Goal: Task Accomplishment & Management: Use online tool/utility

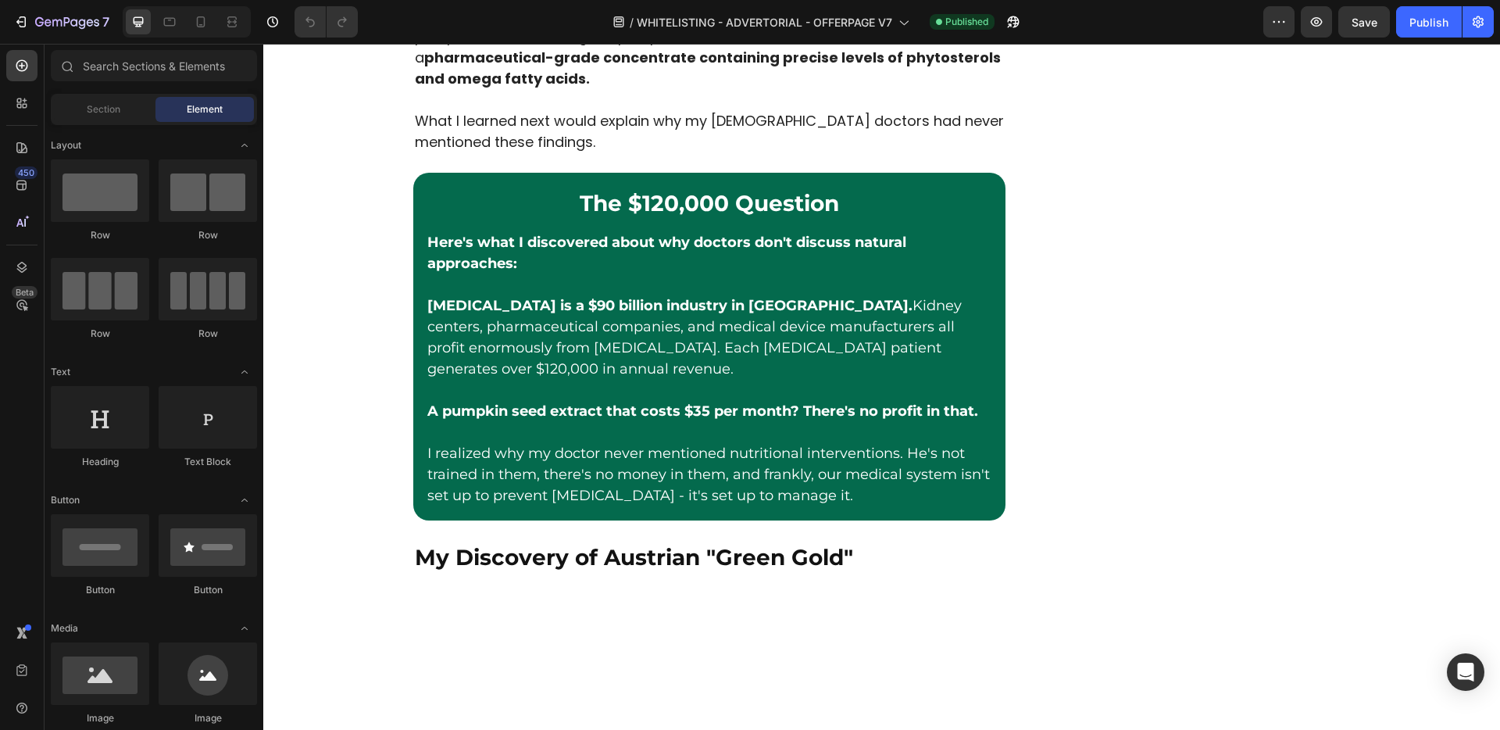
scroll to position [2341, 0]
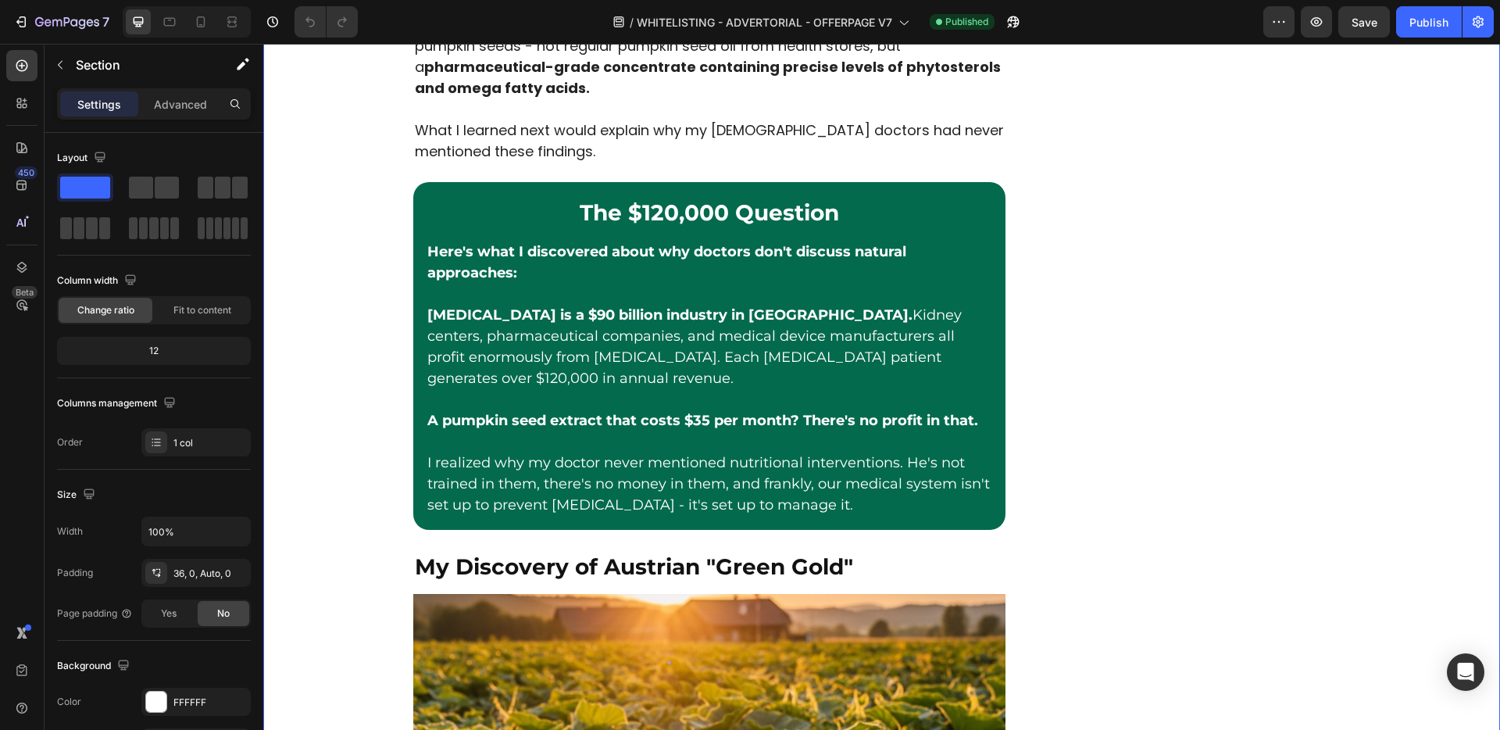
scroll to position [2728, 0]
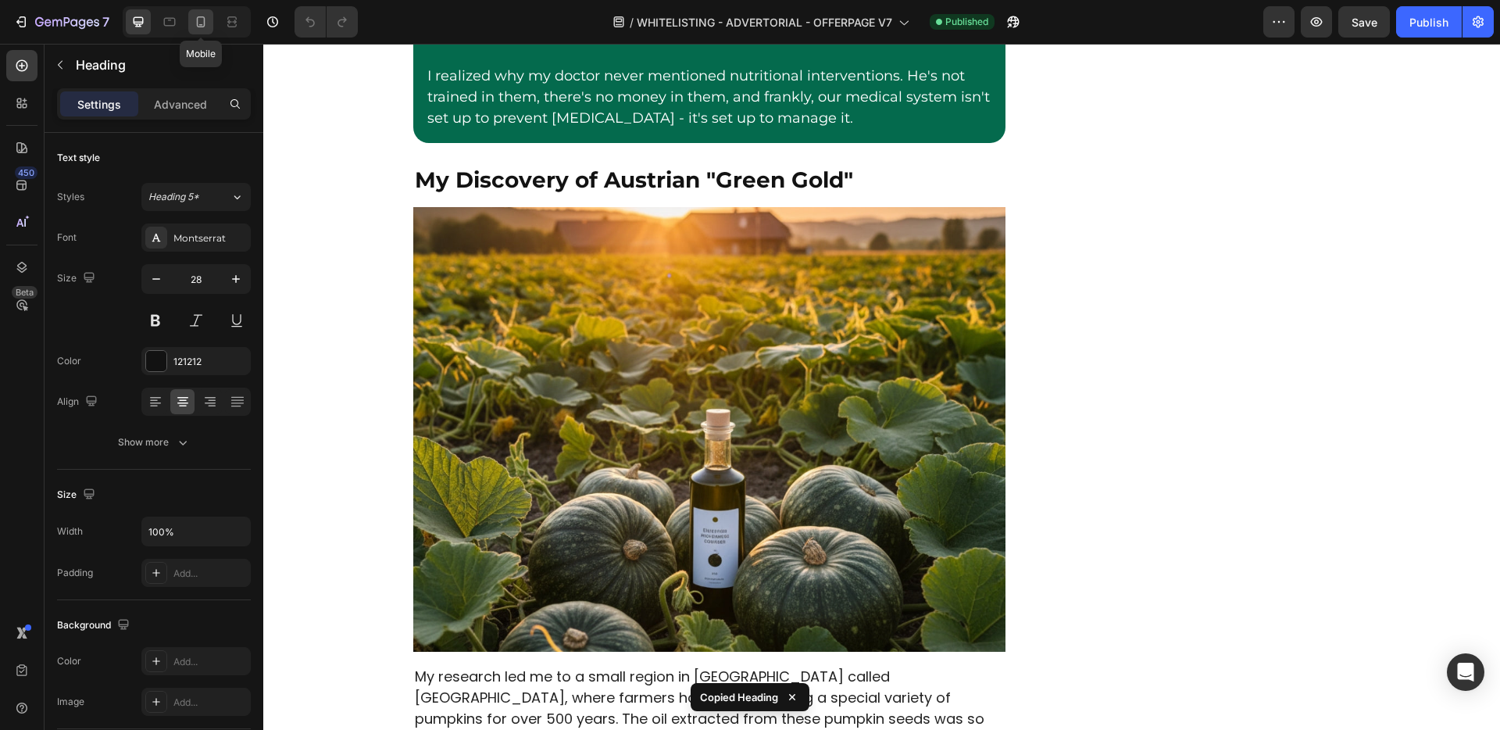
click at [189, 28] on div at bounding box center [200, 21] width 25 height 25
type input "20"
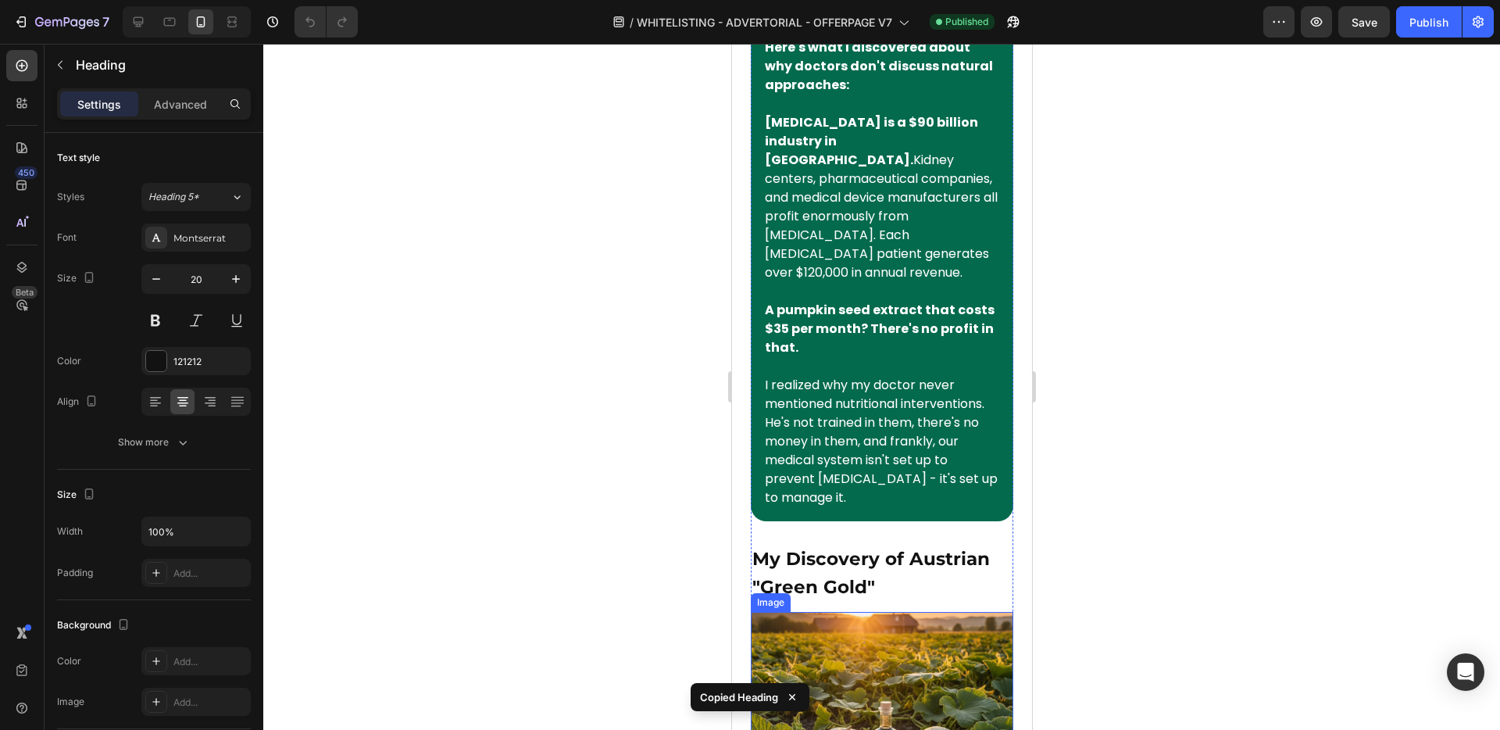
scroll to position [2386, 0]
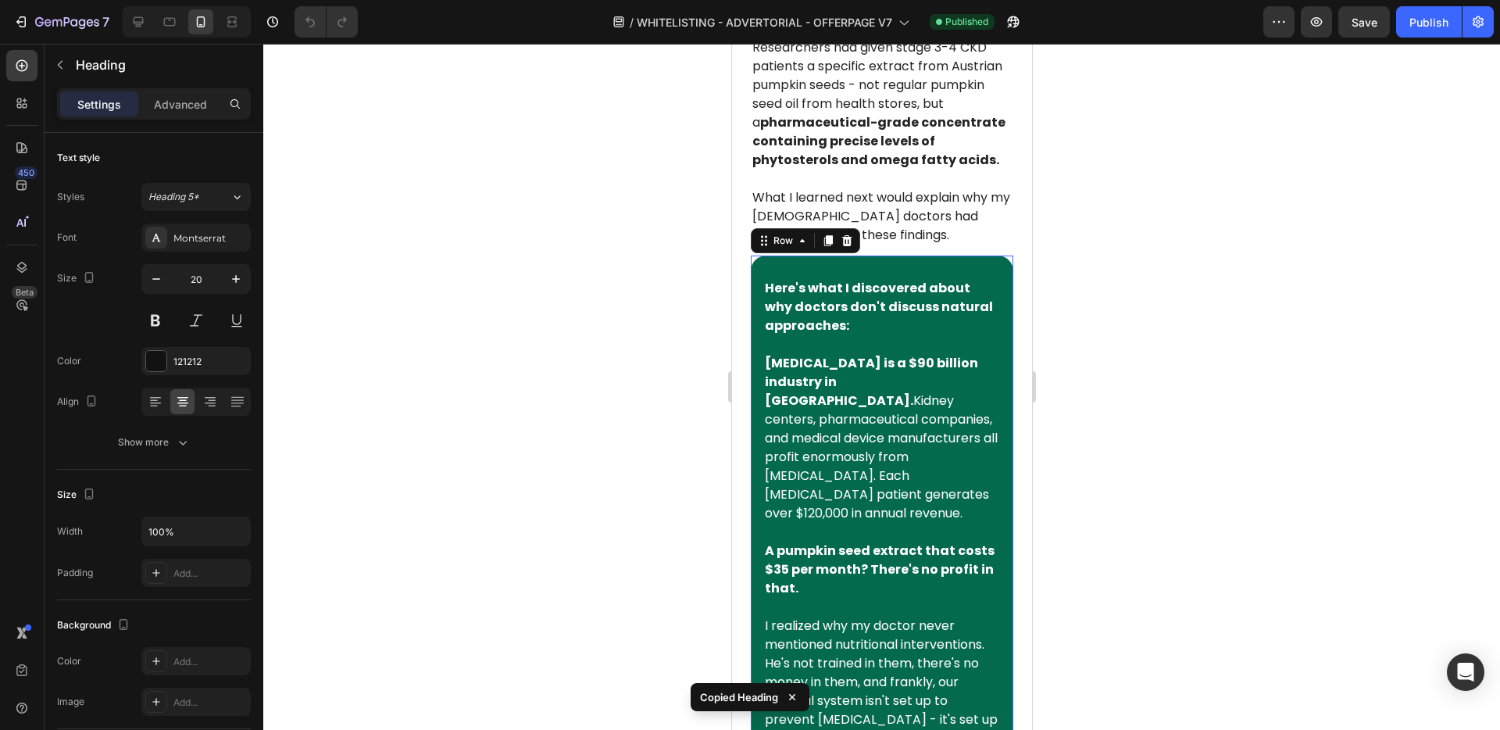
click at [852, 338] on div "The $120,000 Question Heading Here's what I discovered about why doctors don't …" at bounding box center [882, 508] width 238 height 481
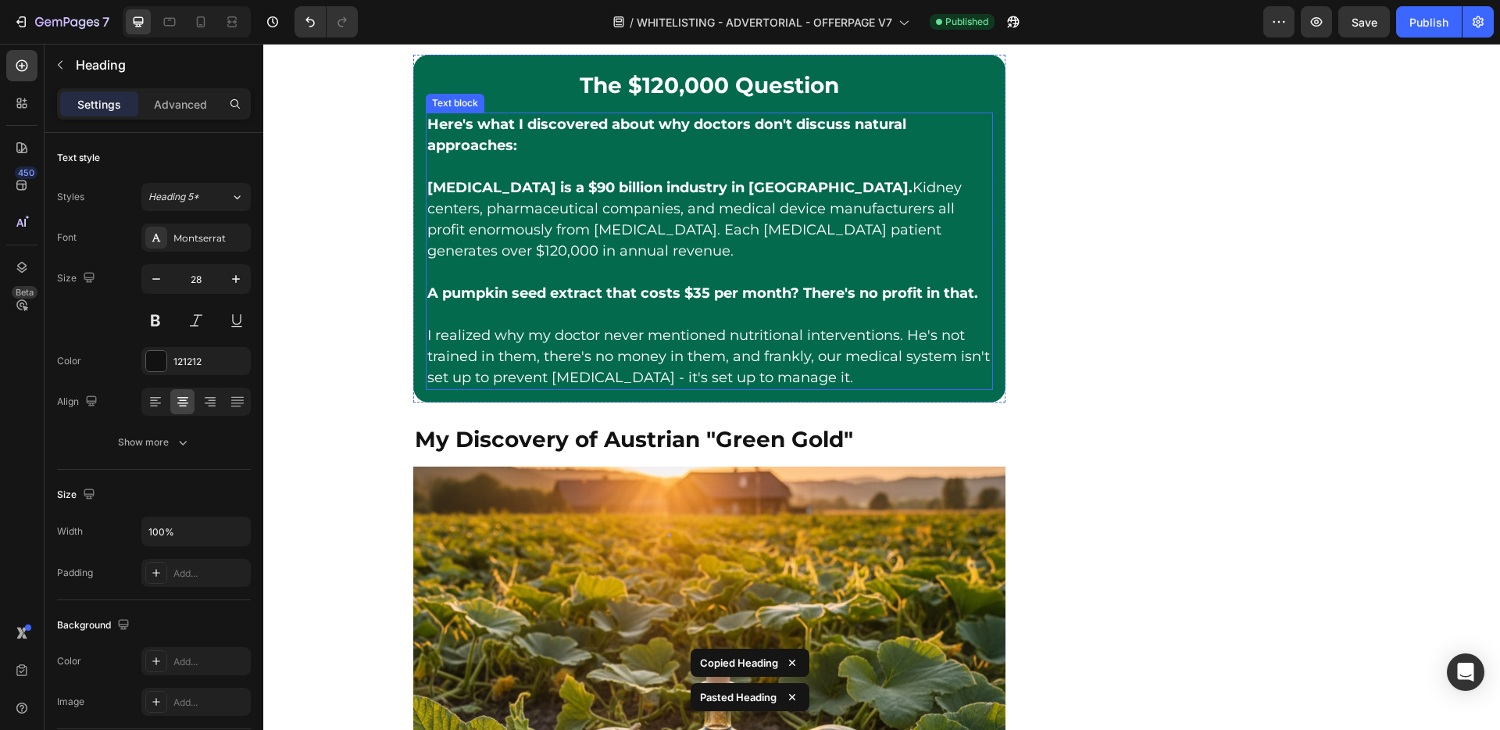
scroll to position [2628, 0]
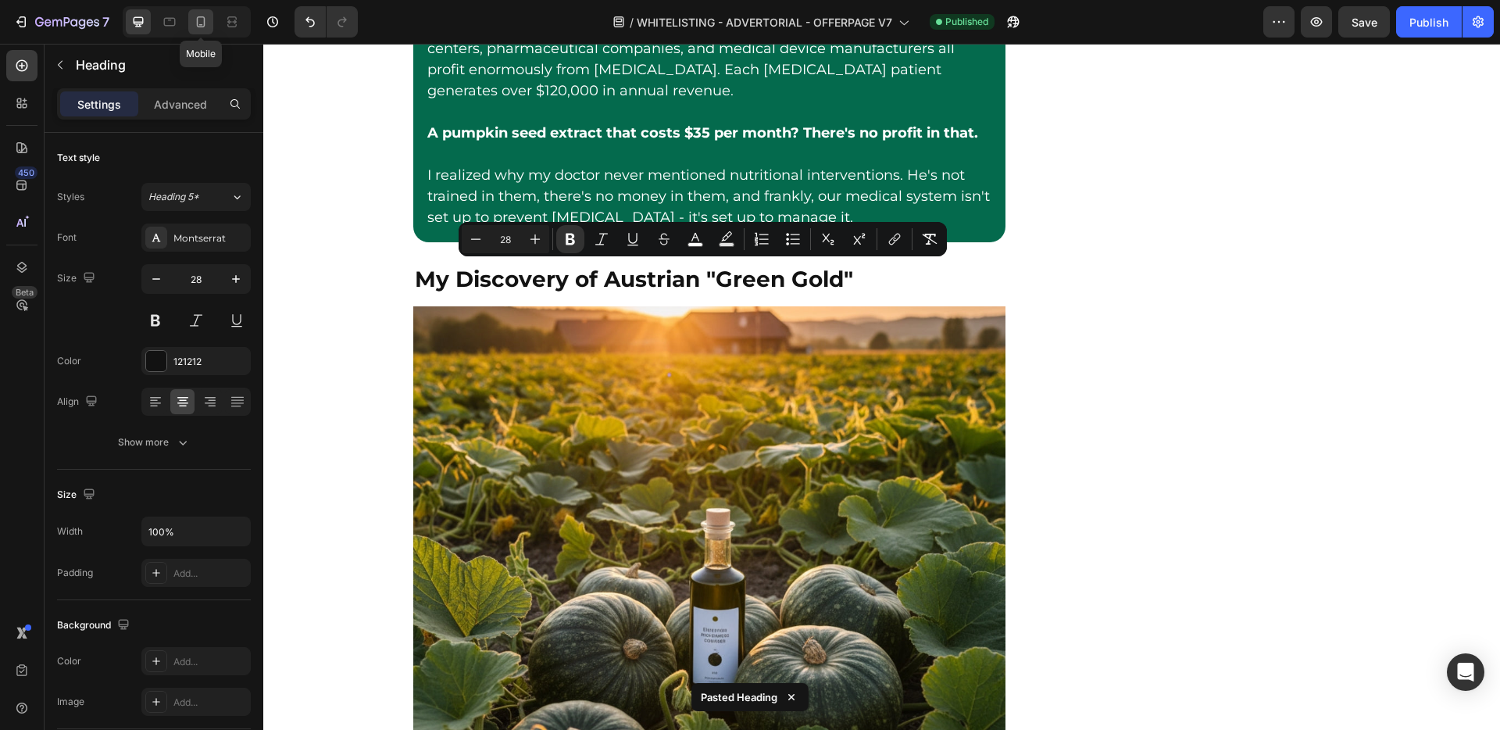
click at [205, 20] on icon at bounding box center [201, 22] width 16 height 16
type input "20"
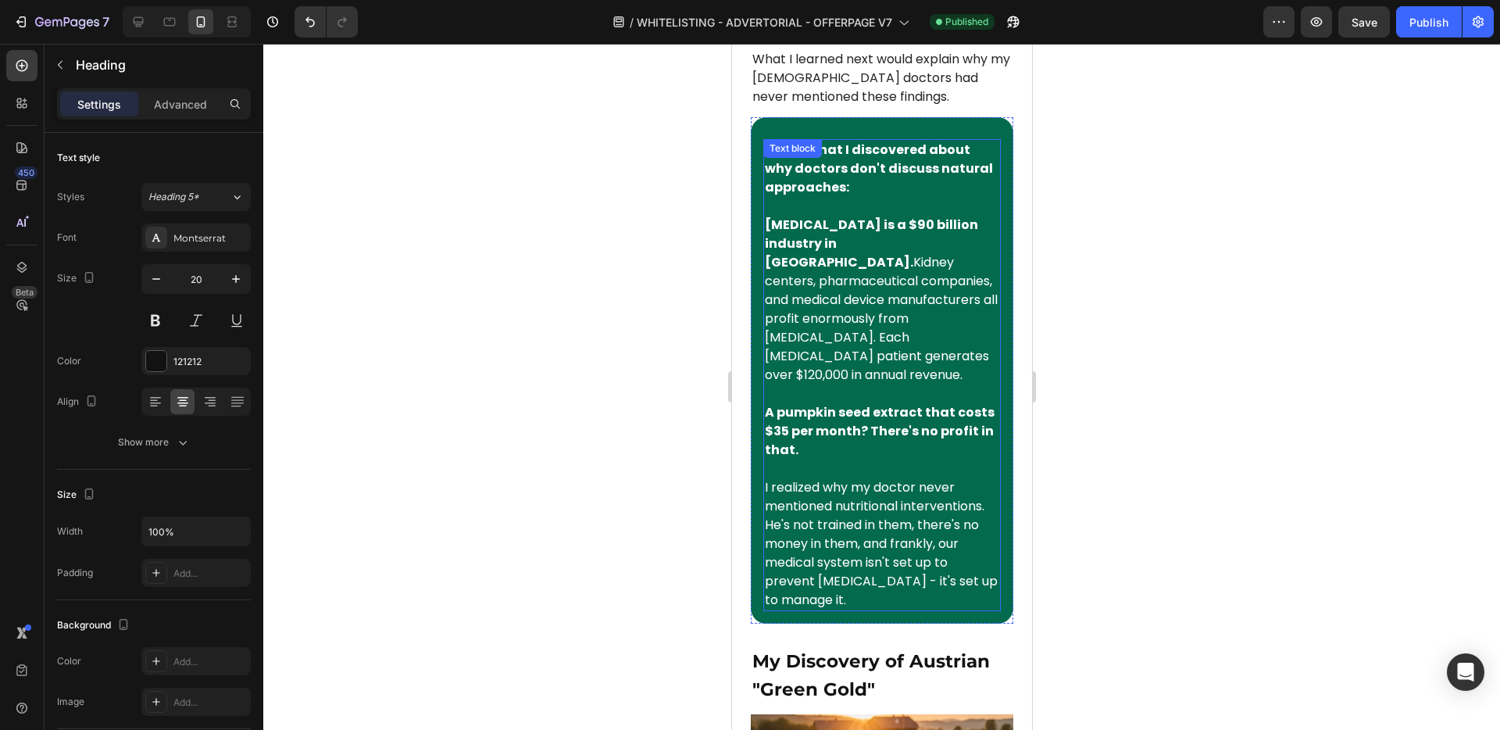
click at [842, 309] on span "Dialysis is a $90 billion industry in America. Kidney centers, pharmaceutical c…" at bounding box center [880, 300] width 233 height 168
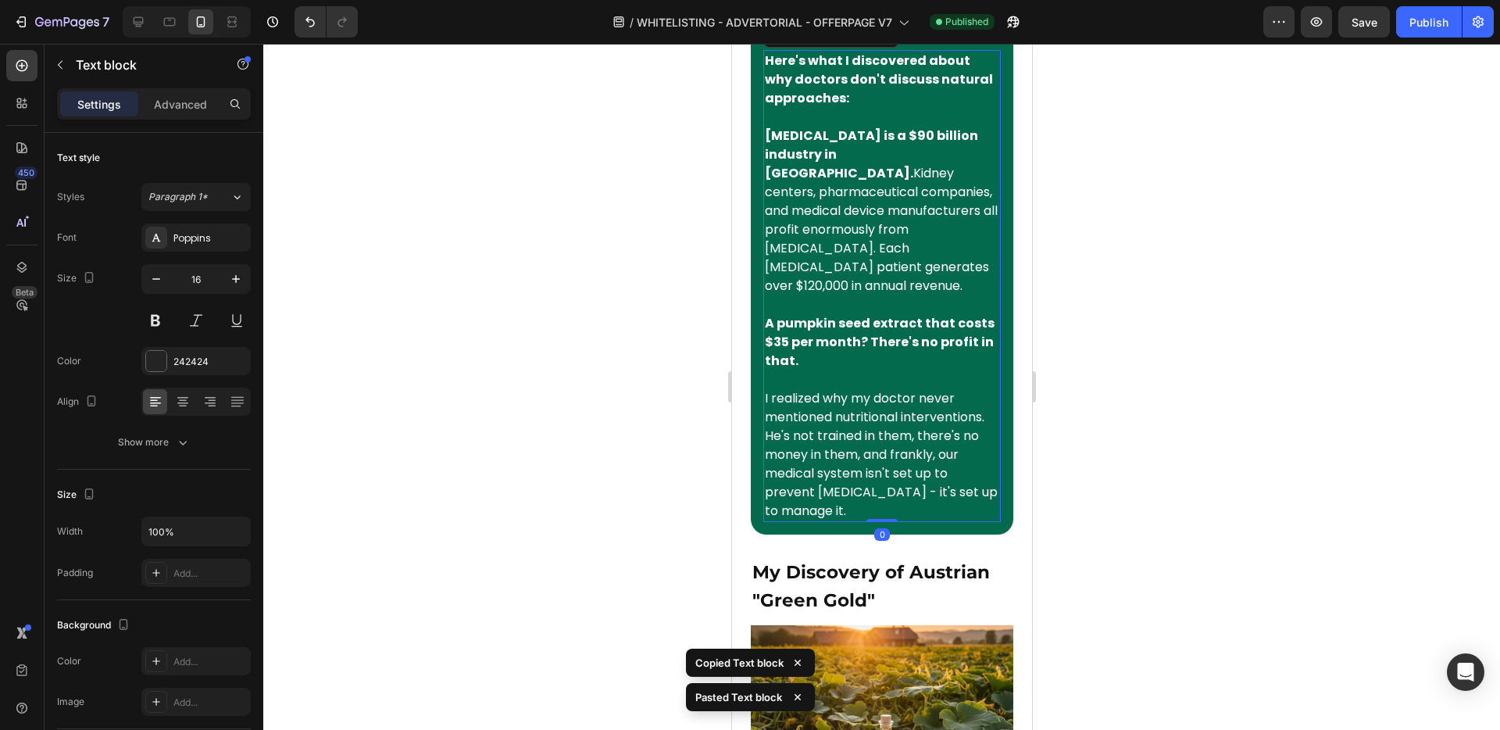
scroll to position [2661, 0]
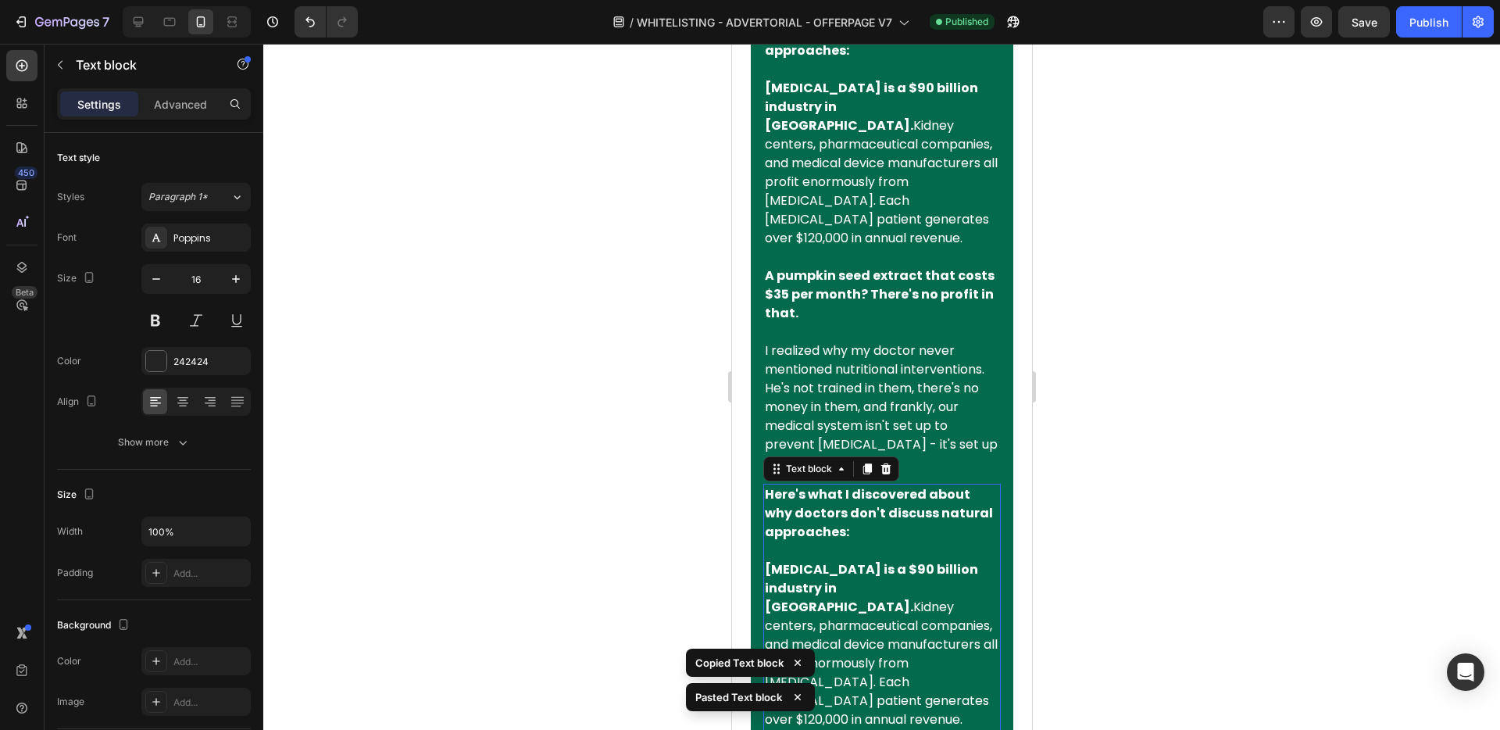
click at [858, 198] on span "Dialysis is a $90 billion industry in America. Kidney centers, pharmaceutical c…" at bounding box center [880, 163] width 233 height 168
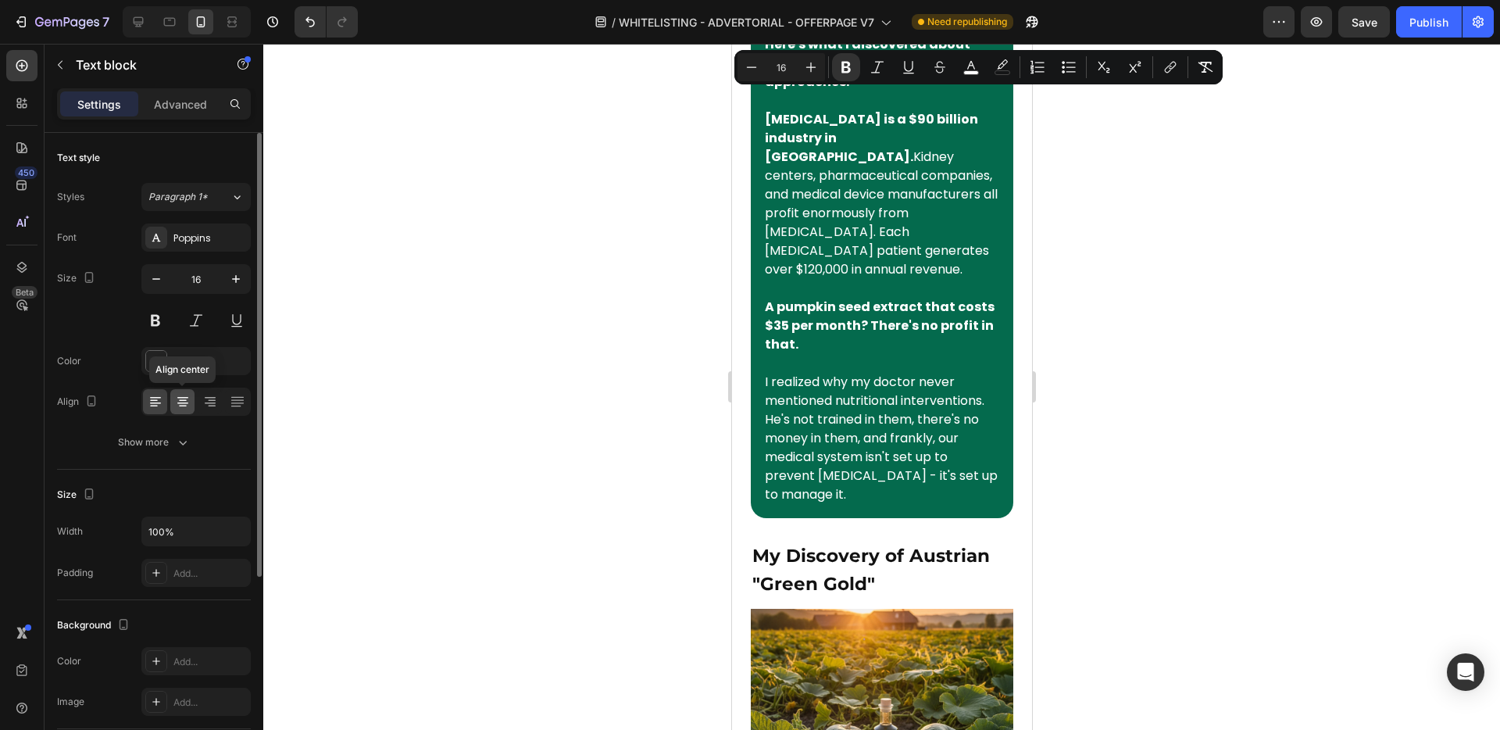
click at [183, 389] on div at bounding box center [182, 401] width 24 height 25
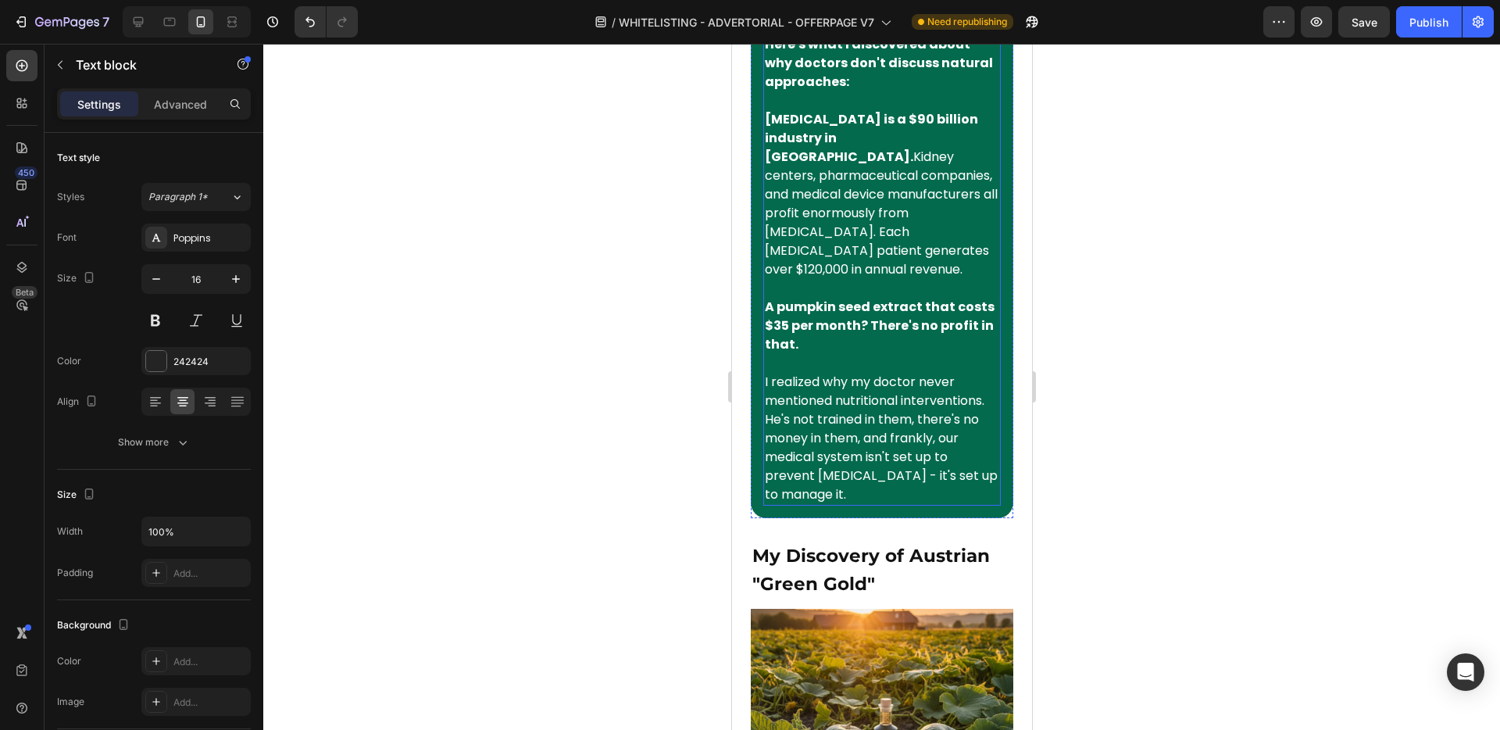
click at [820, 298] on p at bounding box center [881, 288] width 234 height 19
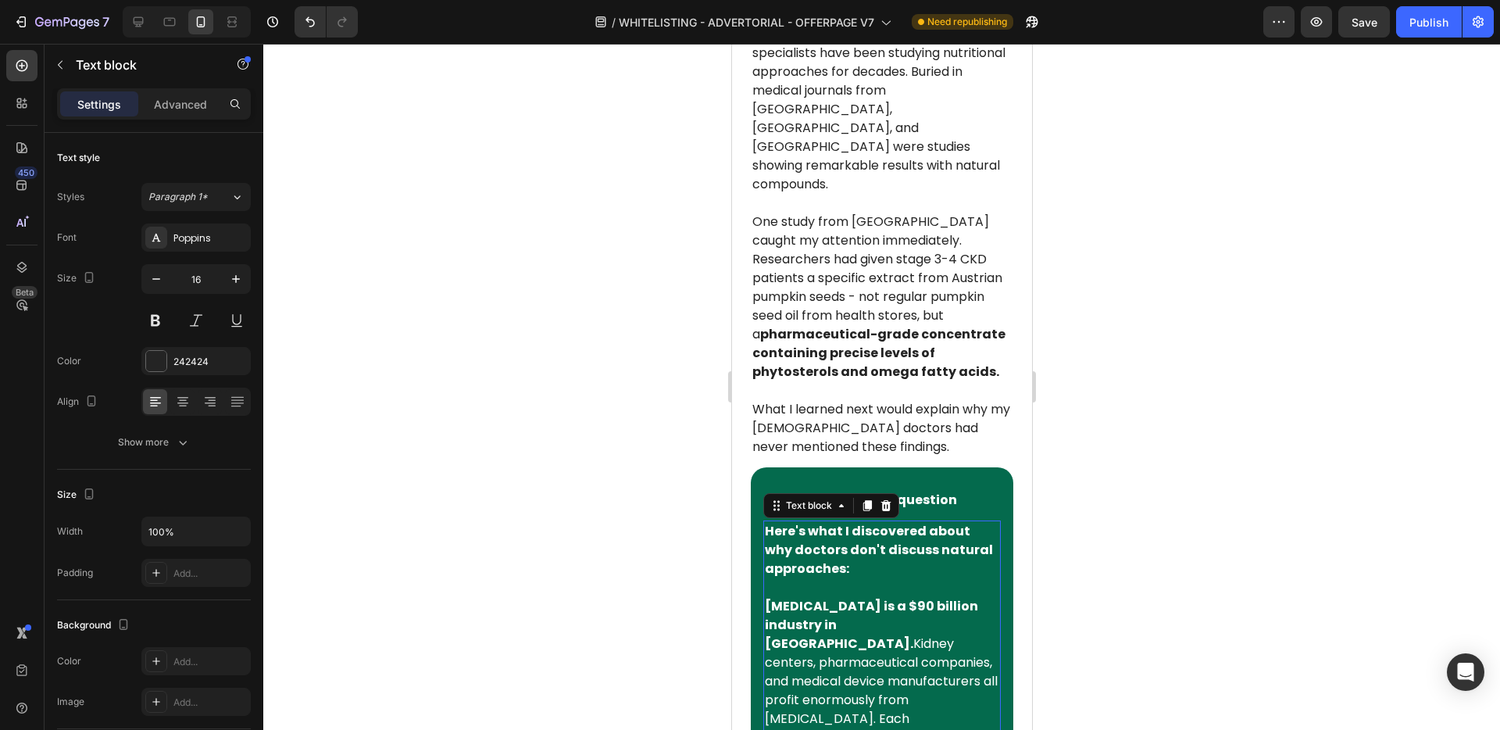
click at [888, 356] on span "Researchers had given stage 3-4 CKD patients a specific extract from Austrian p…" at bounding box center [878, 315] width 253 height 130
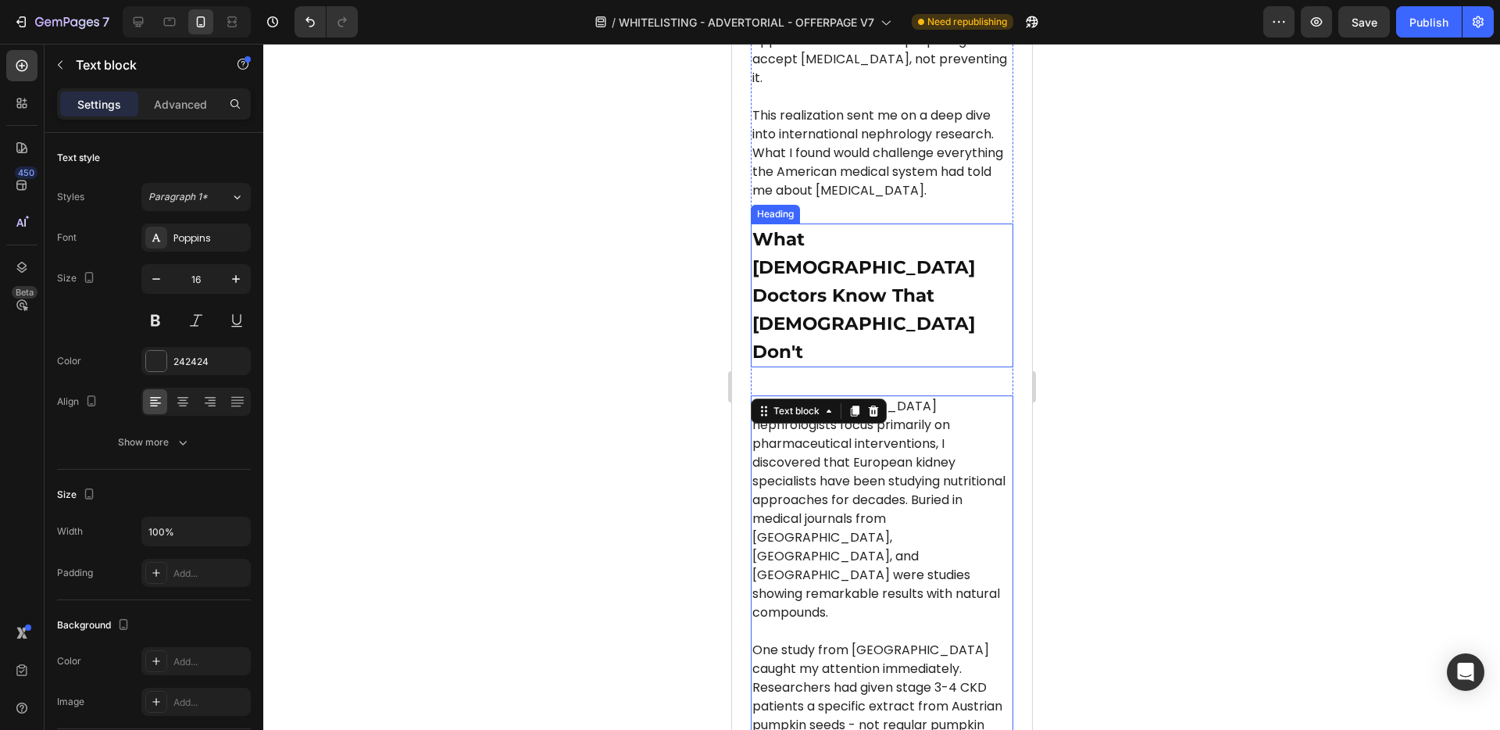
click at [846, 274] on h2 "What [DEMOGRAPHIC_DATA] Doctors Know That [DEMOGRAPHIC_DATA] Don't" at bounding box center [881, 295] width 263 height 144
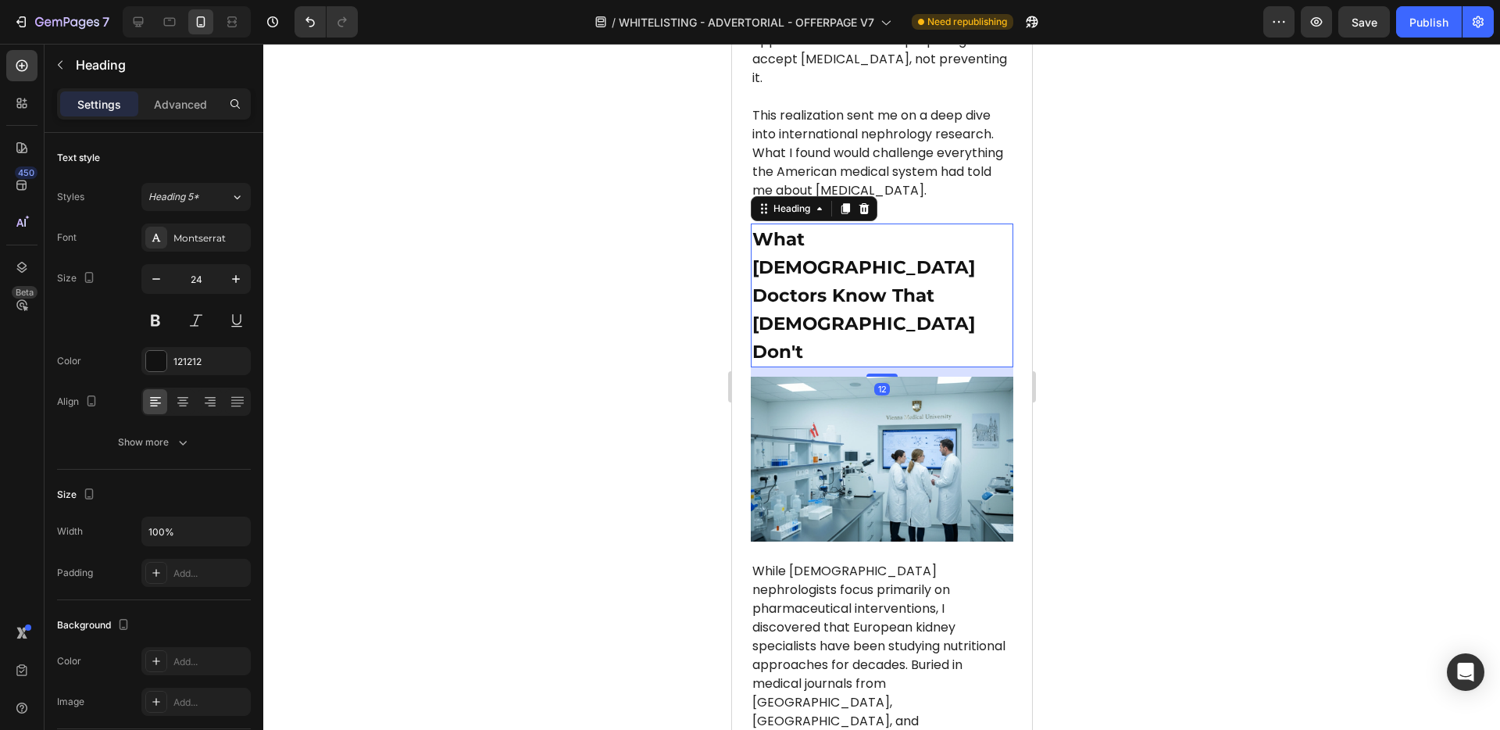
click at [846, 269] on h2 "What [DEMOGRAPHIC_DATA] Doctors Know That [DEMOGRAPHIC_DATA] Don't" at bounding box center [881, 295] width 263 height 144
click at [846, 269] on p "What [DEMOGRAPHIC_DATA] Doctors Know That [DEMOGRAPHIC_DATA] Don't" at bounding box center [881, 295] width 259 height 141
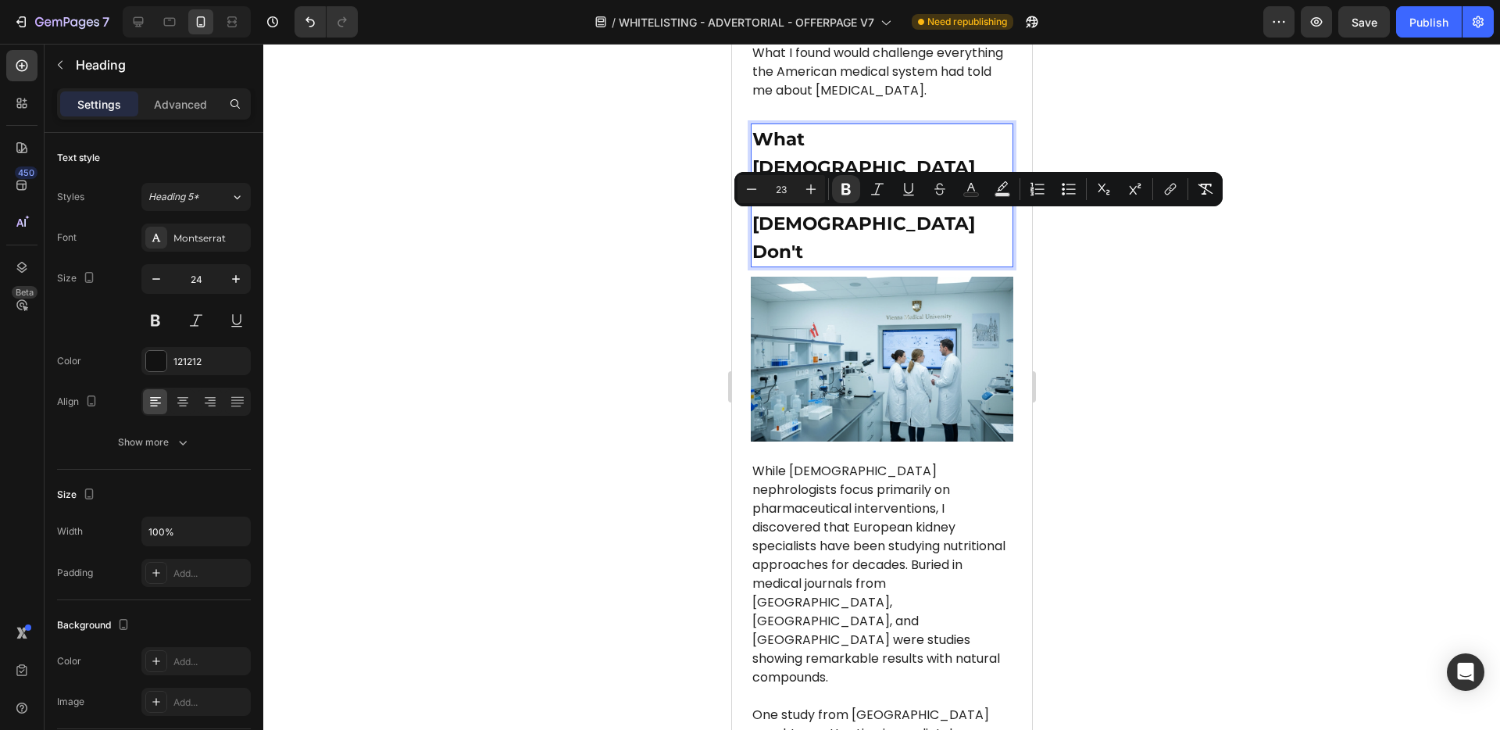
scroll to position [2097, 0]
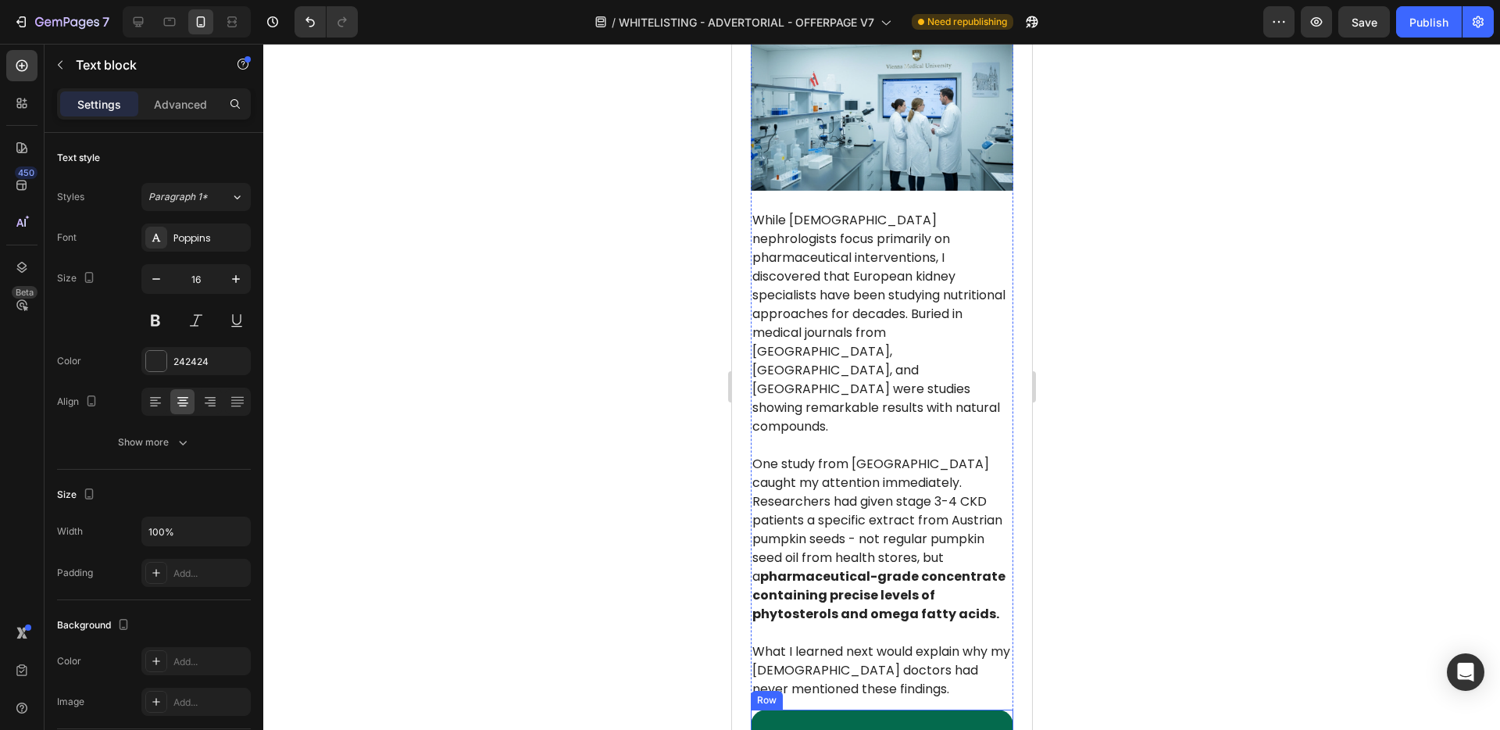
click at [878, 729] on strong "The $120,000 question" at bounding box center [881, 742] width 149 height 18
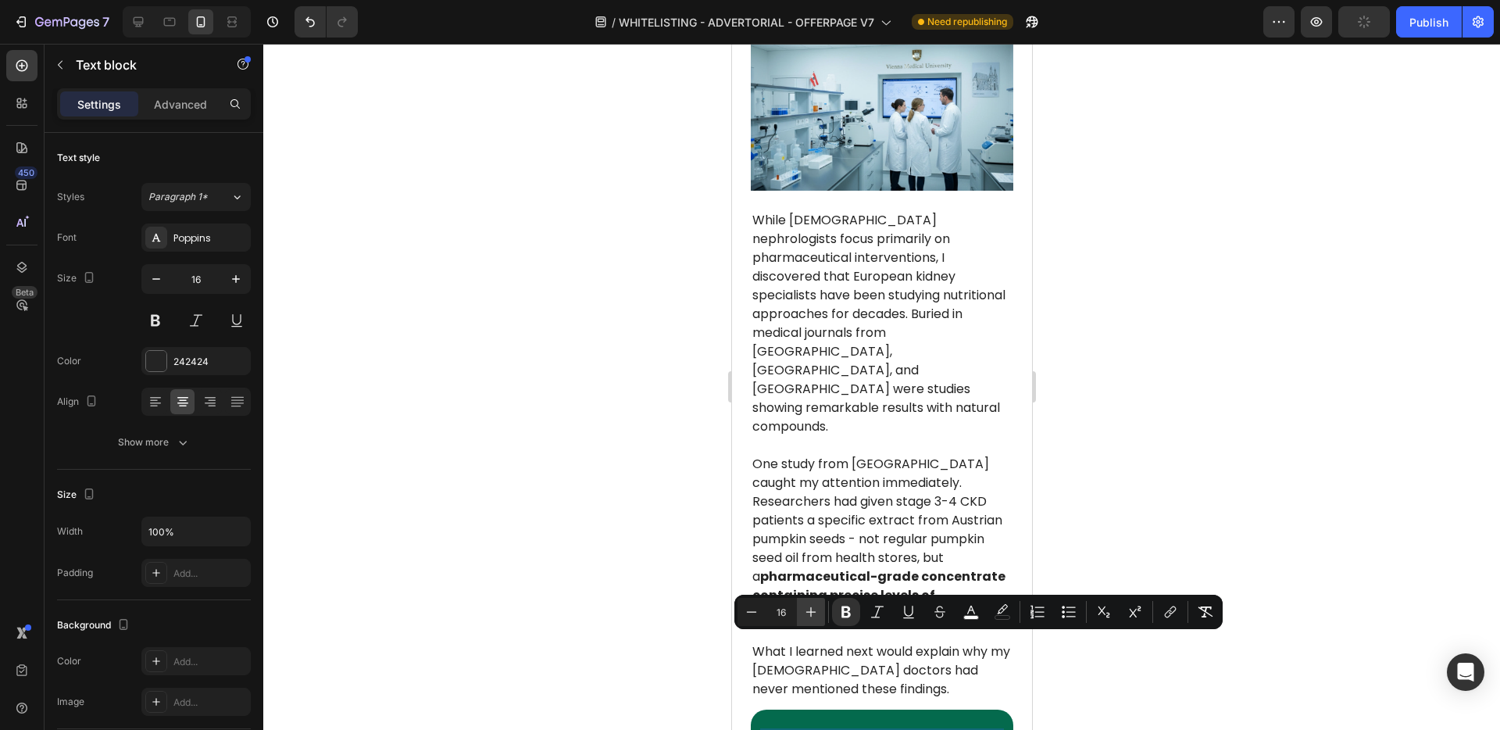
click at [809, 616] on icon "Editor contextual toolbar" at bounding box center [811, 612] width 16 height 16
click at [810, 616] on icon "Editor contextual toolbar" at bounding box center [811, 612] width 16 height 16
click at [810, 616] on icon "Editor contextual toolbar" at bounding box center [811, 612] width 10 height 10
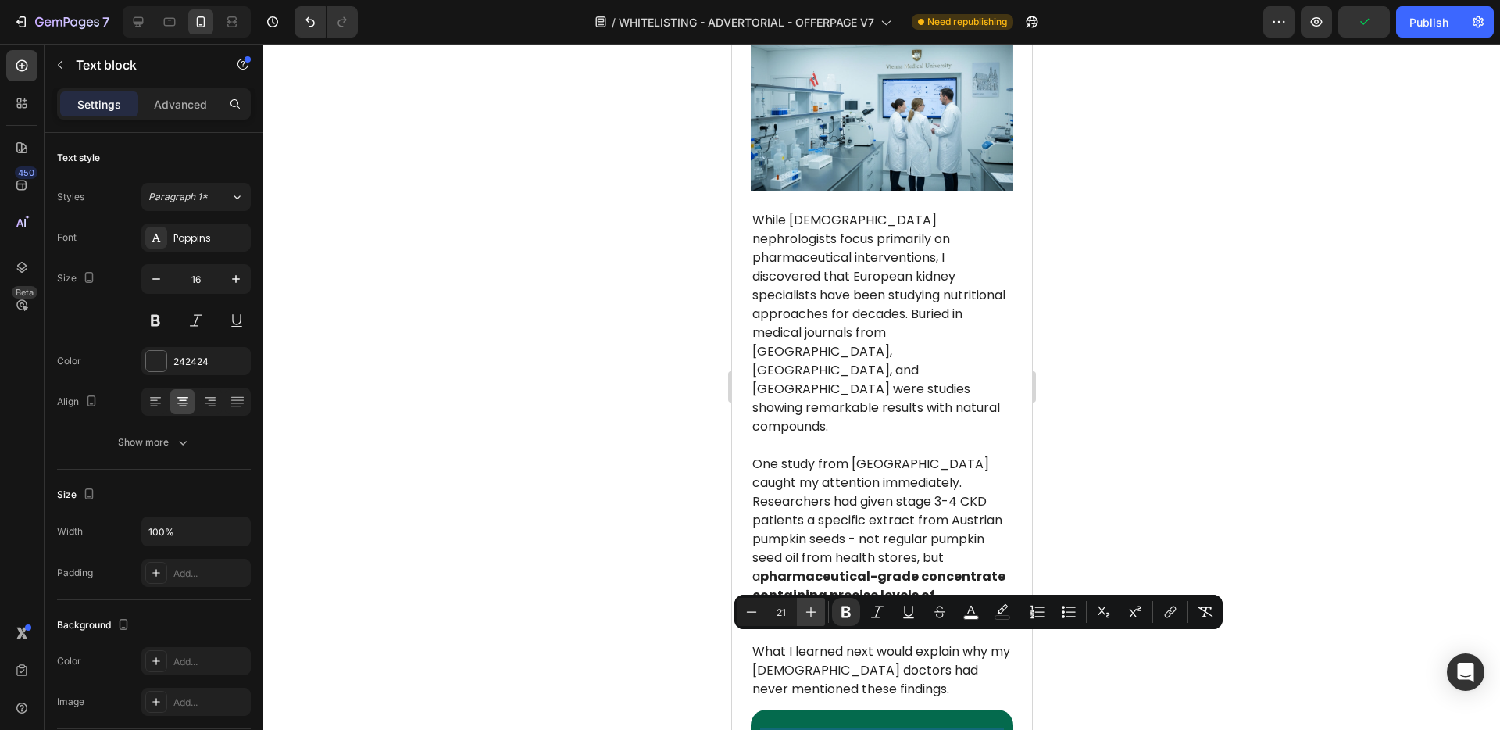
click at [810, 616] on icon "Editor contextual toolbar" at bounding box center [811, 612] width 10 height 10
type input "23"
click at [663, 622] on div at bounding box center [881, 387] width 1237 height 686
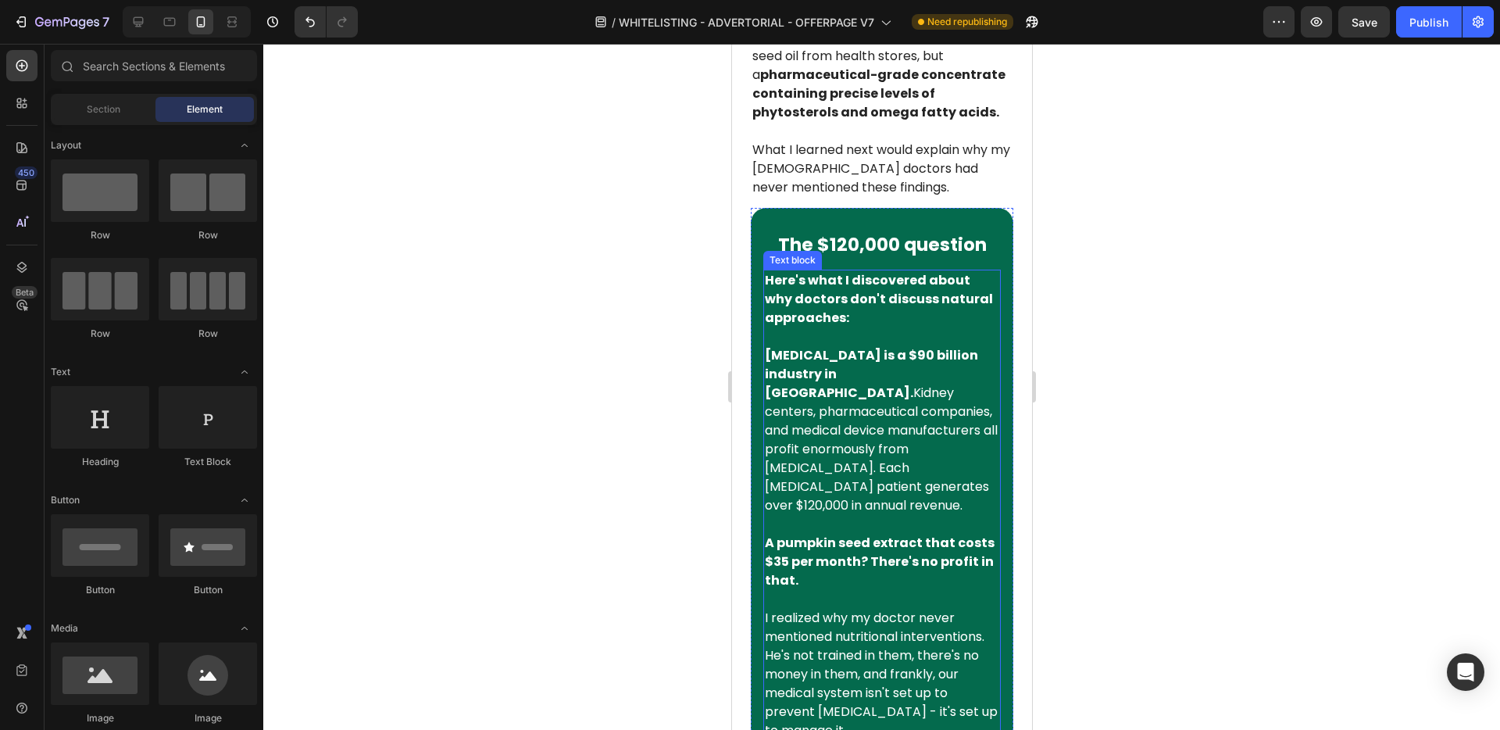
scroll to position [2651, 0]
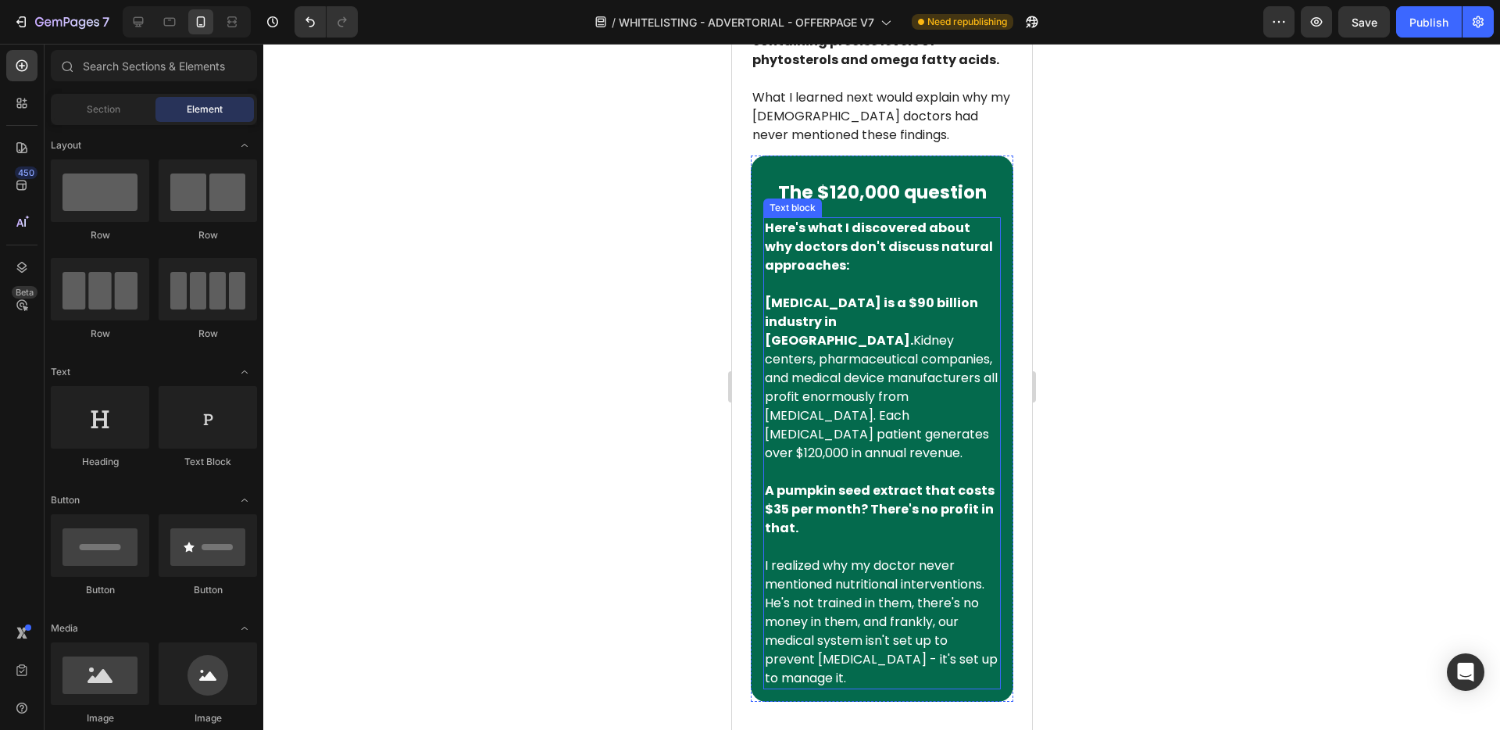
click at [917, 177] on div "The $120,000 question" at bounding box center [882, 192] width 238 height 30
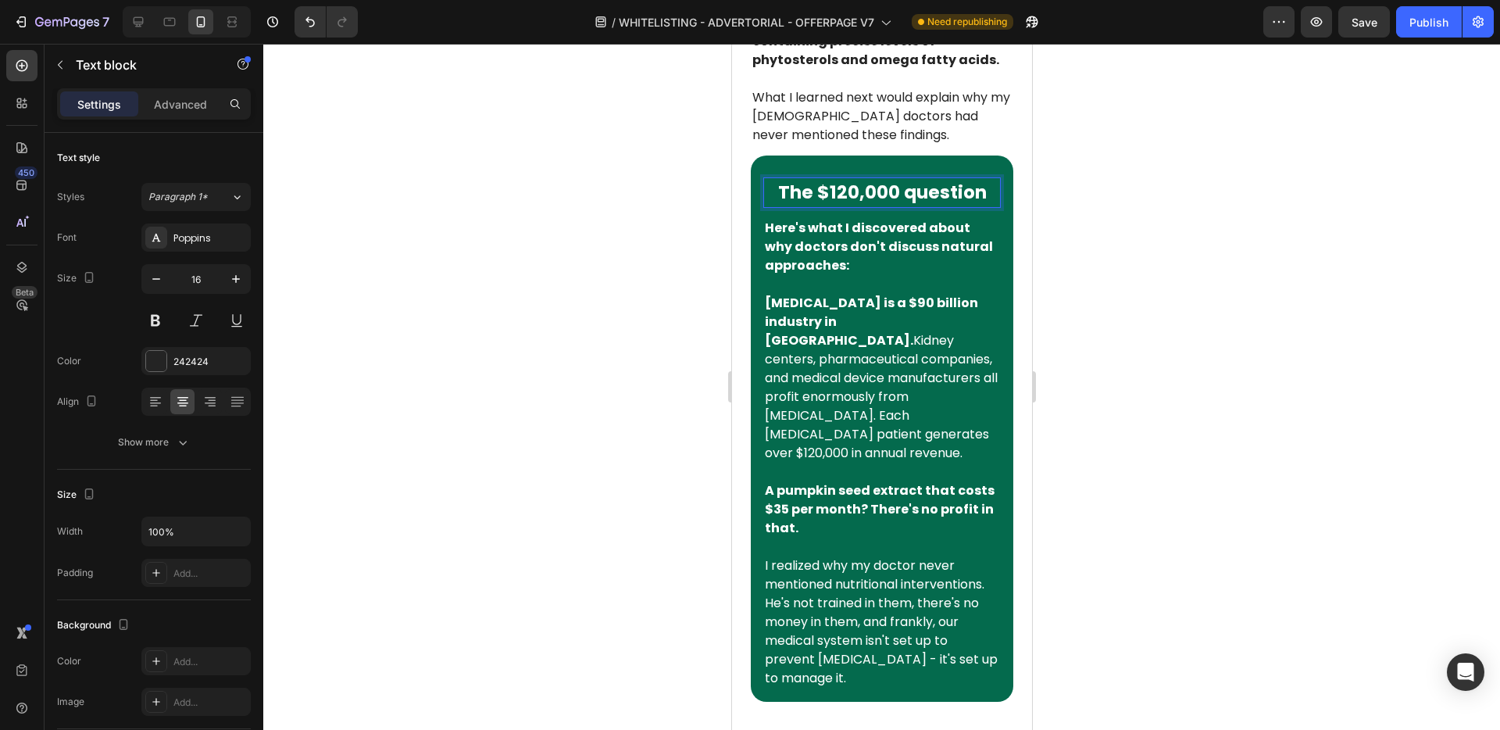
click at [881, 180] on strong "The $120,000 question" at bounding box center [881, 192] width 209 height 25
click at [895, 219] on strong "Here's what I discovered about why doctors don't discuss natural approaches:" at bounding box center [878, 246] width 228 height 55
click at [893, 193] on div at bounding box center [885, 202] width 19 height 19
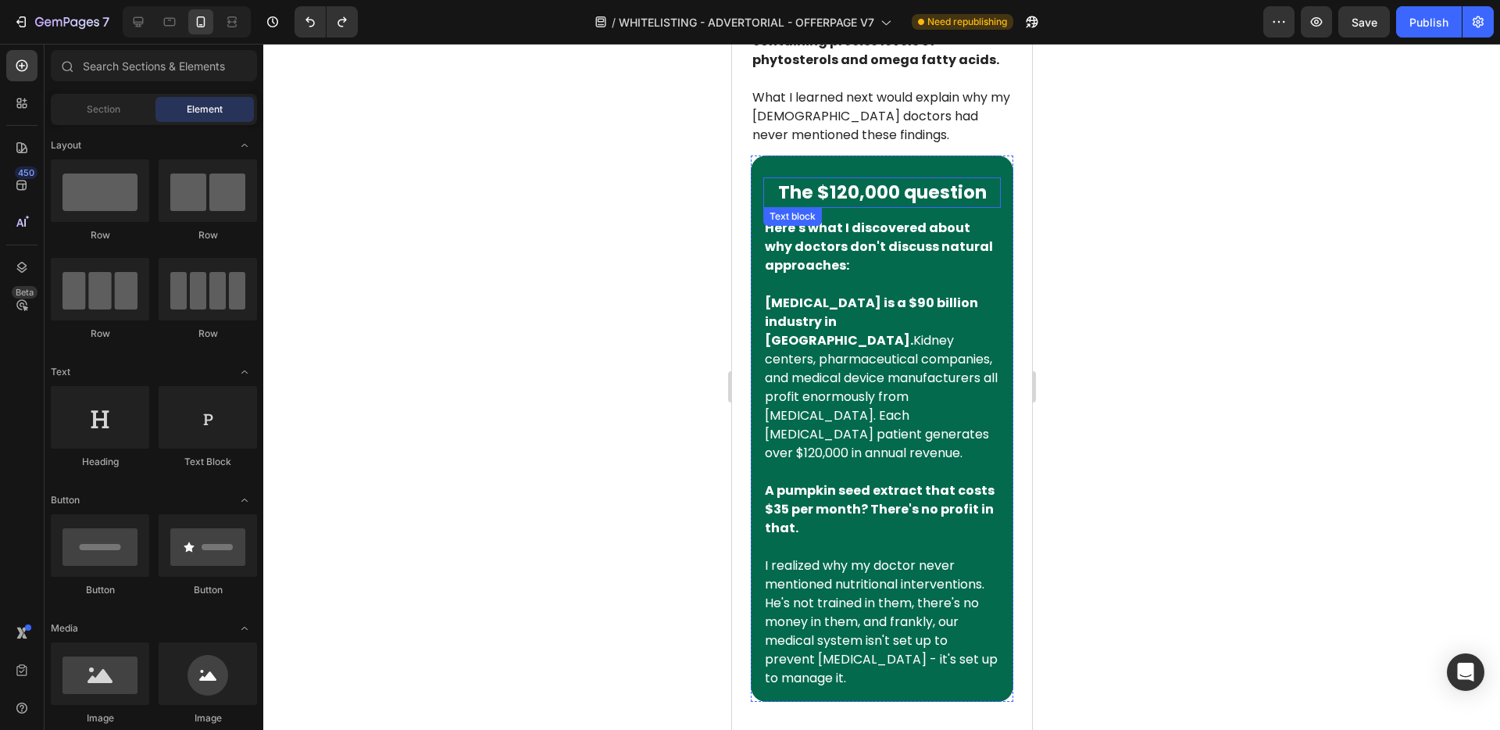
click at [913, 180] on strong "The $120,000 question" at bounding box center [881, 192] width 209 height 25
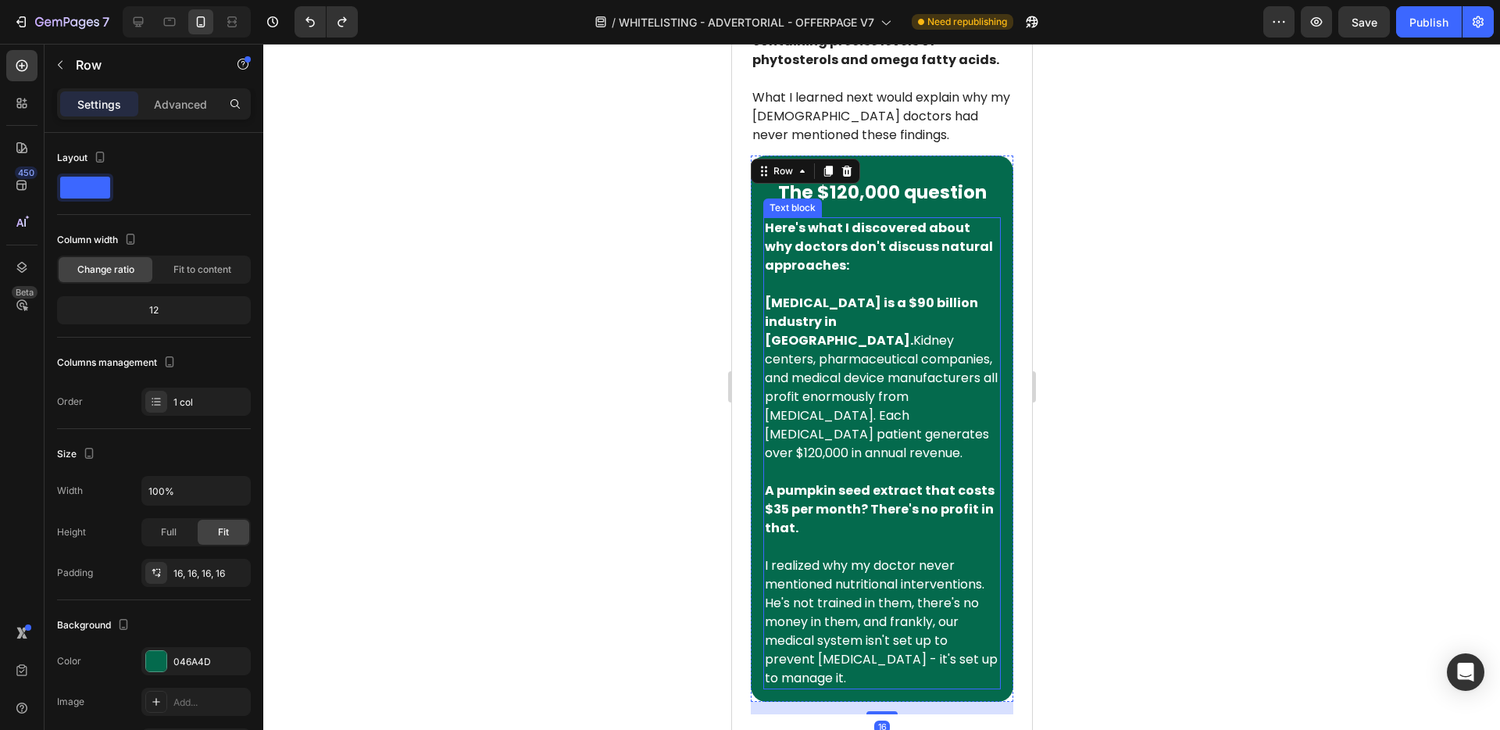
click at [963, 275] on p at bounding box center [881, 284] width 234 height 19
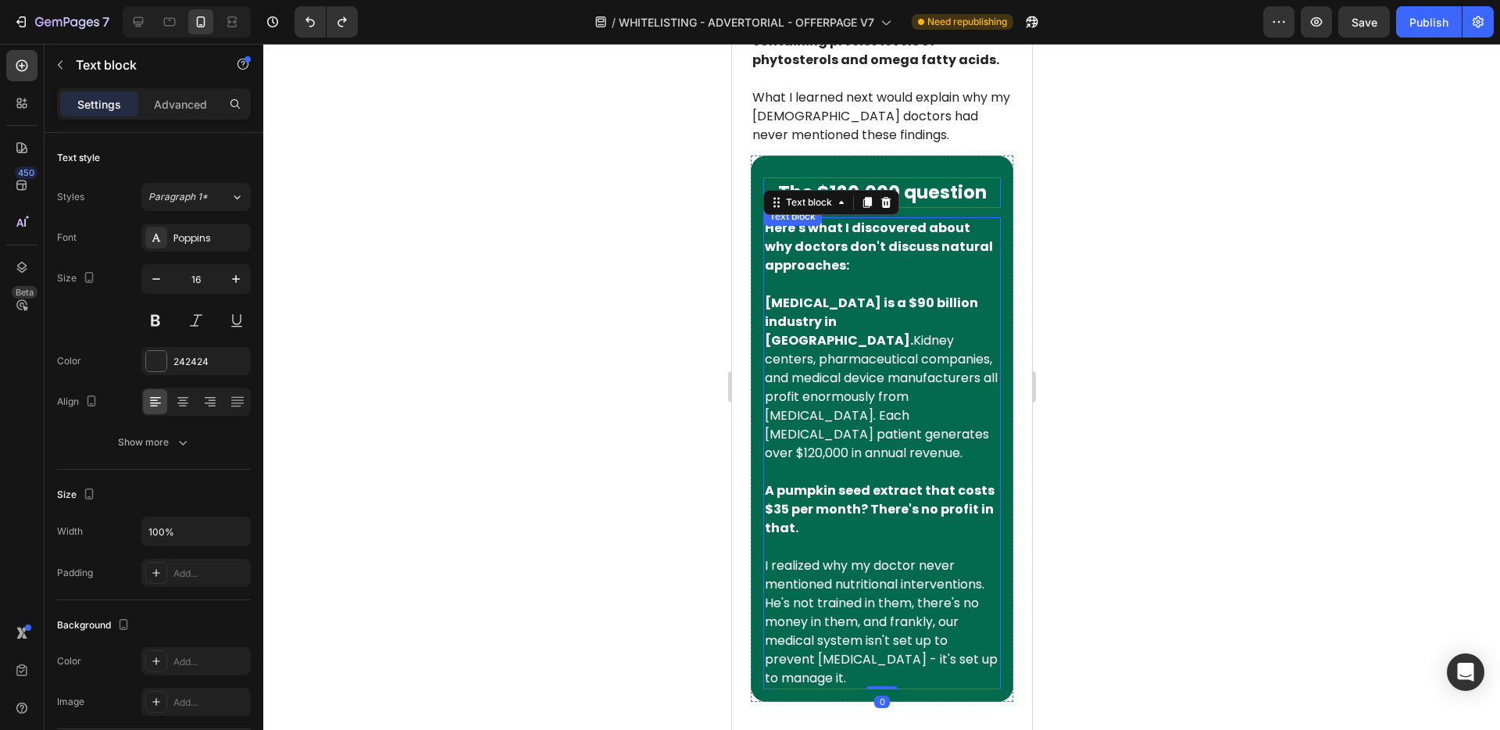
click at [959, 180] on strong "The $120,000 question" at bounding box center [881, 192] width 209 height 25
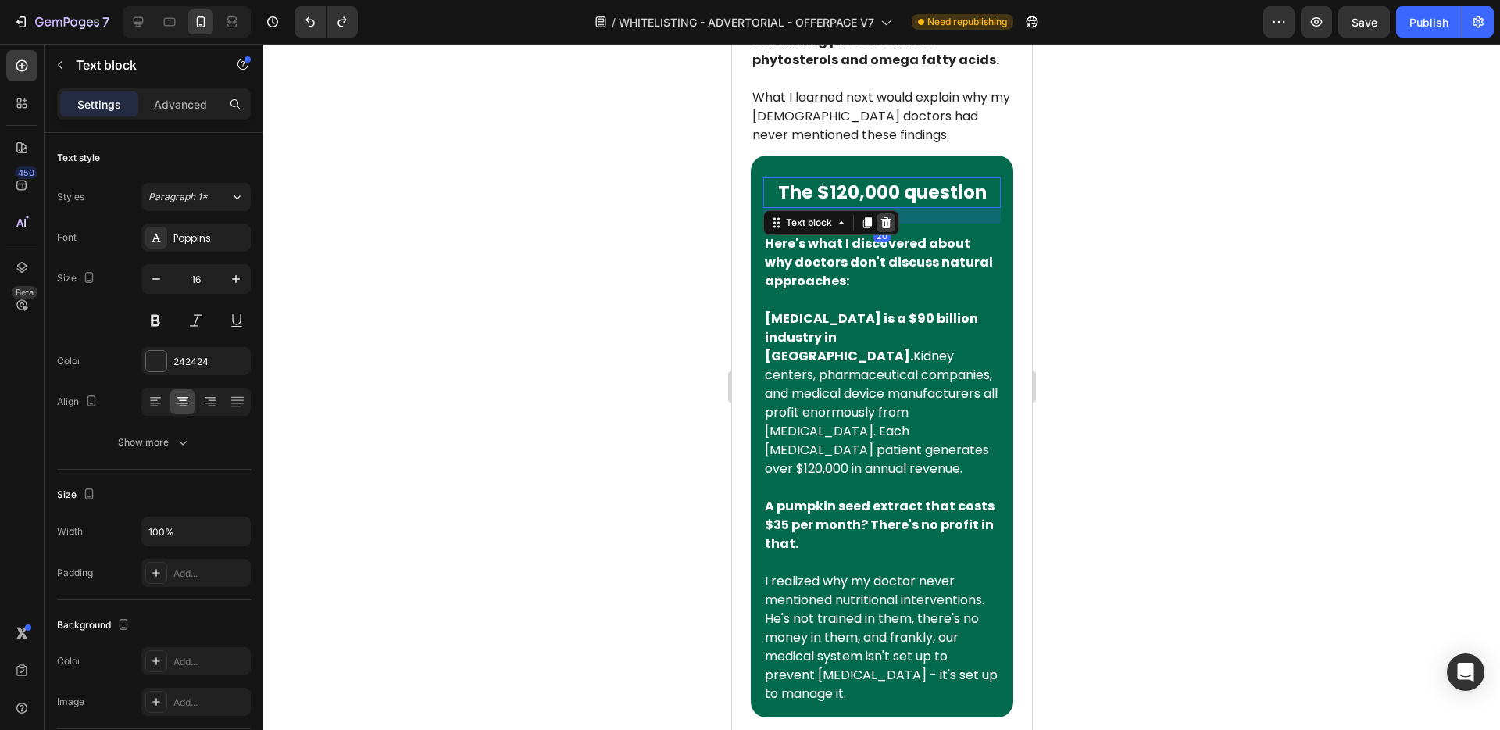
drag, startPoint x: 870, startPoint y: 107, endPoint x: 876, endPoint y: 123, distance: 17.6
click at [876, 177] on div "The $120,000 question Text block 20" at bounding box center [882, 192] width 238 height 30
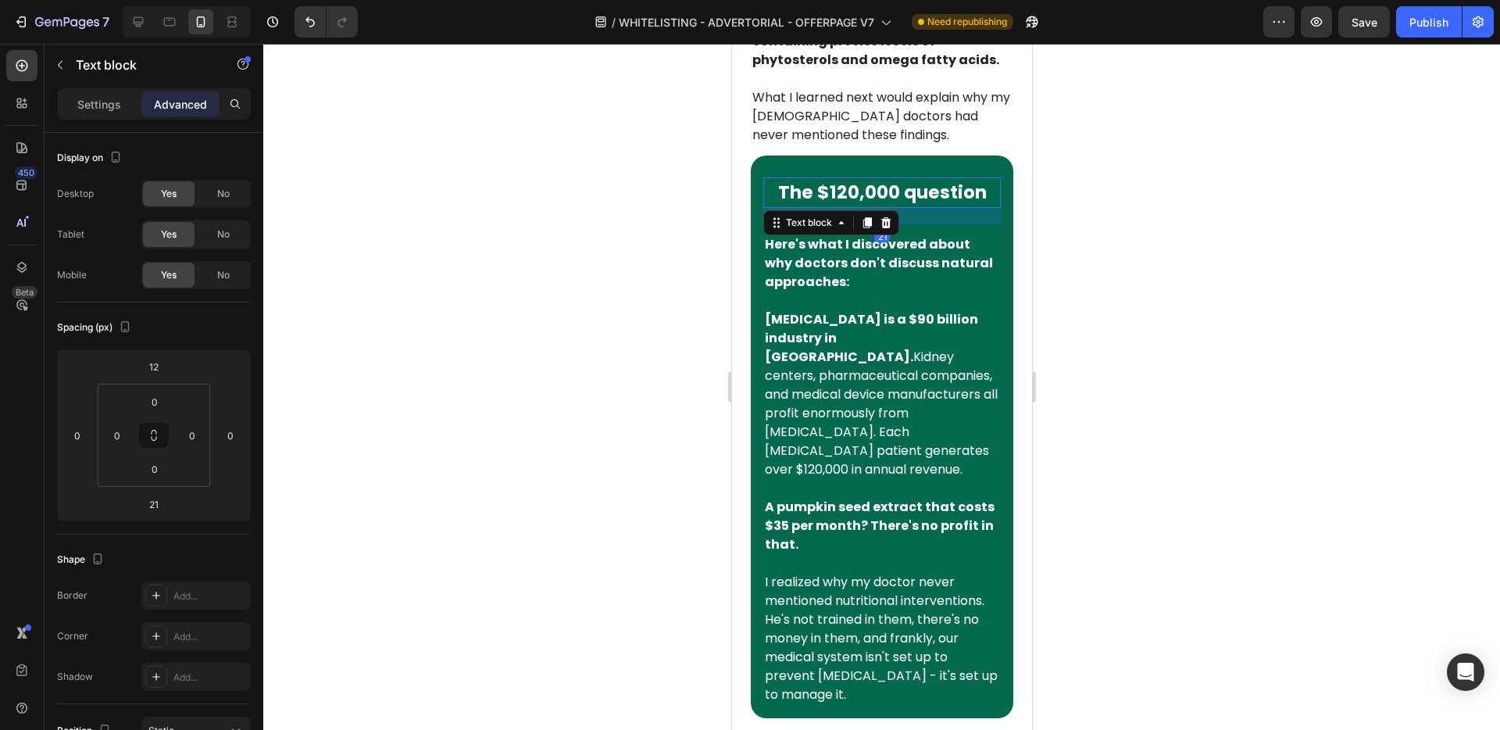
click at [203, 109] on p "Advanced" at bounding box center [180, 104] width 53 height 16
click at [153, 506] on input "21" at bounding box center [153, 503] width 31 height 23
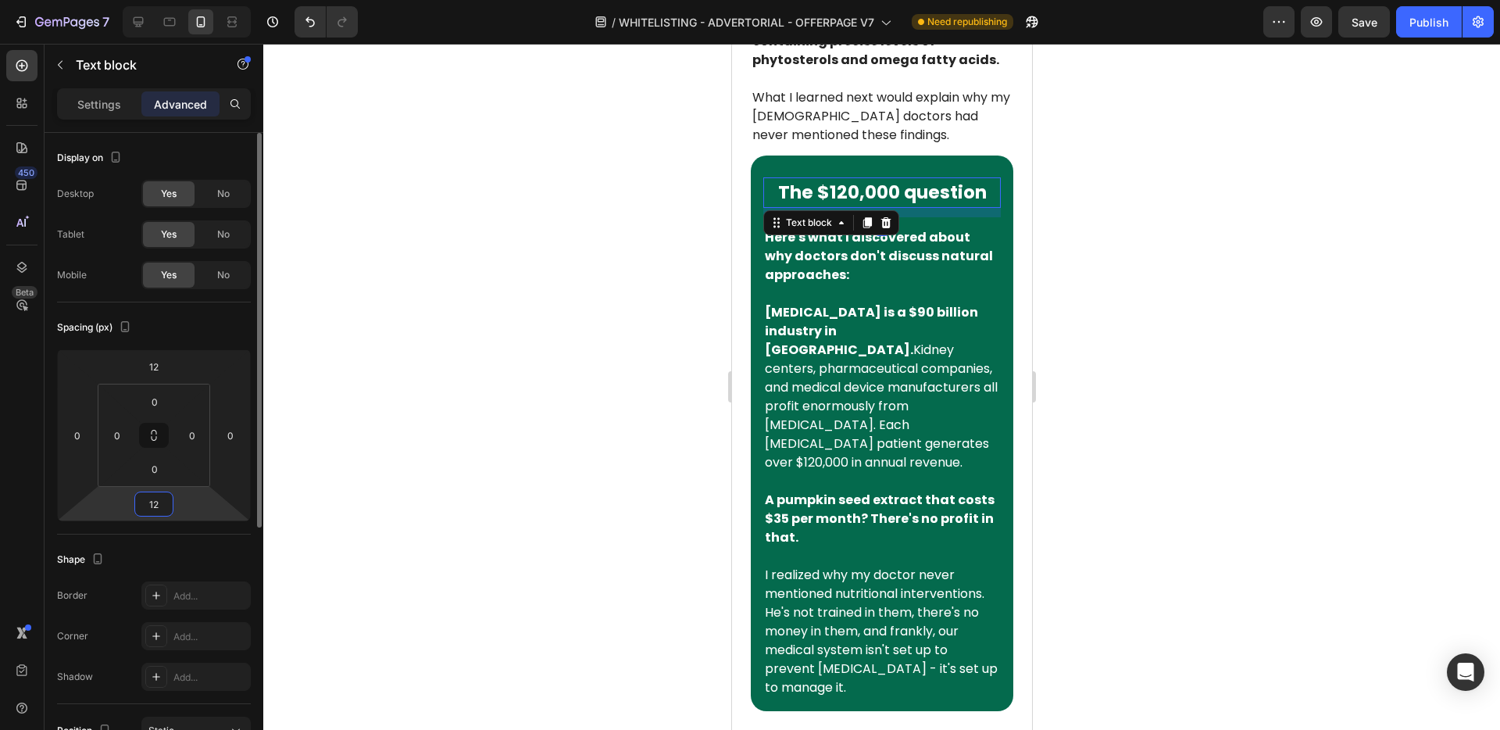
type input "12"
click at [361, 377] on div at bounding box center [881, 387] width 1237 height 686
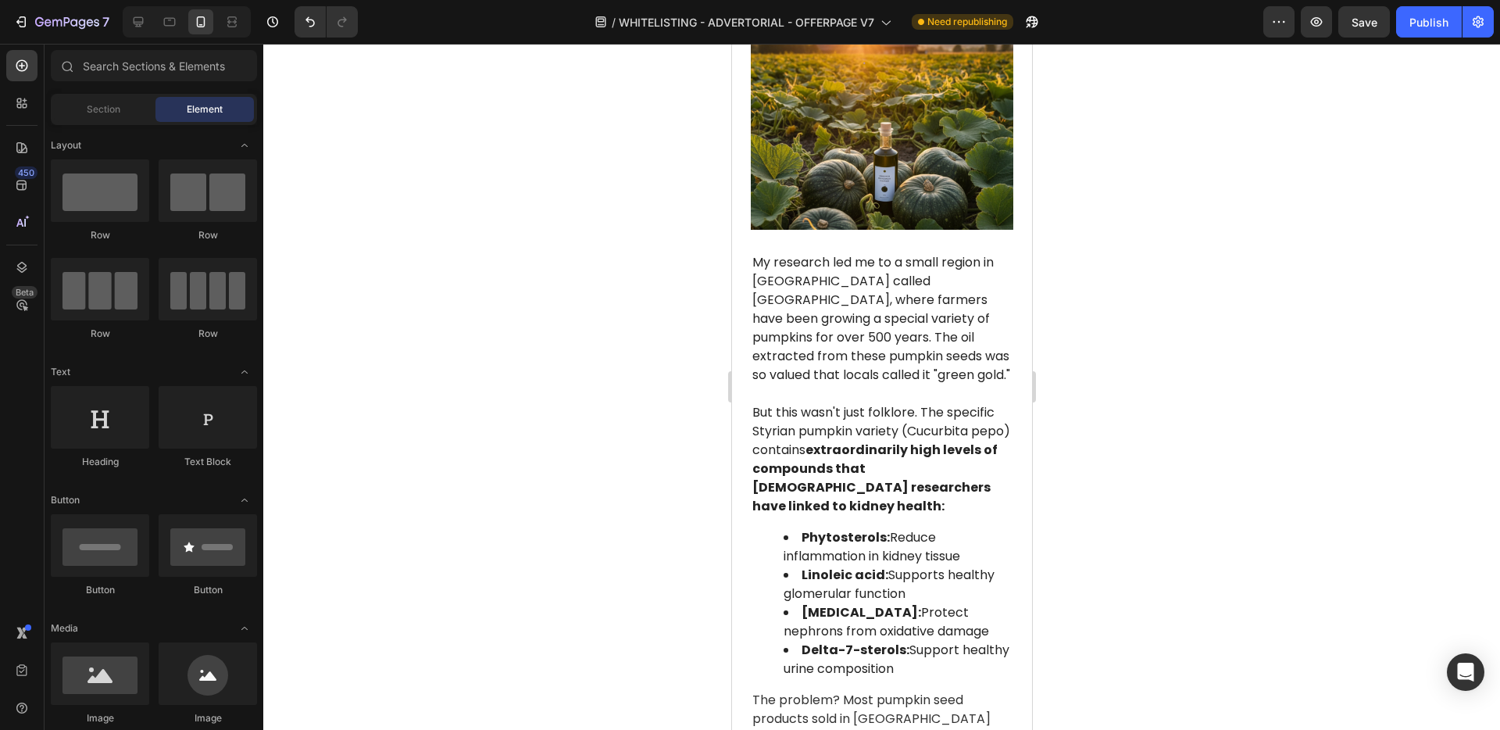
scroll to position [3822, 0]
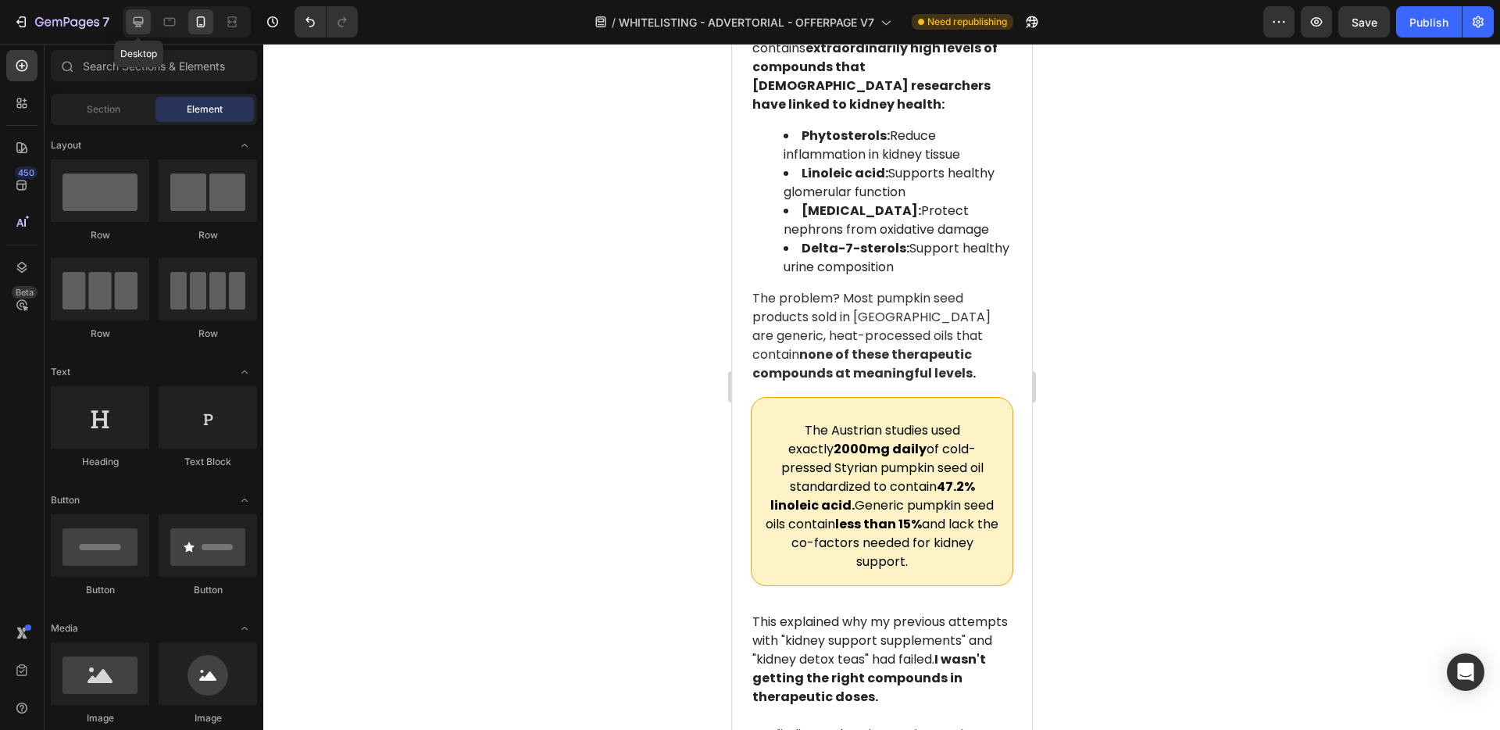
click at [141, 22] on icon at bounding box center [139, 22] width 10 height 10
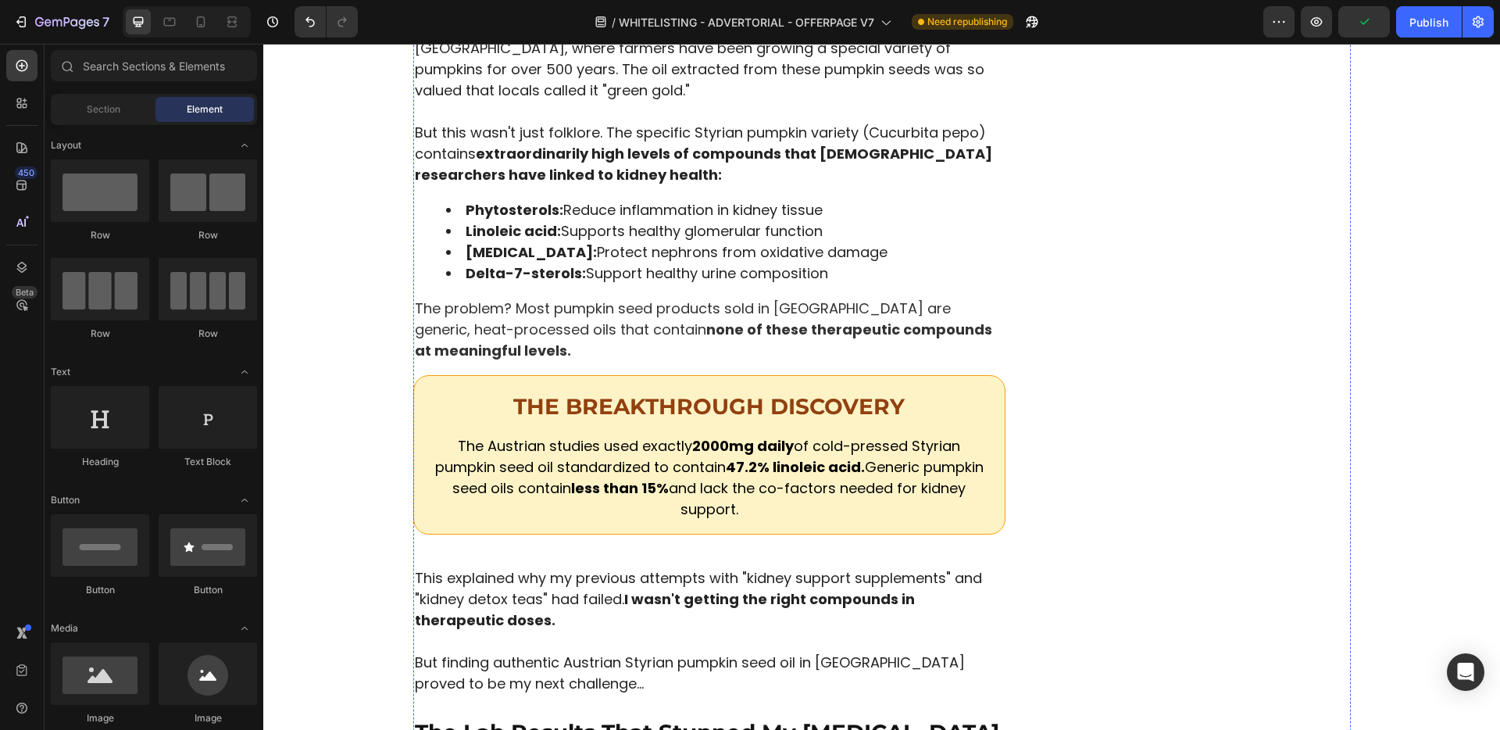
scroll to position [3829, 0]
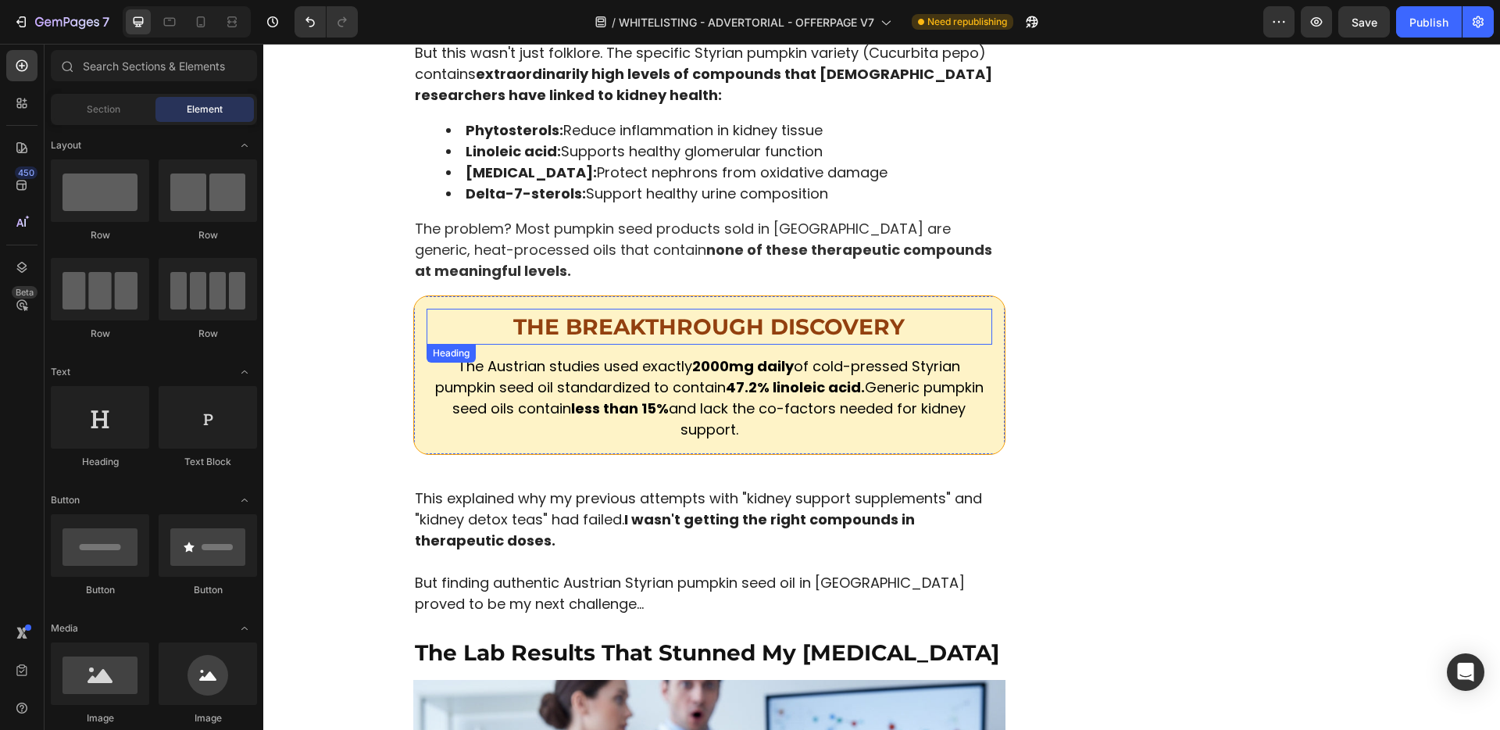
click at [652, 313] on strong "THE BREAKTHROUGH DISCOVERY" at bounding box center [708, 326] width 391 height 27
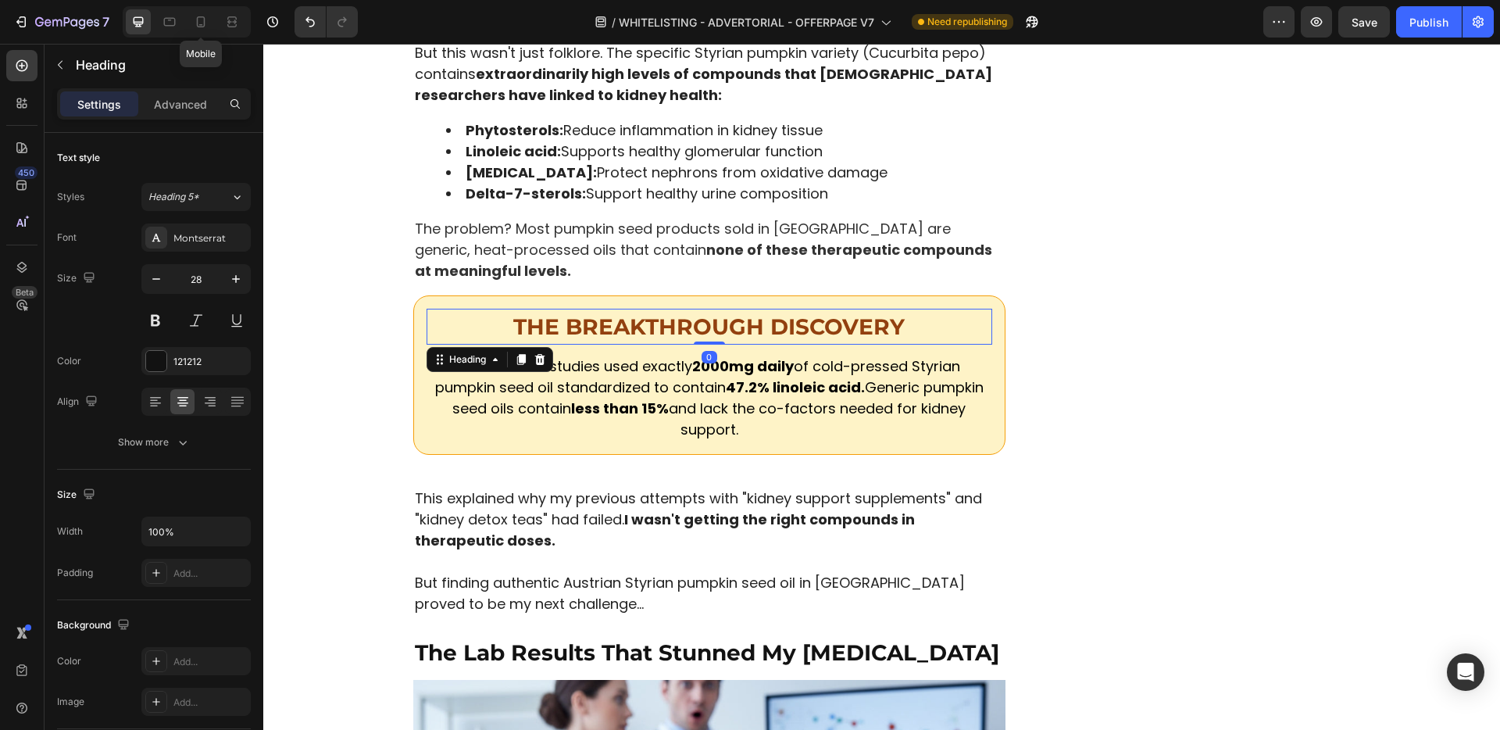
drag, startPoint x: 202, startPoint y: 27, endPoint x: 214, endPoint y: 29, distance: 12.6
click at [202, 27] on icon at bounding box center [201, 22] width 16 height 16
type input "20"
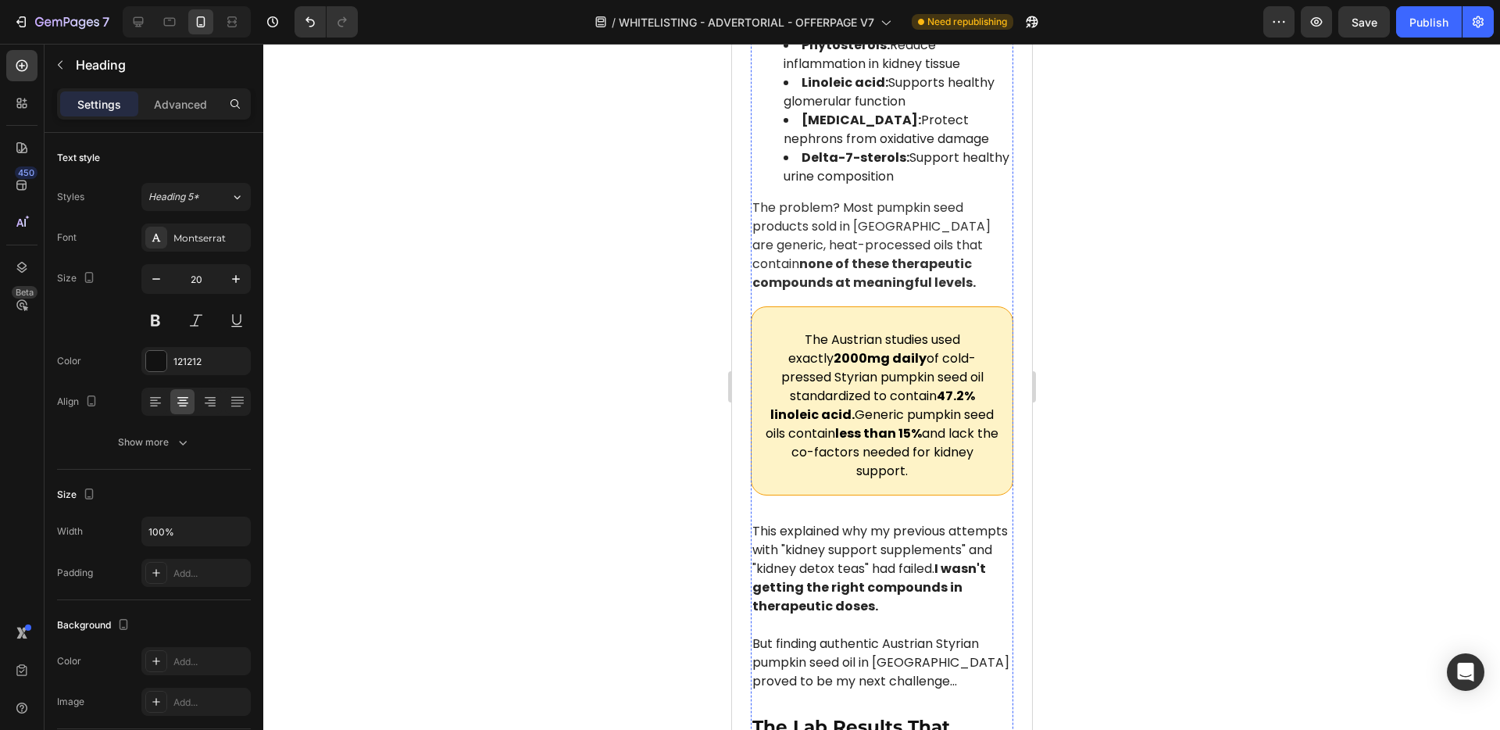
scroll to position [3832, 0]
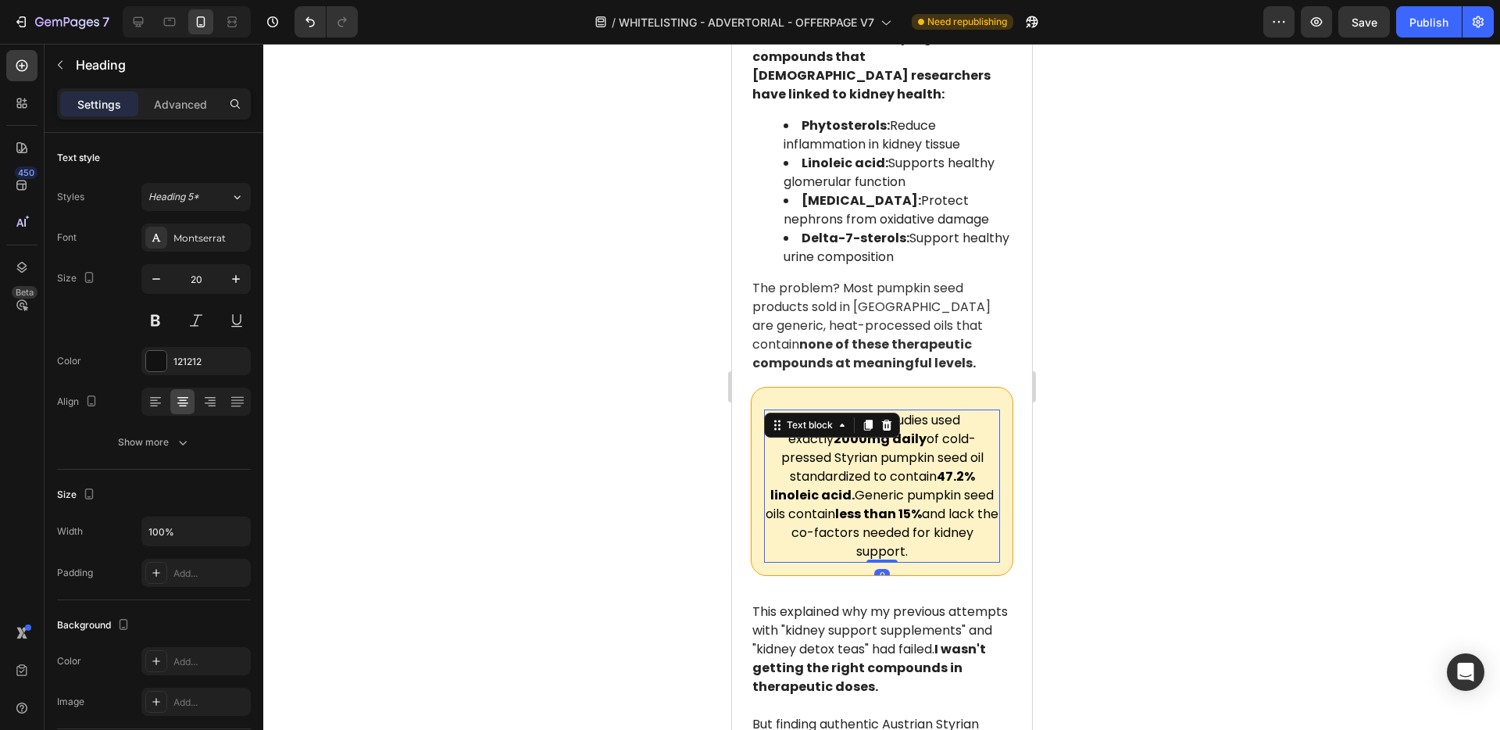
click at [877, 411] on span "The Austrian studies used exactly 2000mg daily of cold-pressed Styrian pumpkin …" at bounding box center [881, 485] width 233 height 149
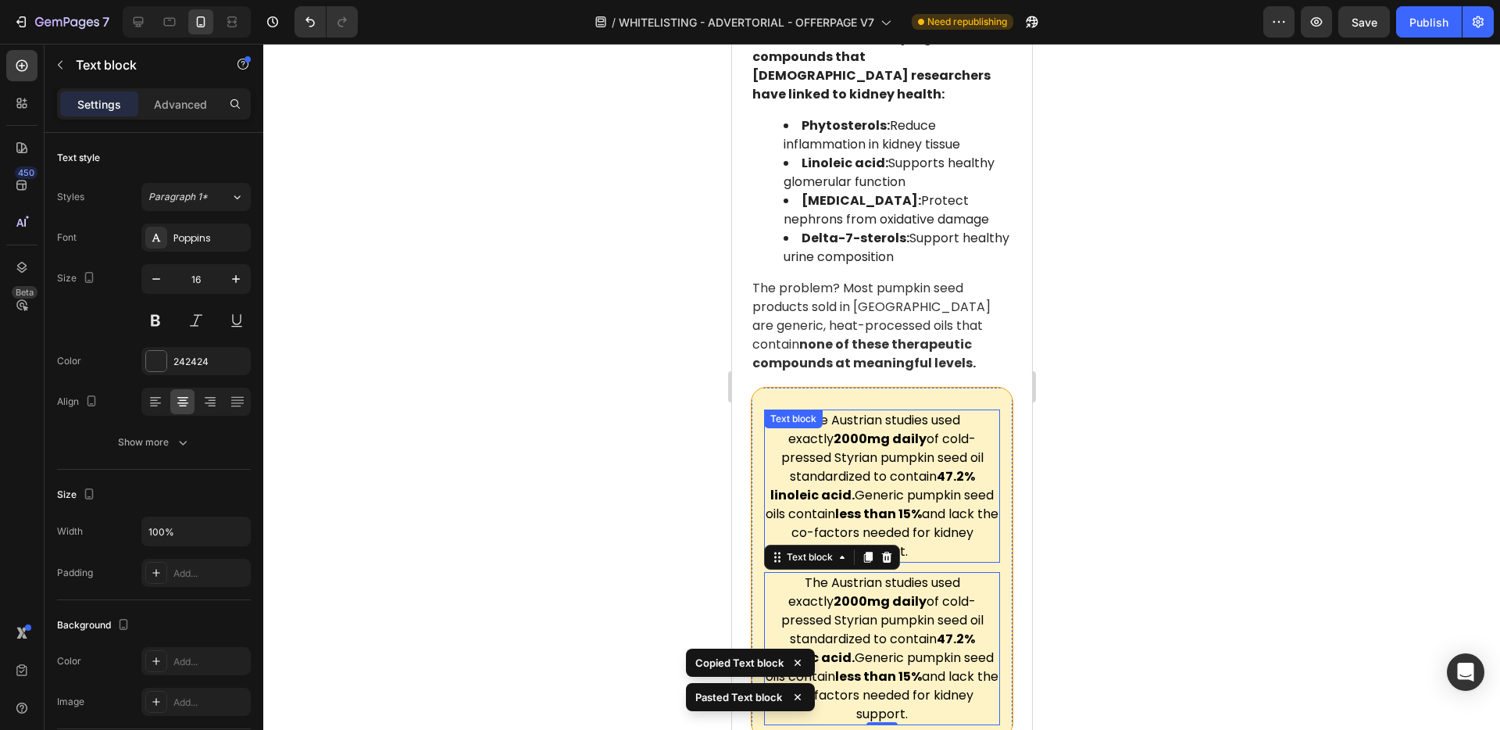
click at [824, 411] on span "The Austrian studies used exactly 2000mg daily of cold-pressed Styrian pumpkin …" at bounding box center [881, 485] width 233 height 149
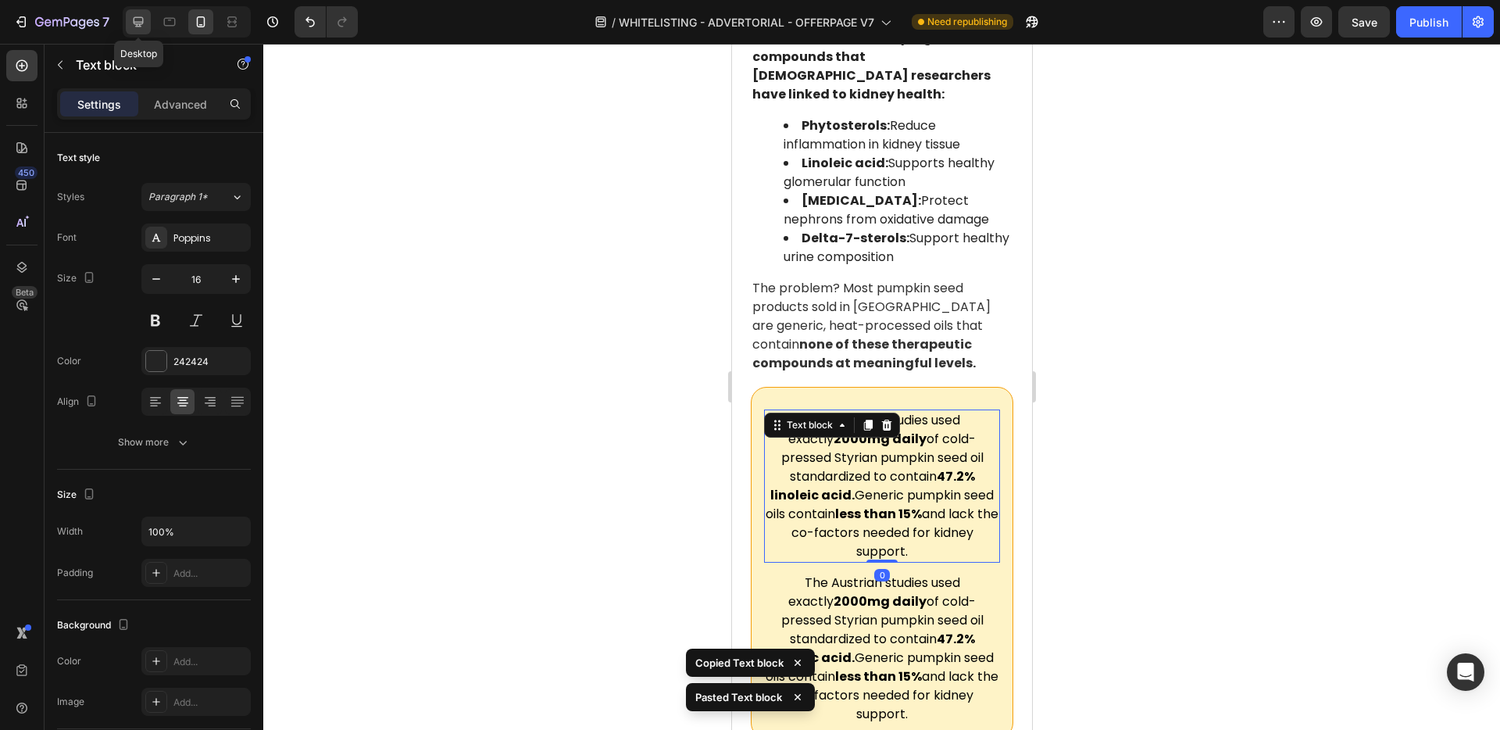
click at [131, 18] on icon at bounding box center [138, 22] width 16 height 16
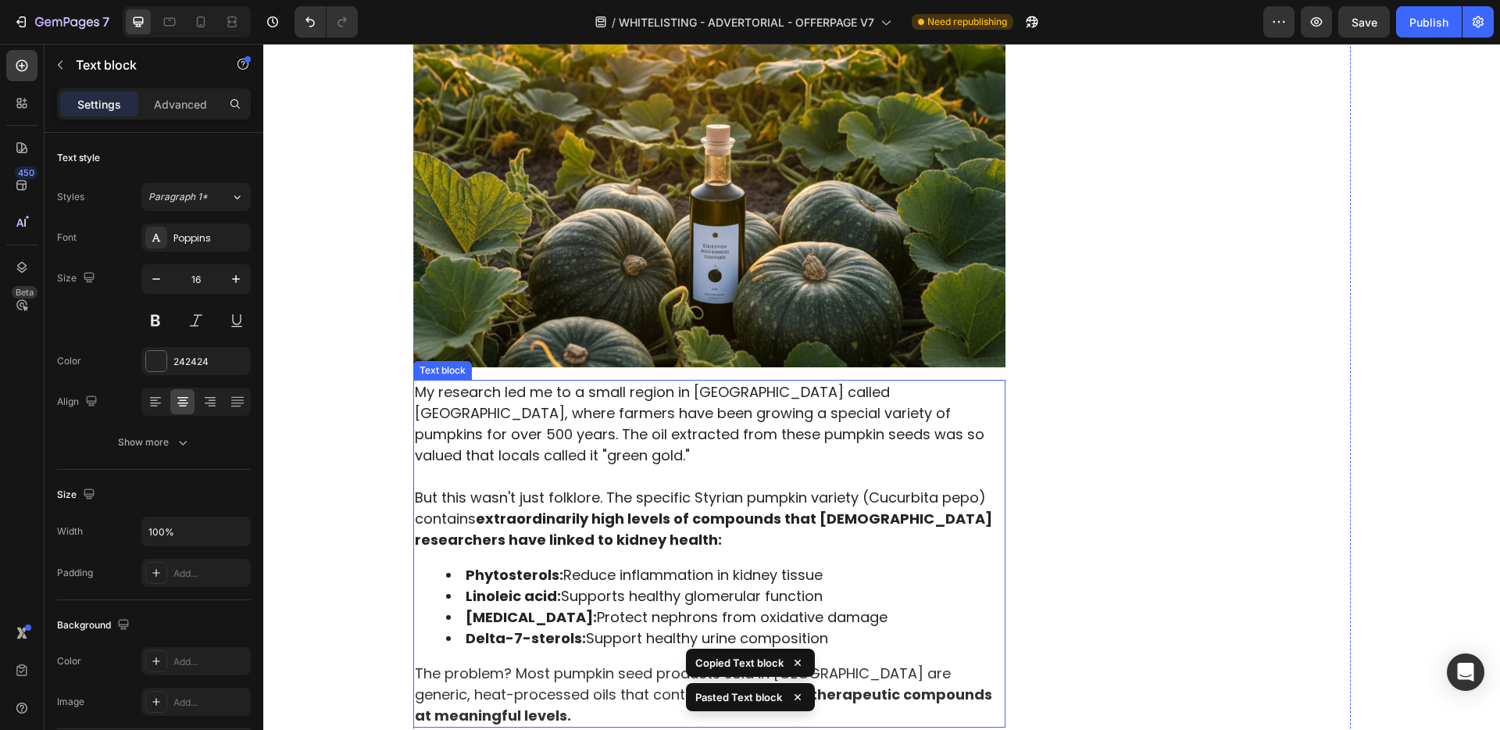
scroll to position [3715, 0]
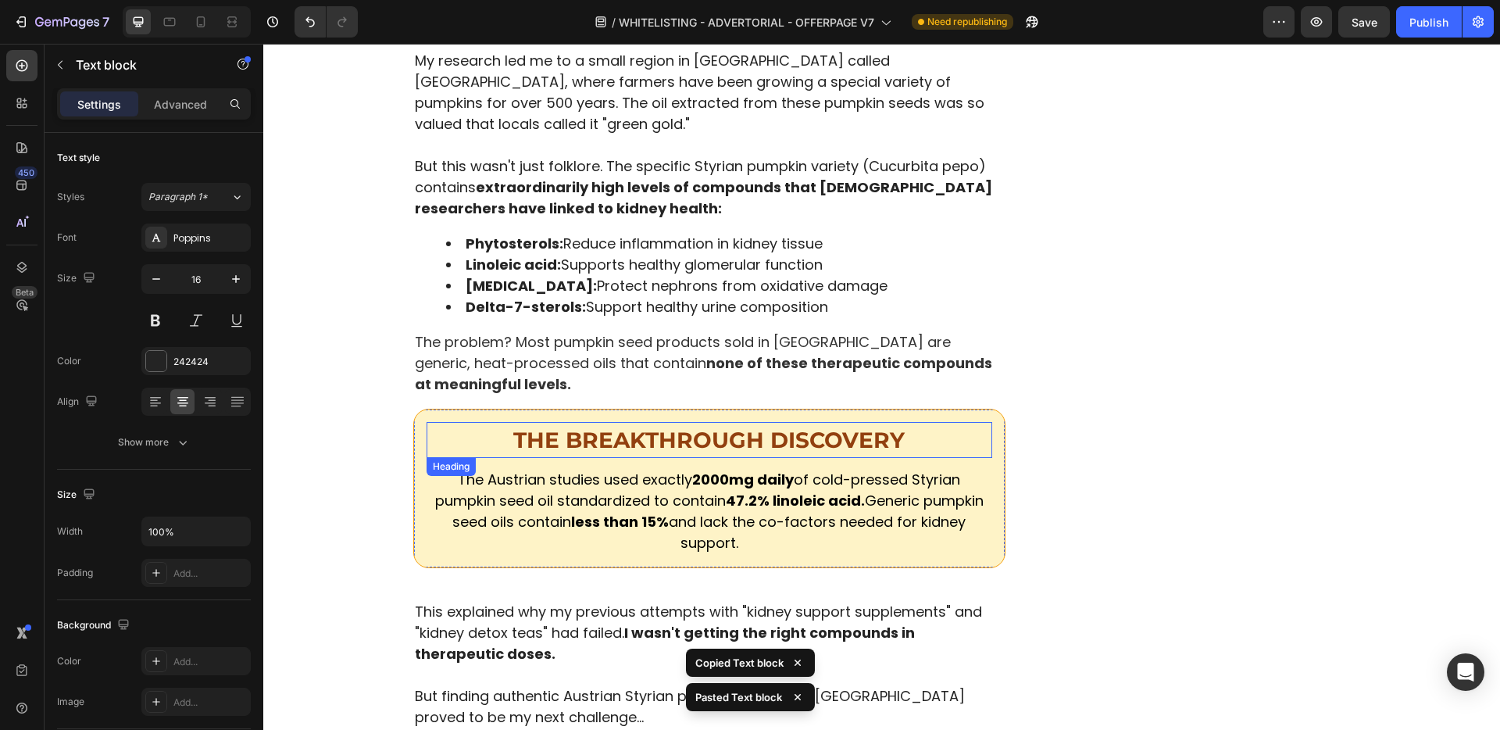
click at [752, 427] on strong "THE BREAKTHROUGH DISCOVERY" at bounding box center [708, 440] width 391 height 27
click at [749, 427] on strong "THE BREAKTHROUGH DISCOVERY" at bounding box center [708, 440] width 391 height 27
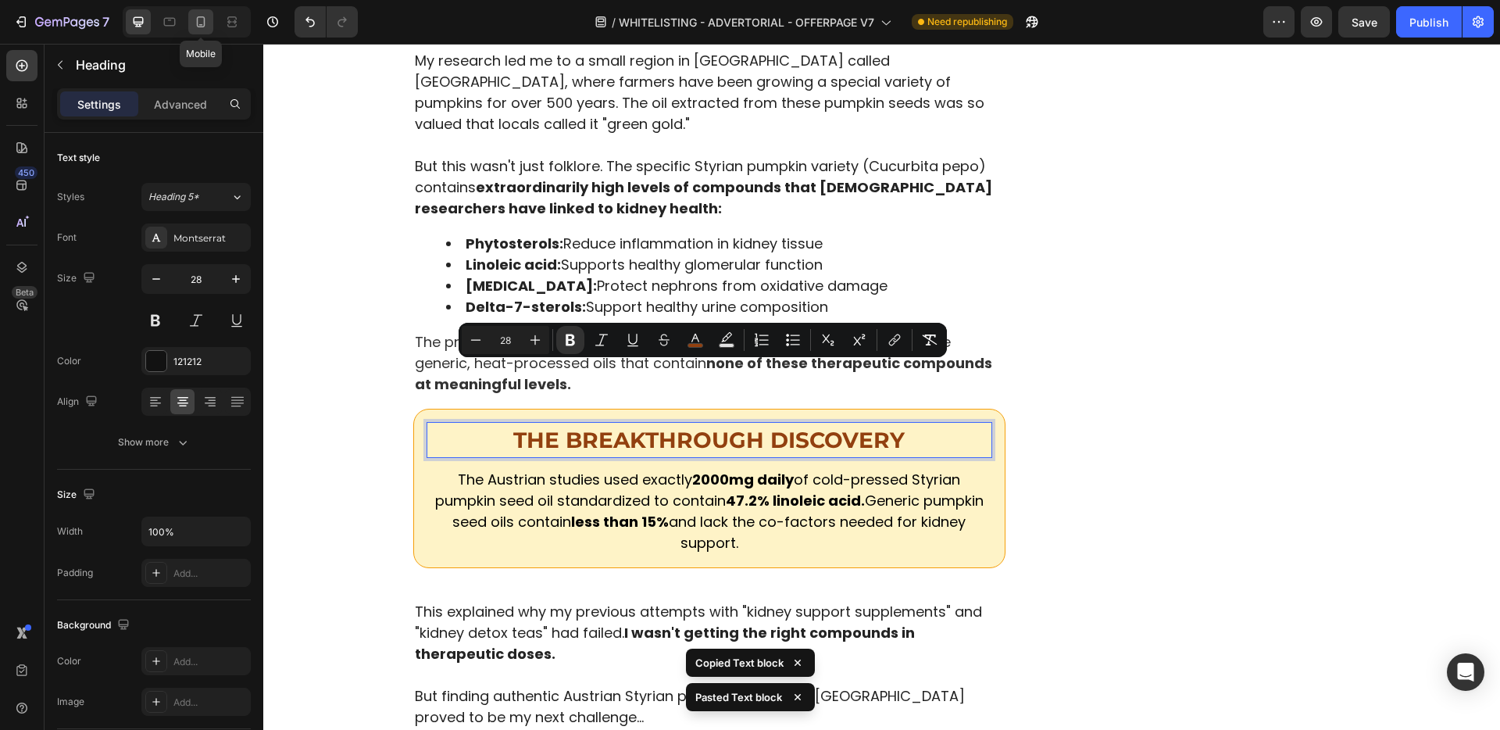
click at [202, 20] on icon at bounding box center [201, 22] width 16 height 16
type input "20"
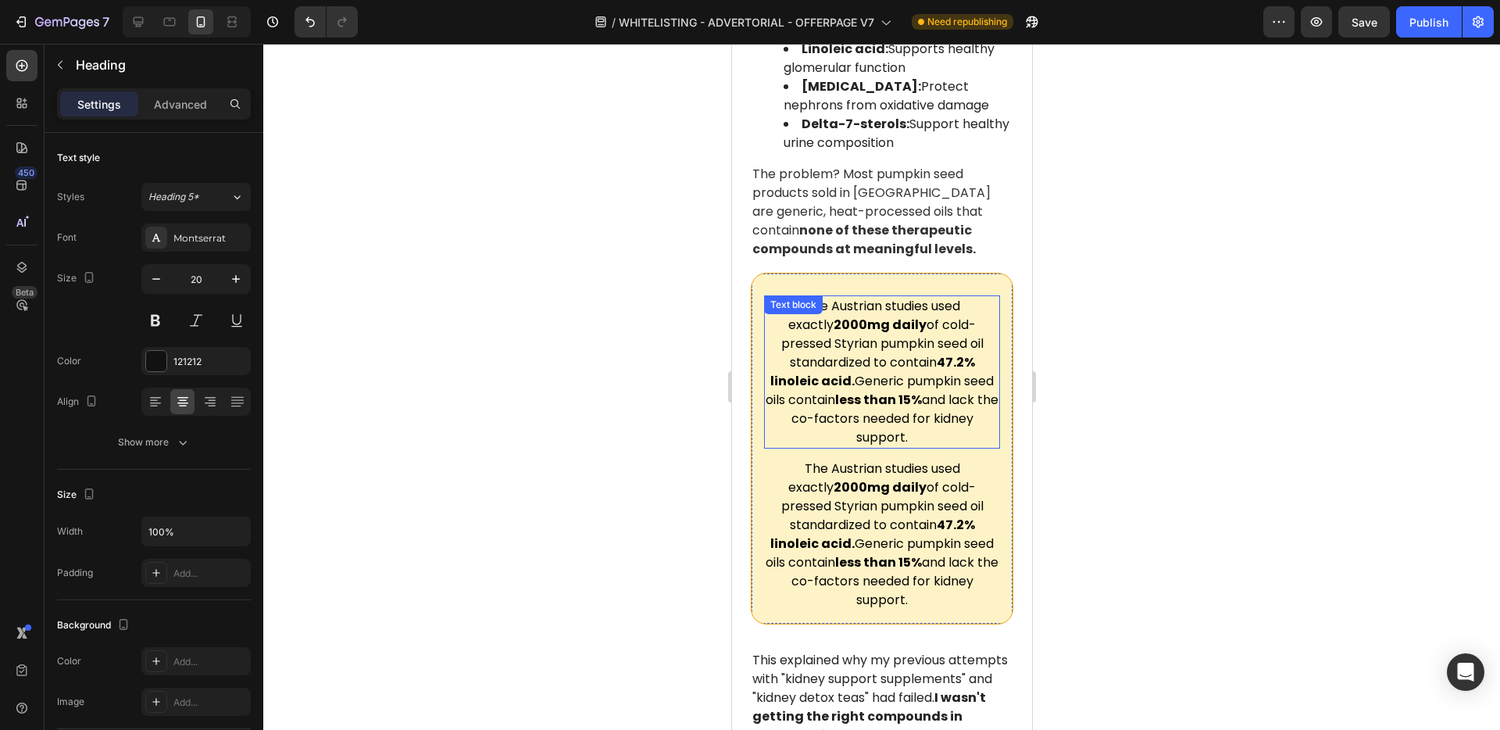
scroll to position [3955, 0]
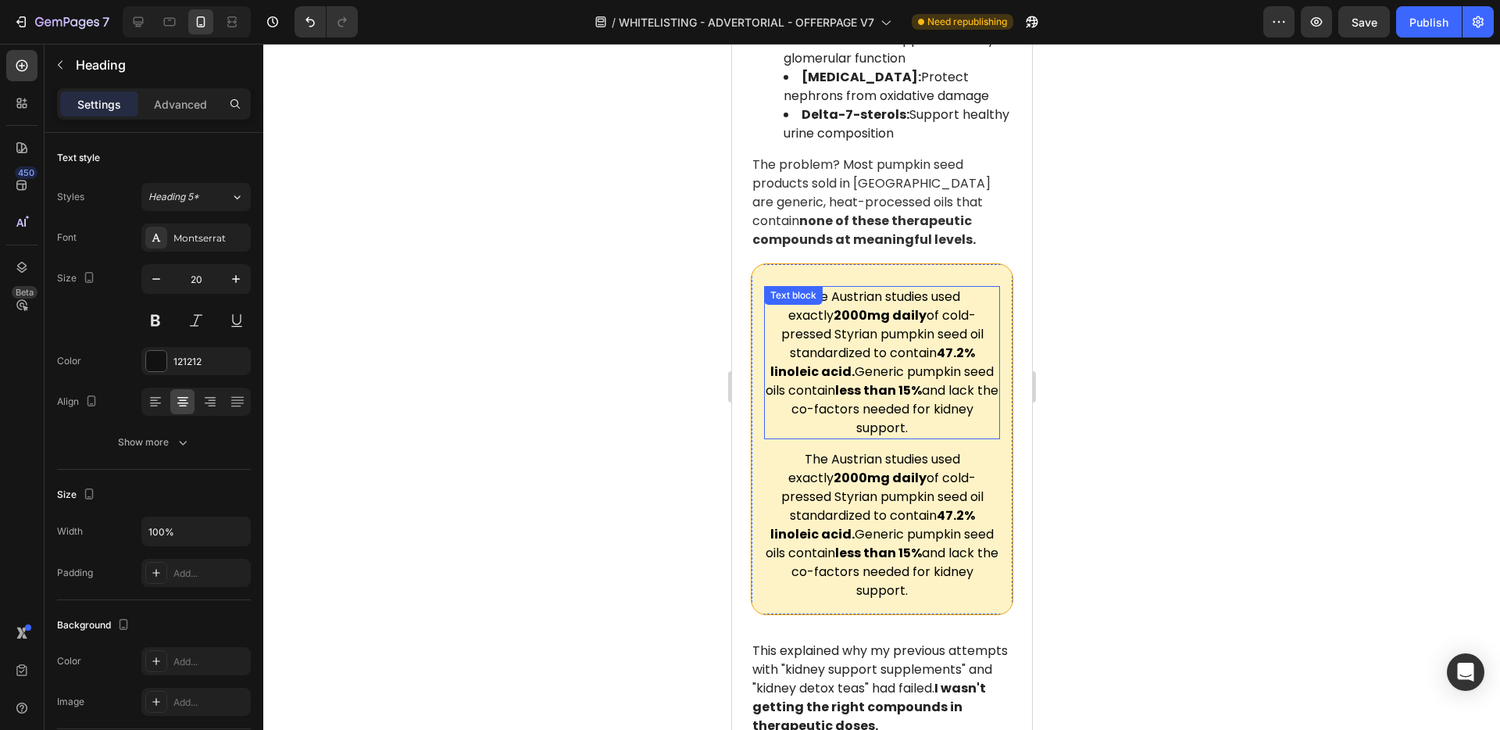
click at [892, 288] on span "The Austrian studies used exactly 2000mg daily of cold-pressed Styrian pumpkin …" at bounding box center [881, 362] width 233 height 149
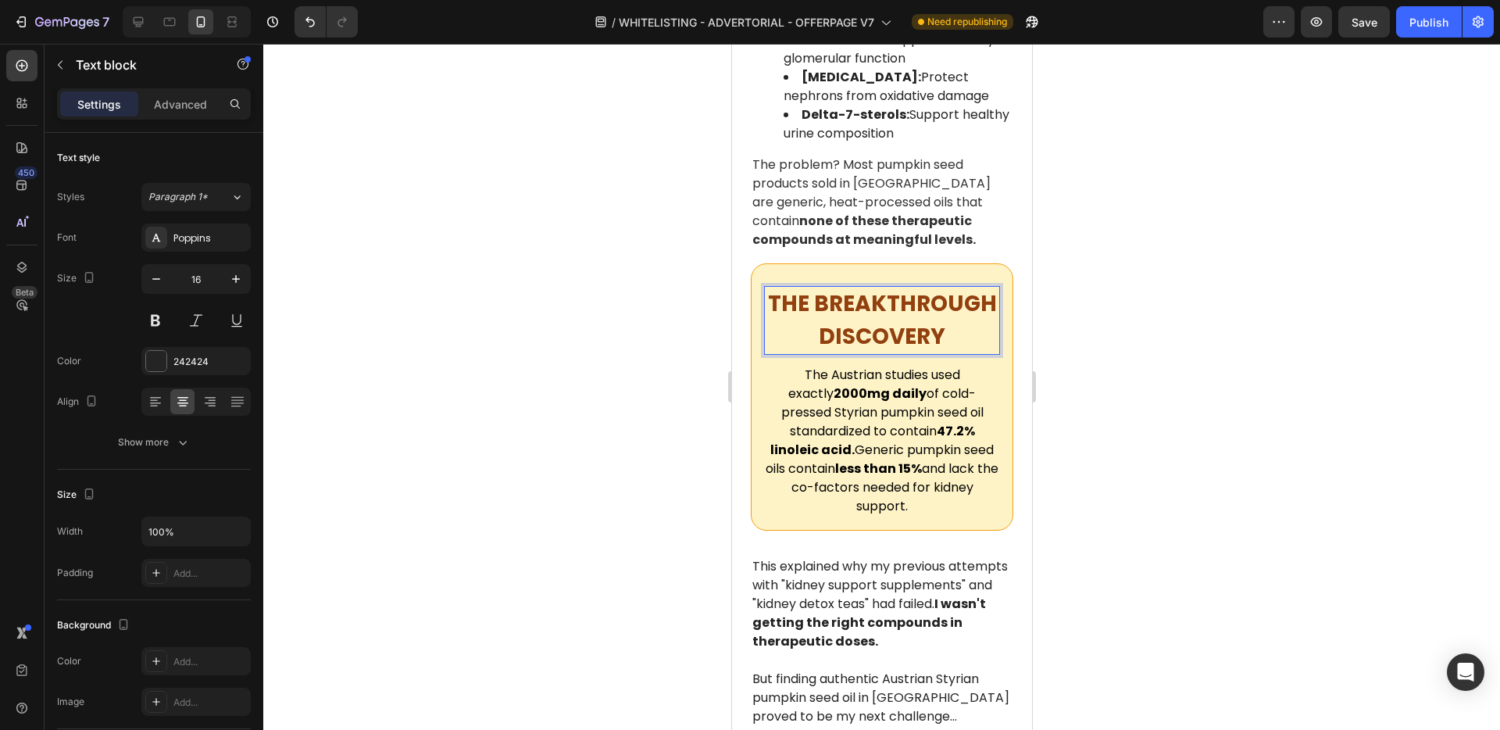
click at [899, 288] on strong "THE BREAKTHROUGH DISCOVERY" at bounding box center [881, 319] width 229 height 63
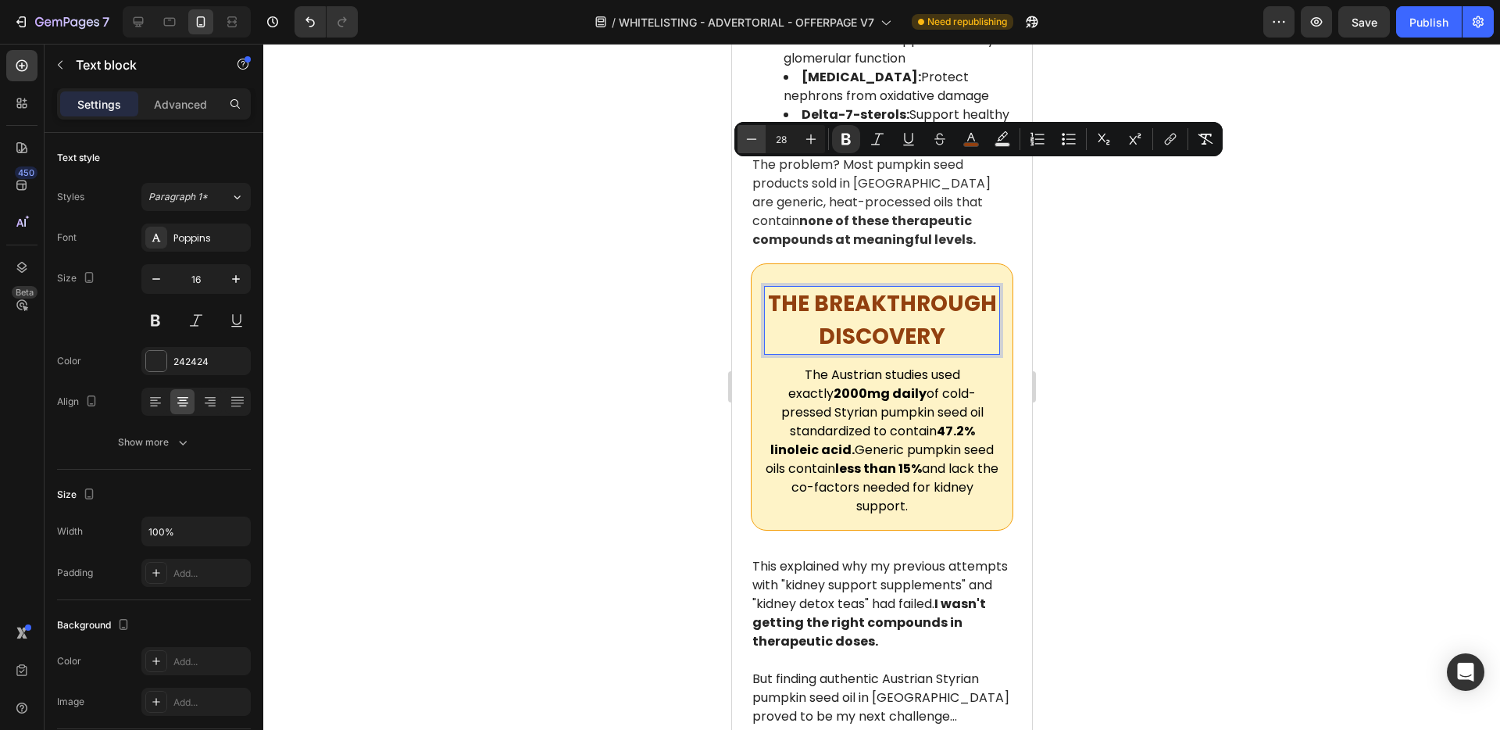
click at [756, 142] on icon "Editor contextual toolbar" at bounding box center [752, 139] width 16 height 16
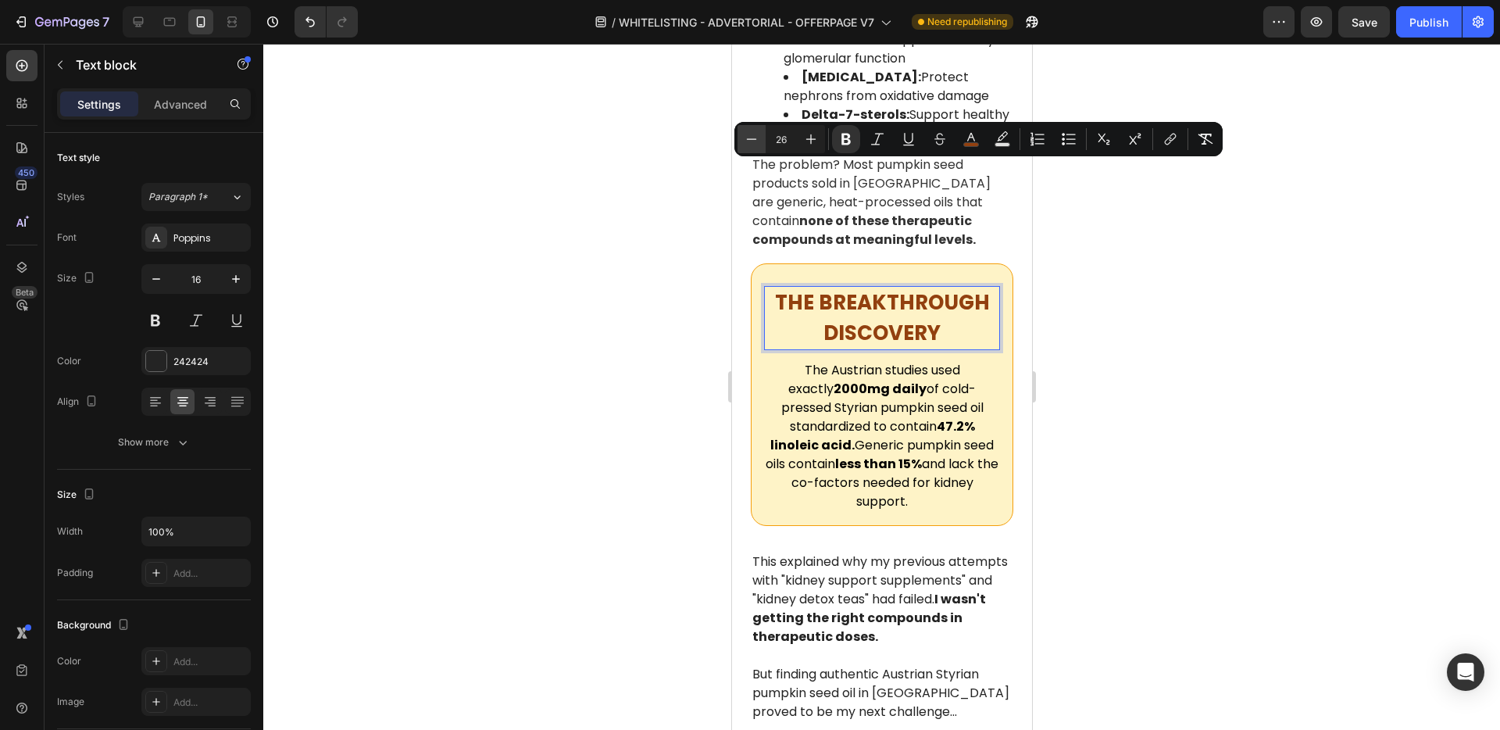
click at [756, 142] on icon "Editor contextual toolbar" at bounding box center [752, 139] width 16 height 16
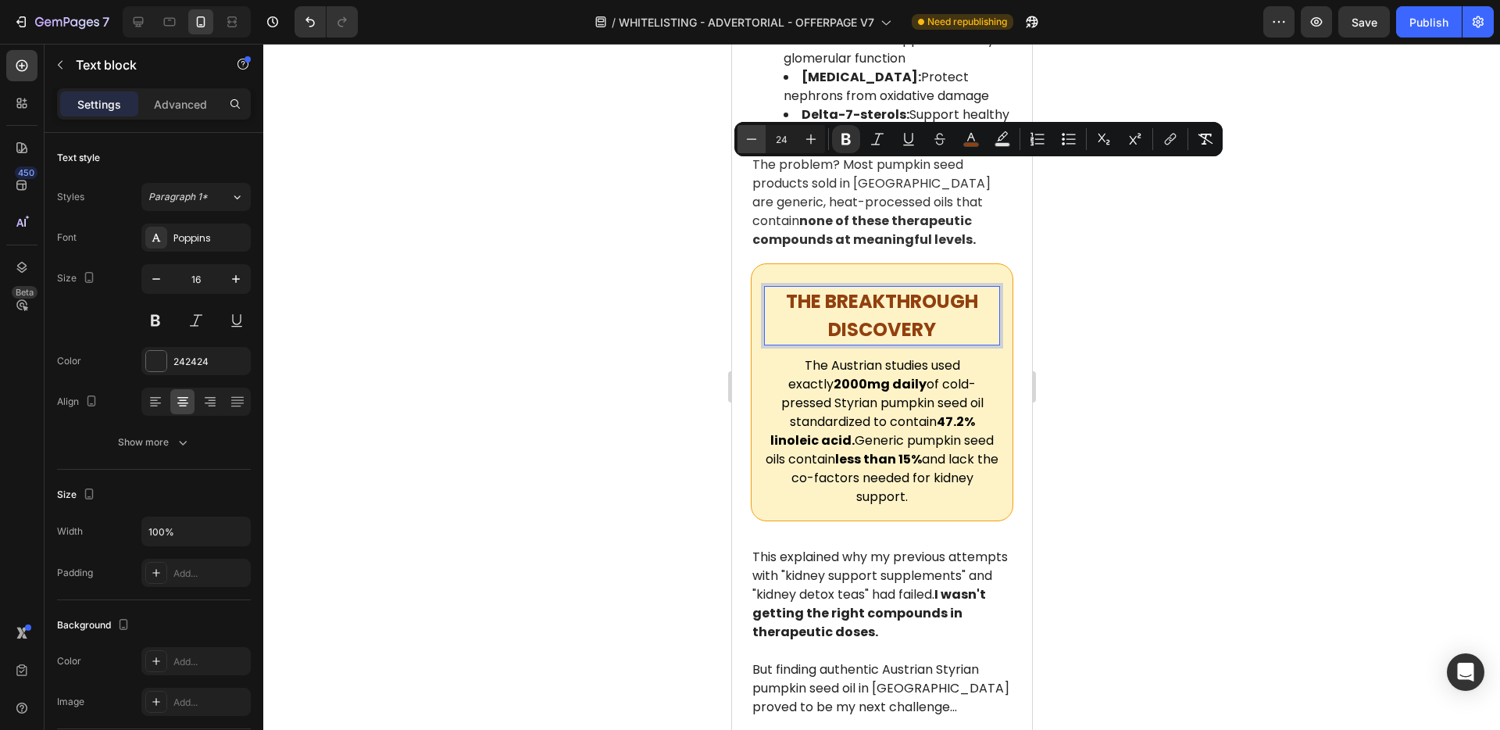
click at [756, 142] on icon "Editor contextual toolbar" at bounding box center [752, 139] width 16 height 16
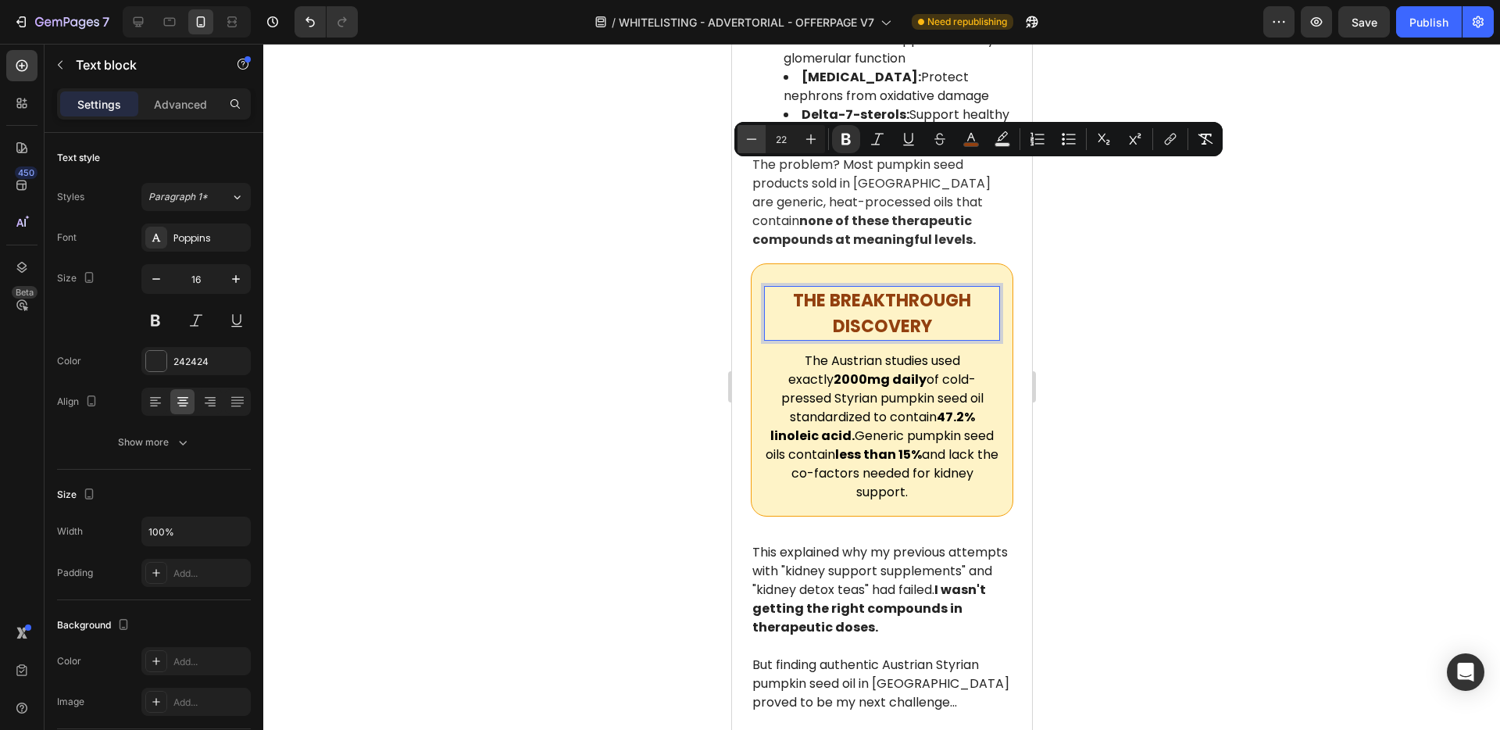
click at [756, 142] on icon "Editor contextual toolbar" at bounding box center [752, 139] width 16 height 16
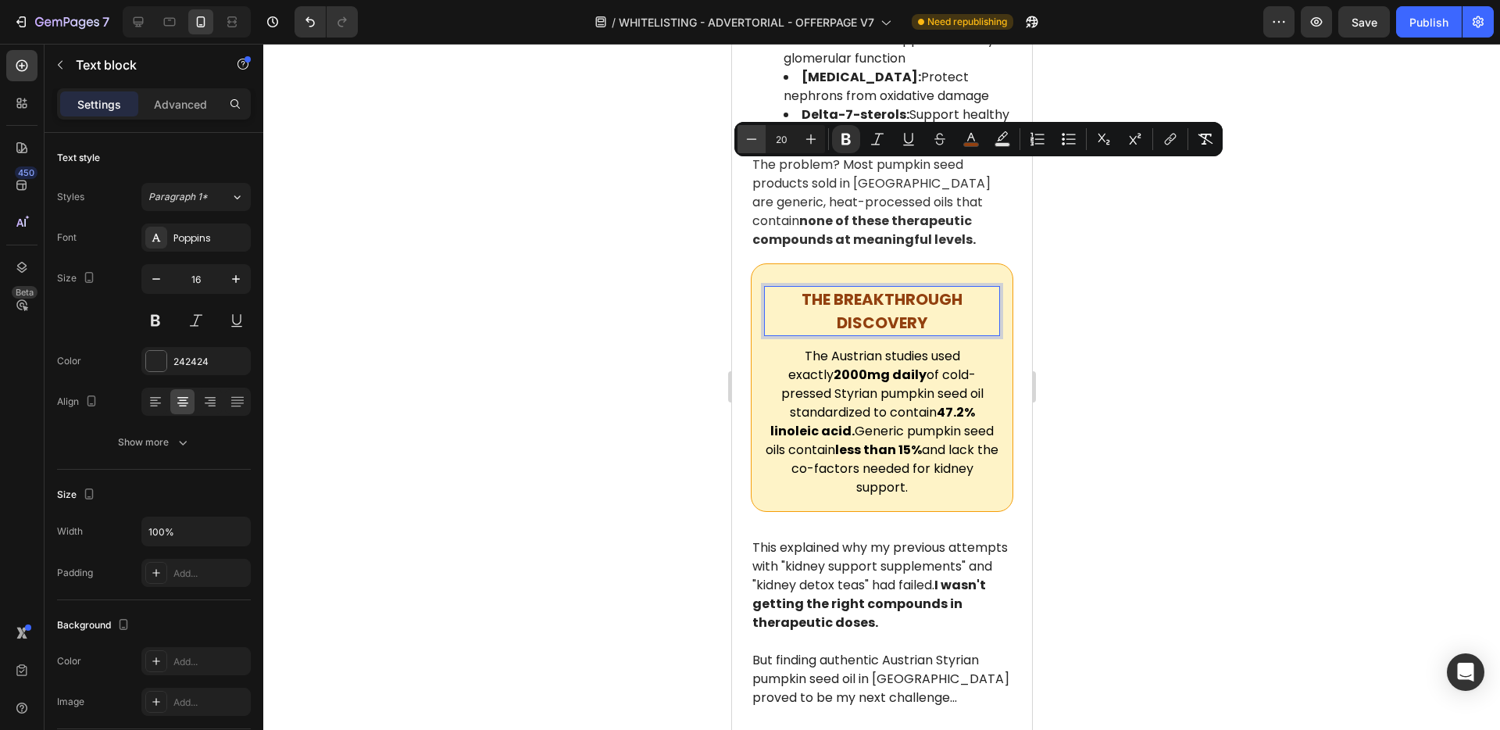
click at [756, 142] on icon "Editor contextual toolbar" at bounding box center [752, 139] width 16 height 16
click at [803, 141] on icon "Editor contextual toolbar" at bounding box center [811, 139] width 16 height 16
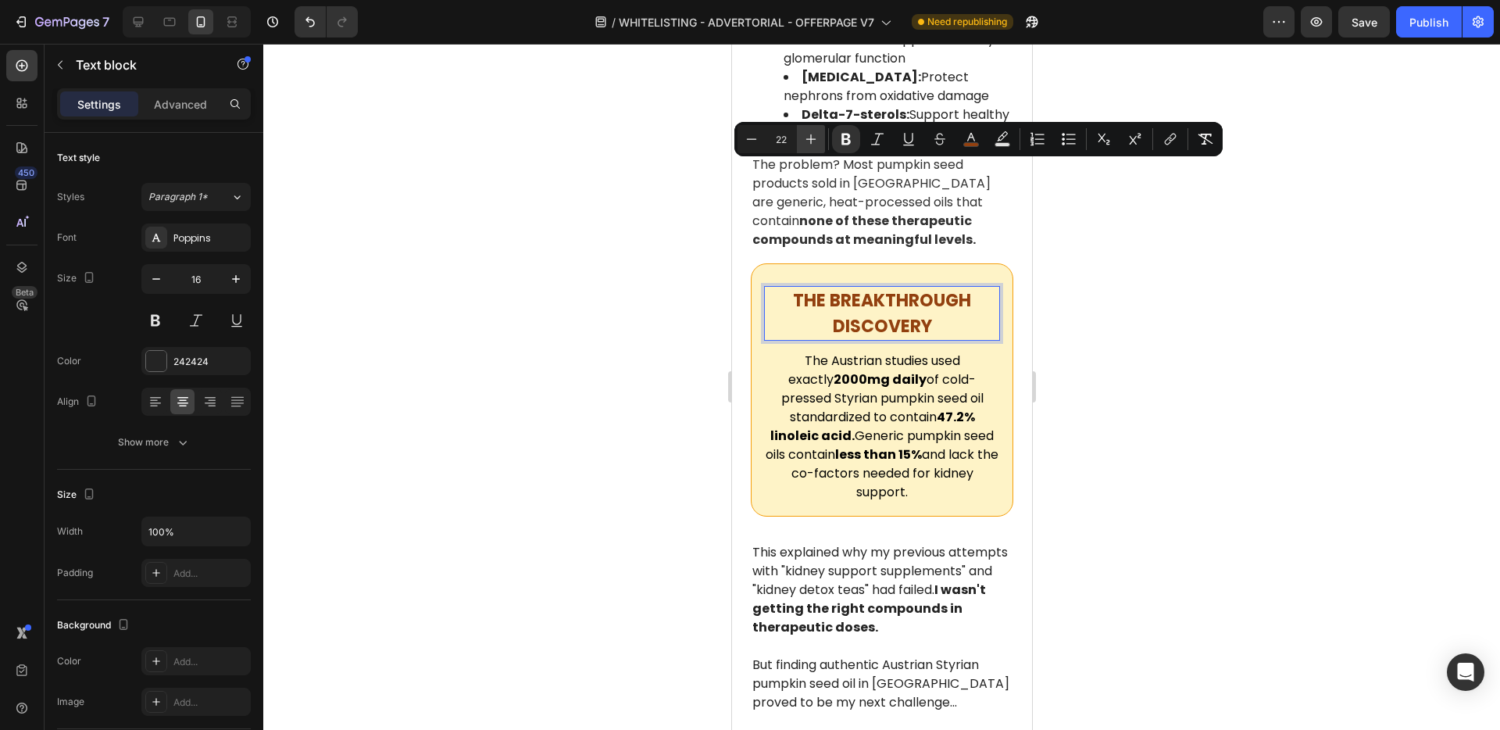
click at [803, 141] on icon "Editor contextual toolbar" at bounding box center [811, 139] width 16 height 16
type input "23"
click at [652, 230] on div at bounding box center [881, 387] width 1237 height 686
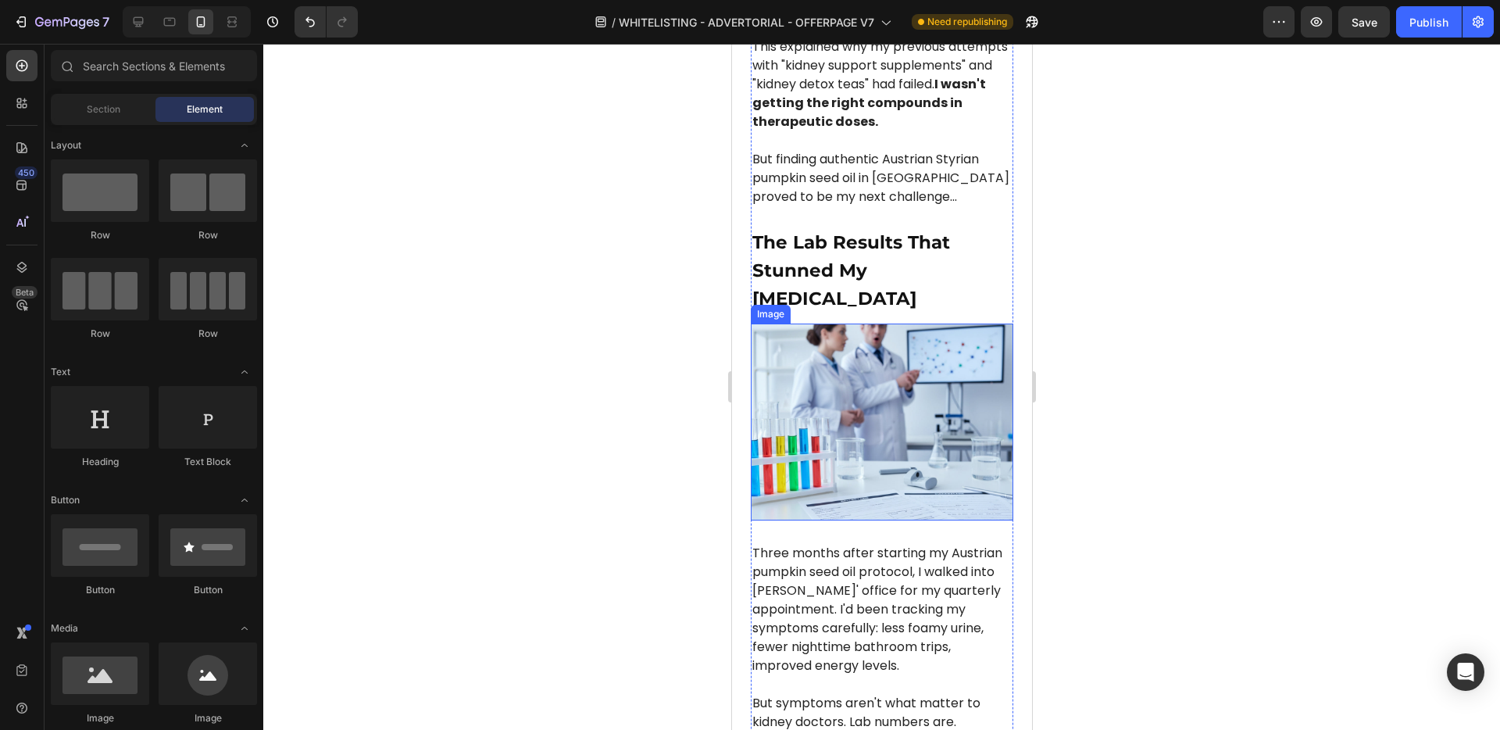
scroll to position [4473, 0]
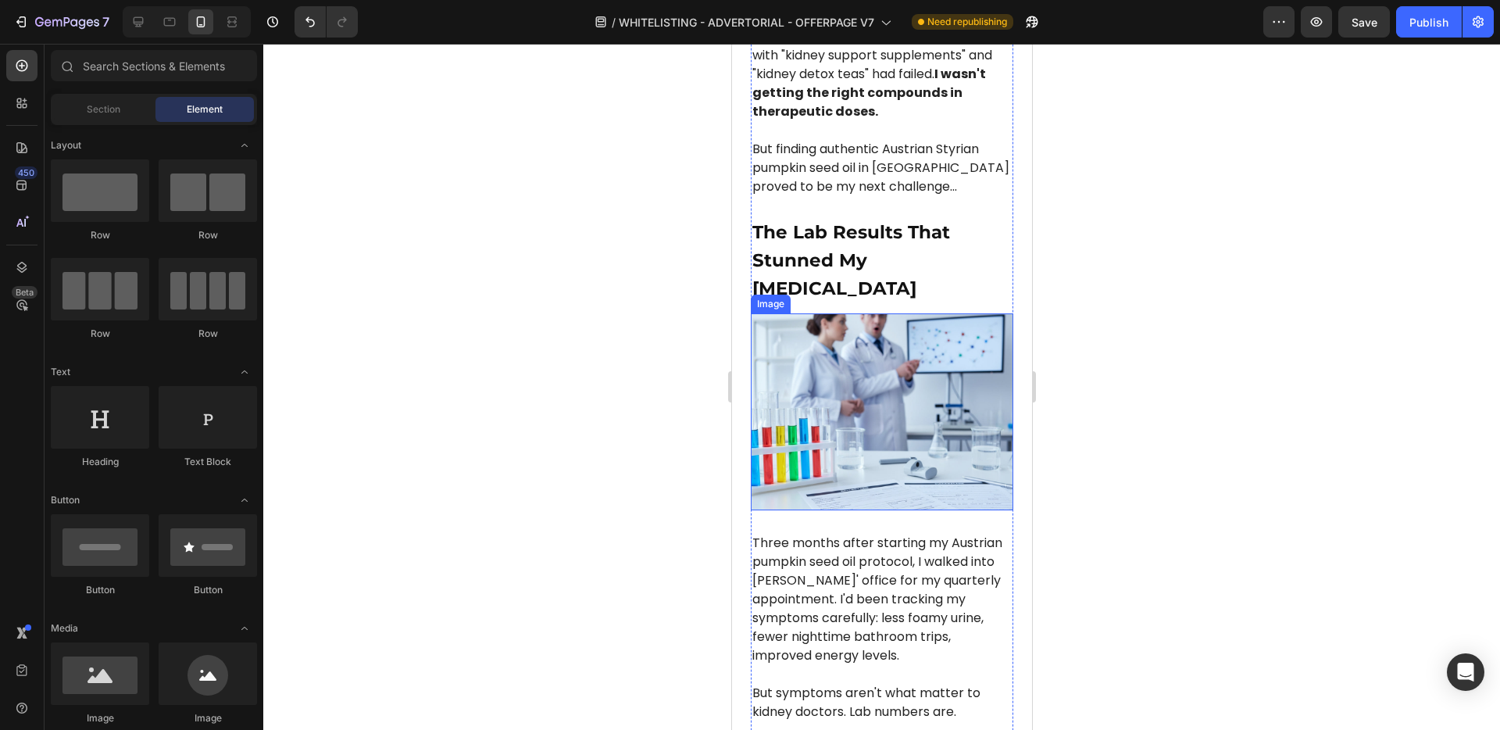
click at [913, 221] on strong "The Lab Results That Stunned My [MEDICAL_DATA]" at bounding box center [851, 260] width 198 height 78
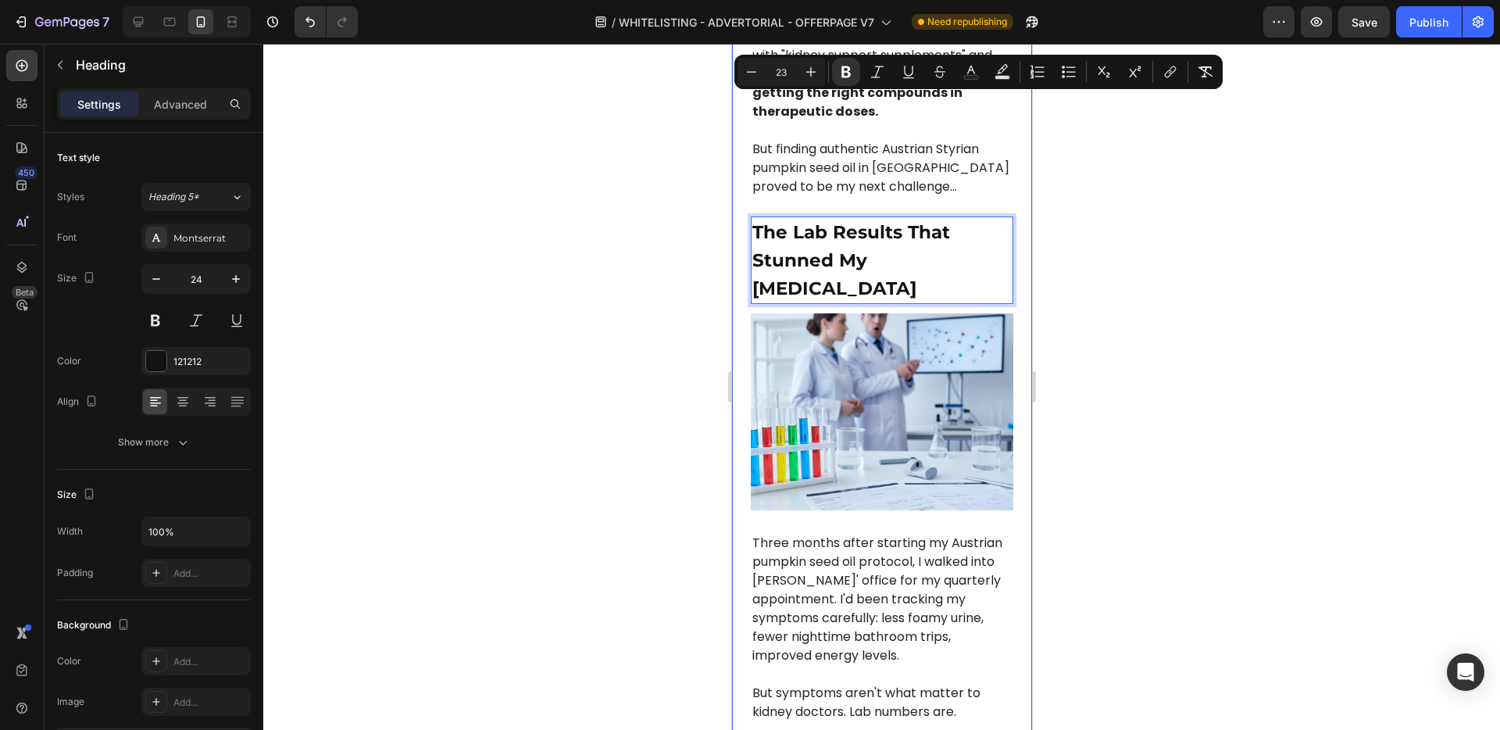
click at [579, 186] on div at bounding box center [881, 387] width 1237 height 686
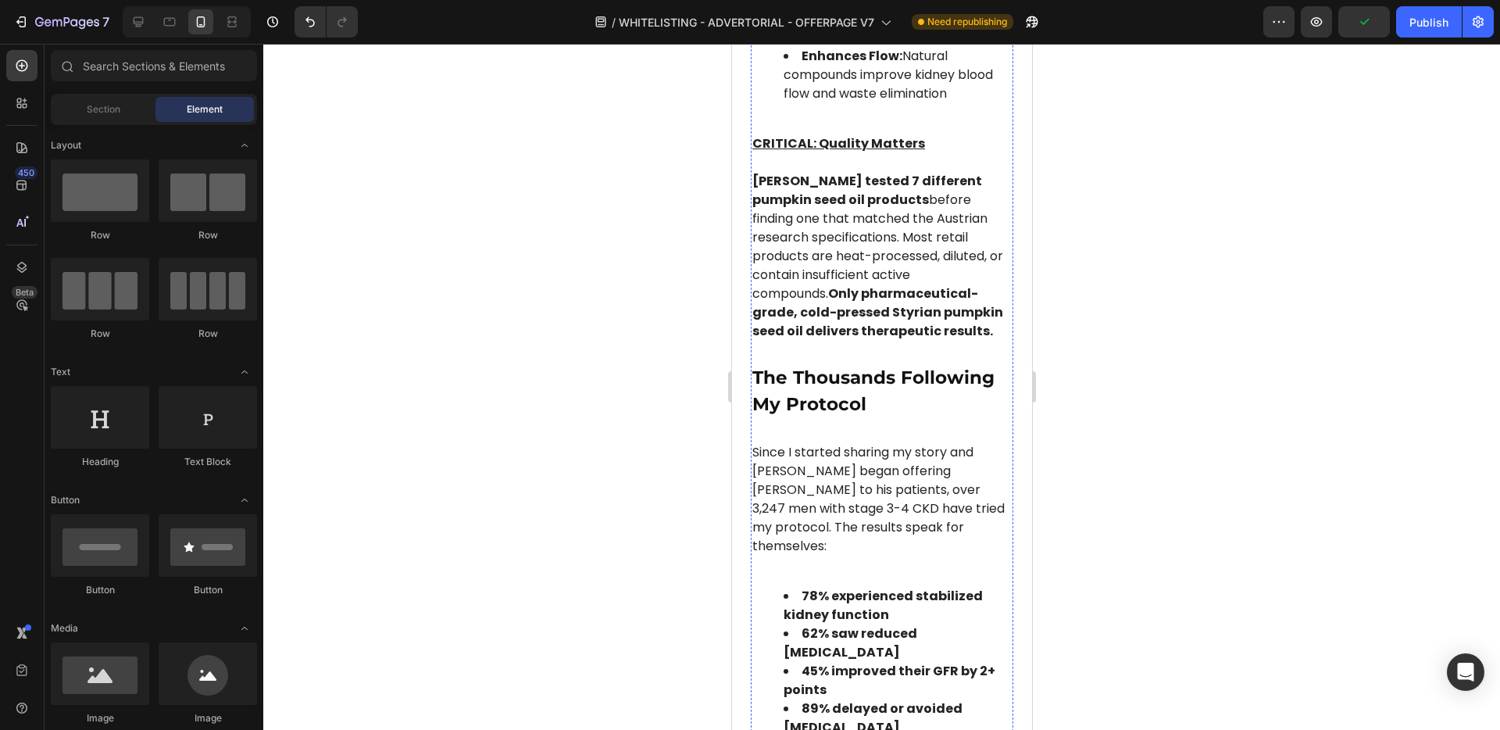
scroll to position [6283, 0]
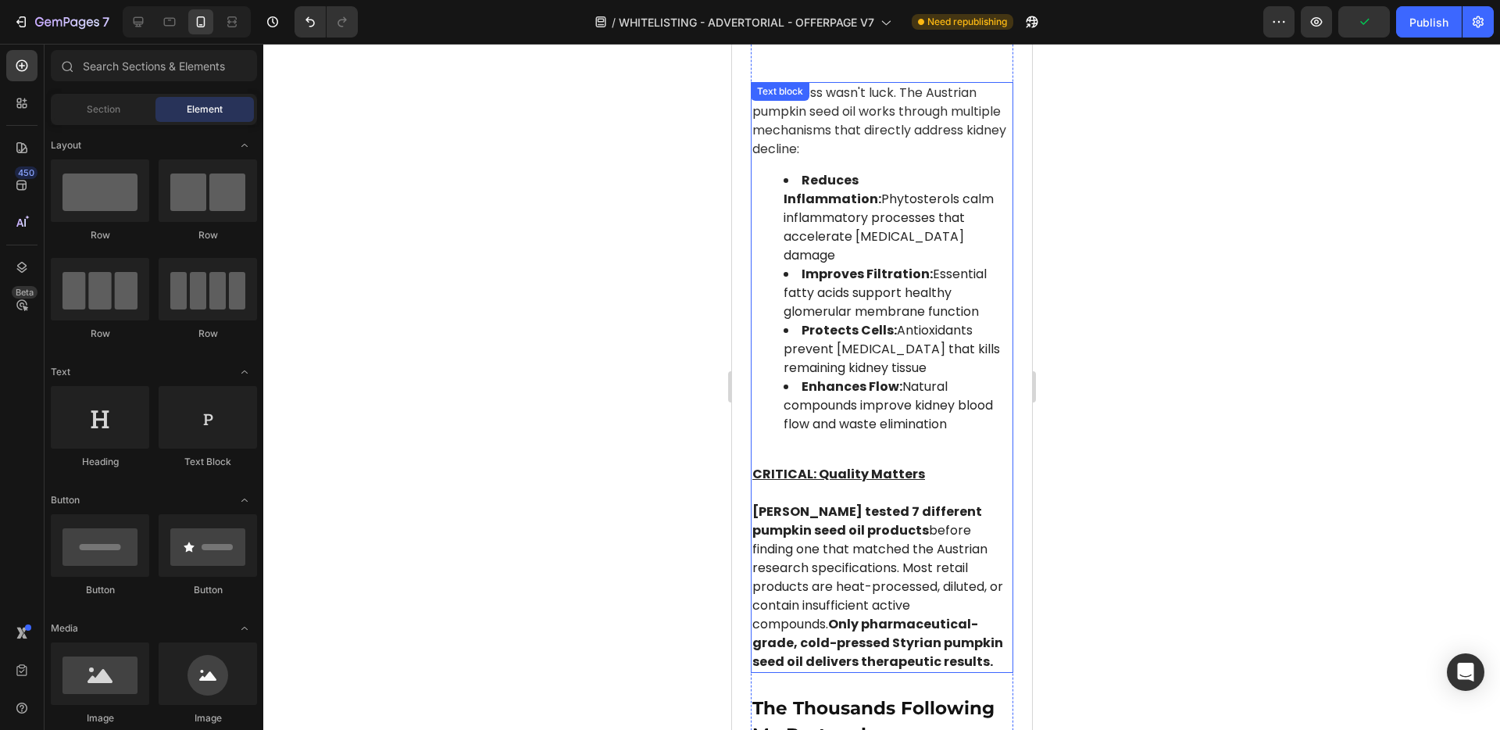
click at [892, 502] on span "Robert tested 7 different pumpkin seed oil products before finding one that mat…" at bounding box center [877, 586] width 251 height 168
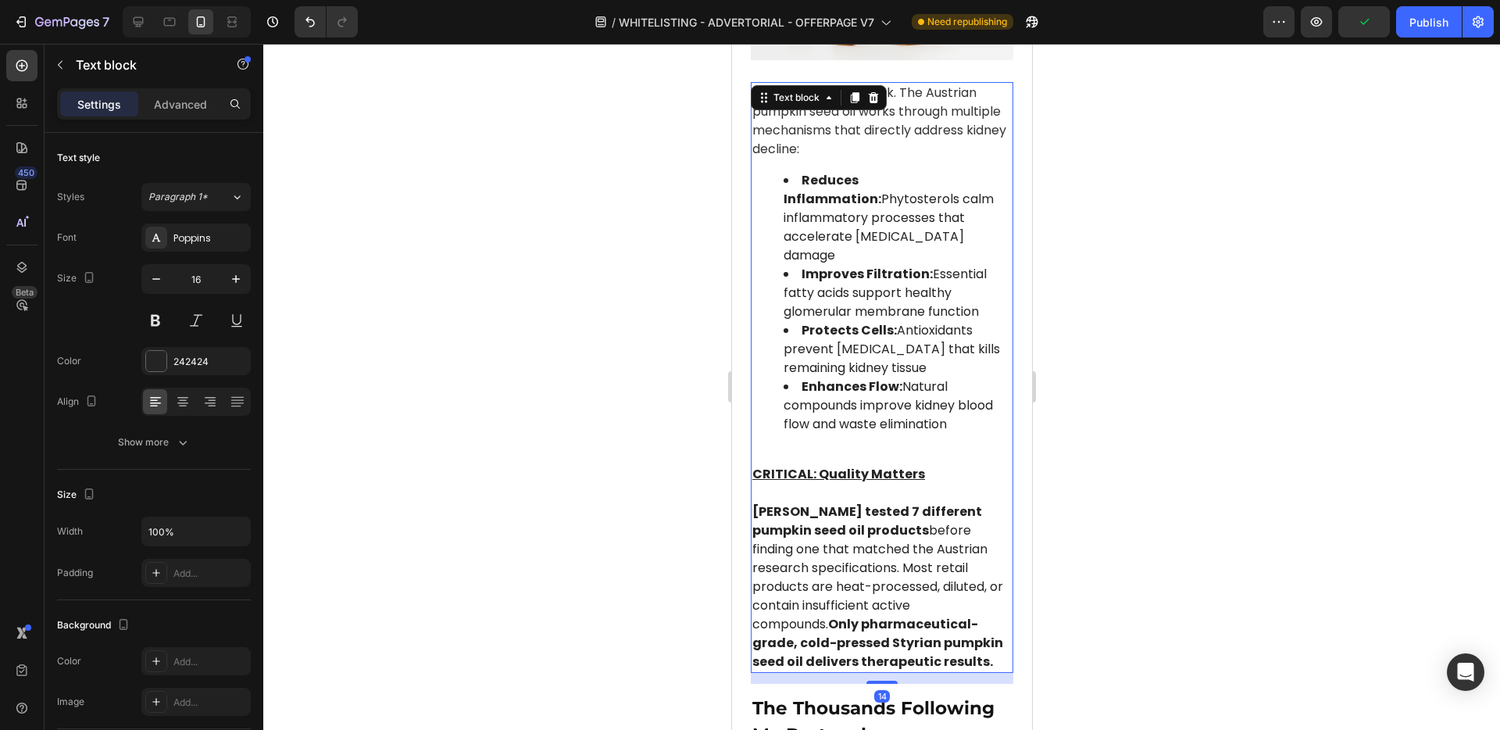
click at [892, 502] on span "Robert tested 7 different pumpkin seed oil products before finding one that mat…" at bounding box center [877, 586] width 251 height 168
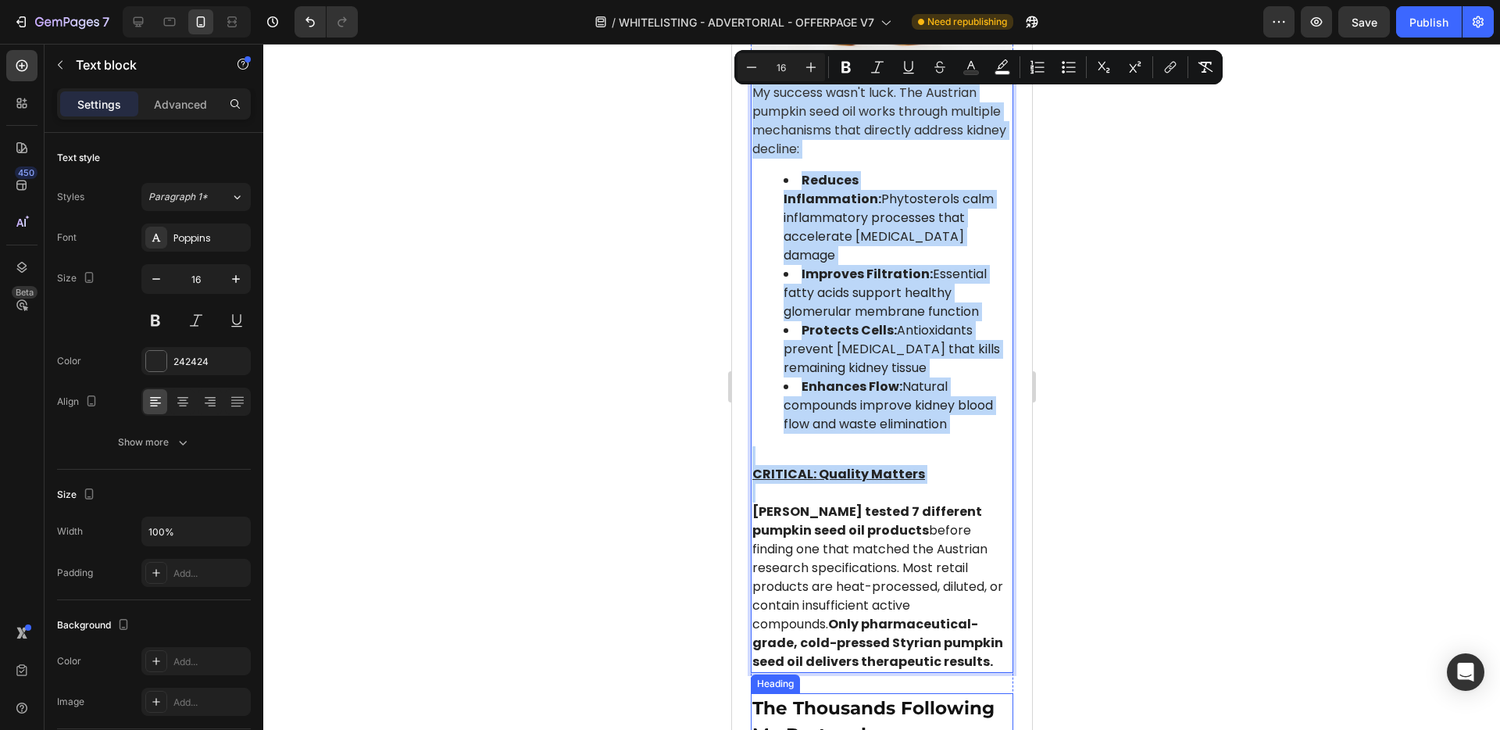
click at [840, 697] on strong "The Thousands Following My Protocol" at bounding box center [873, 721] width 242 height 49
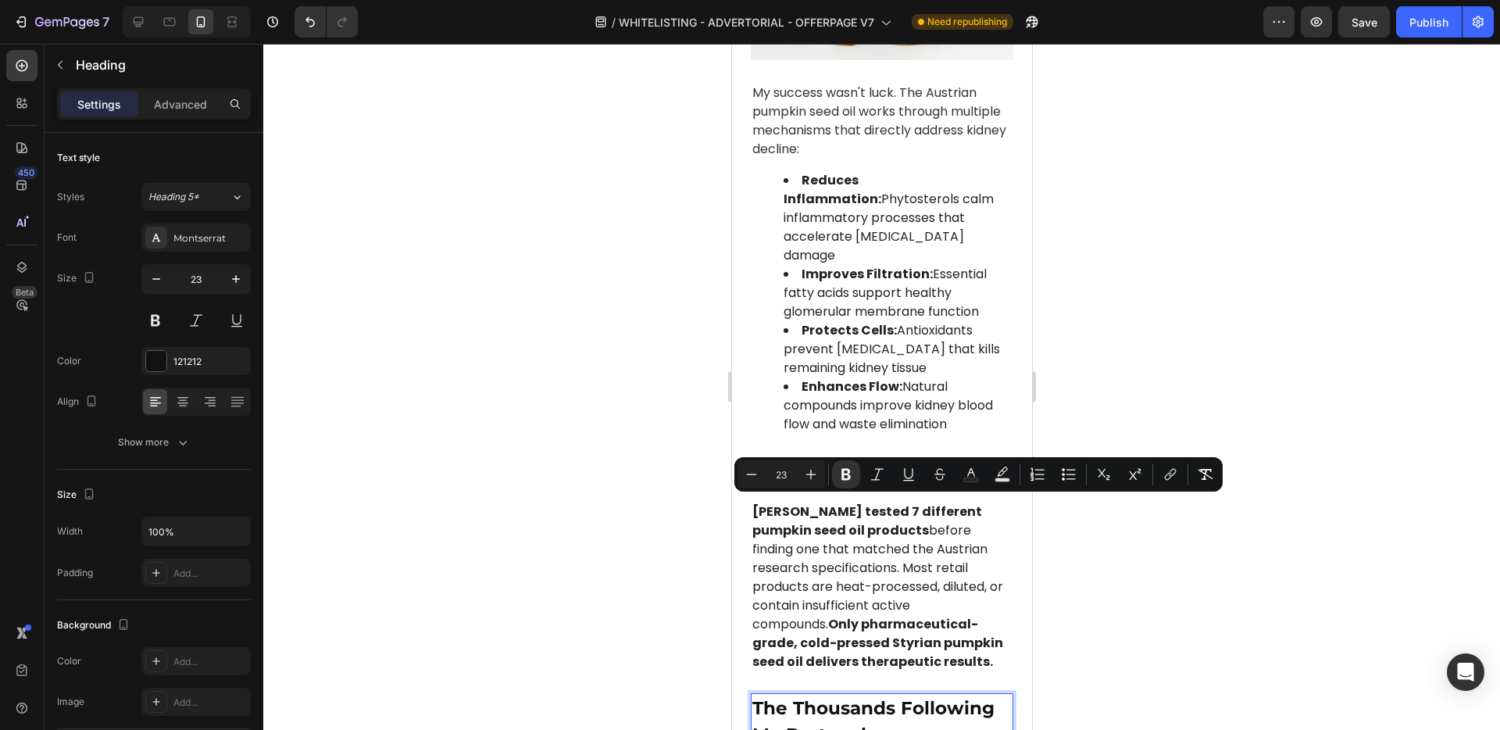
click at [639, 525] on div at bounding box center [881, 387] width 1237 height 686
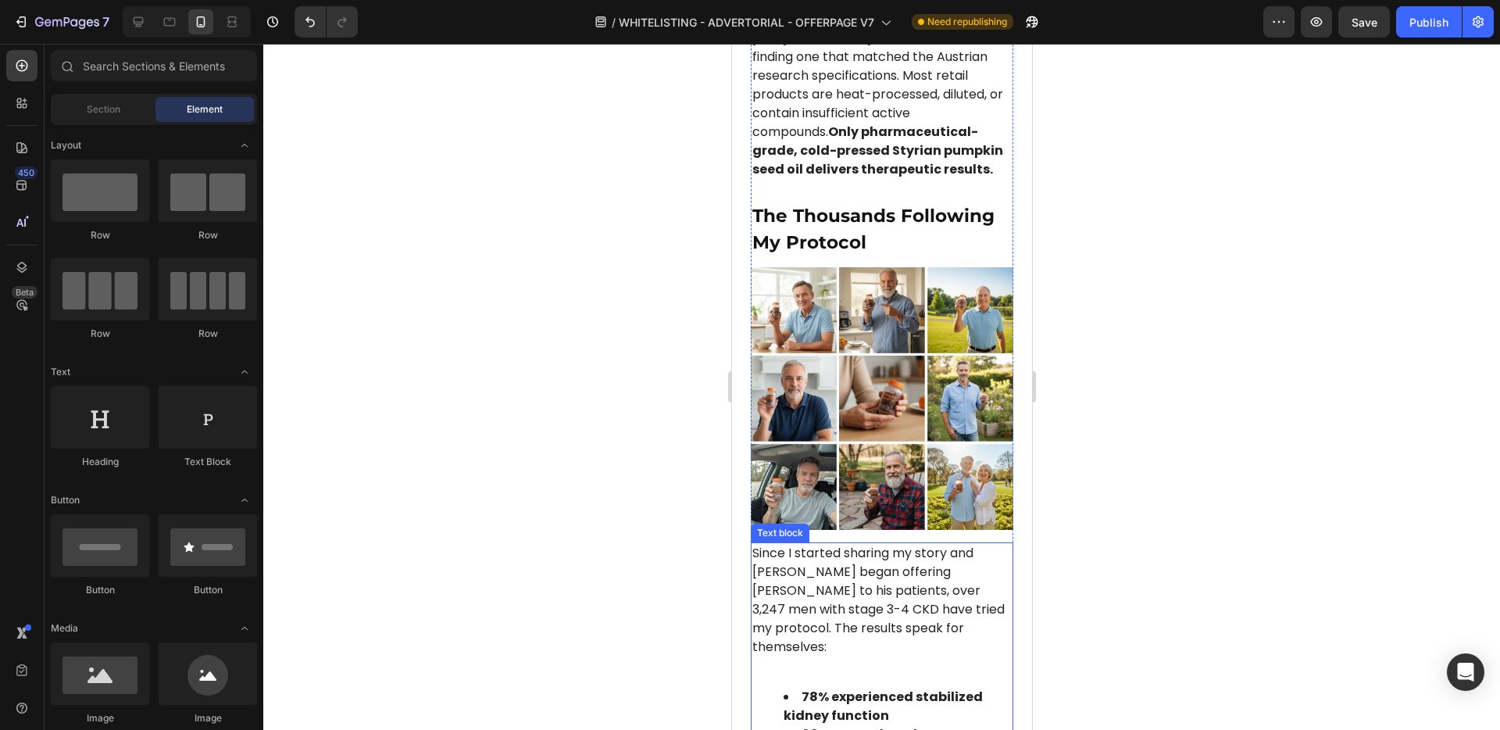
scroll to position [6884, 0]
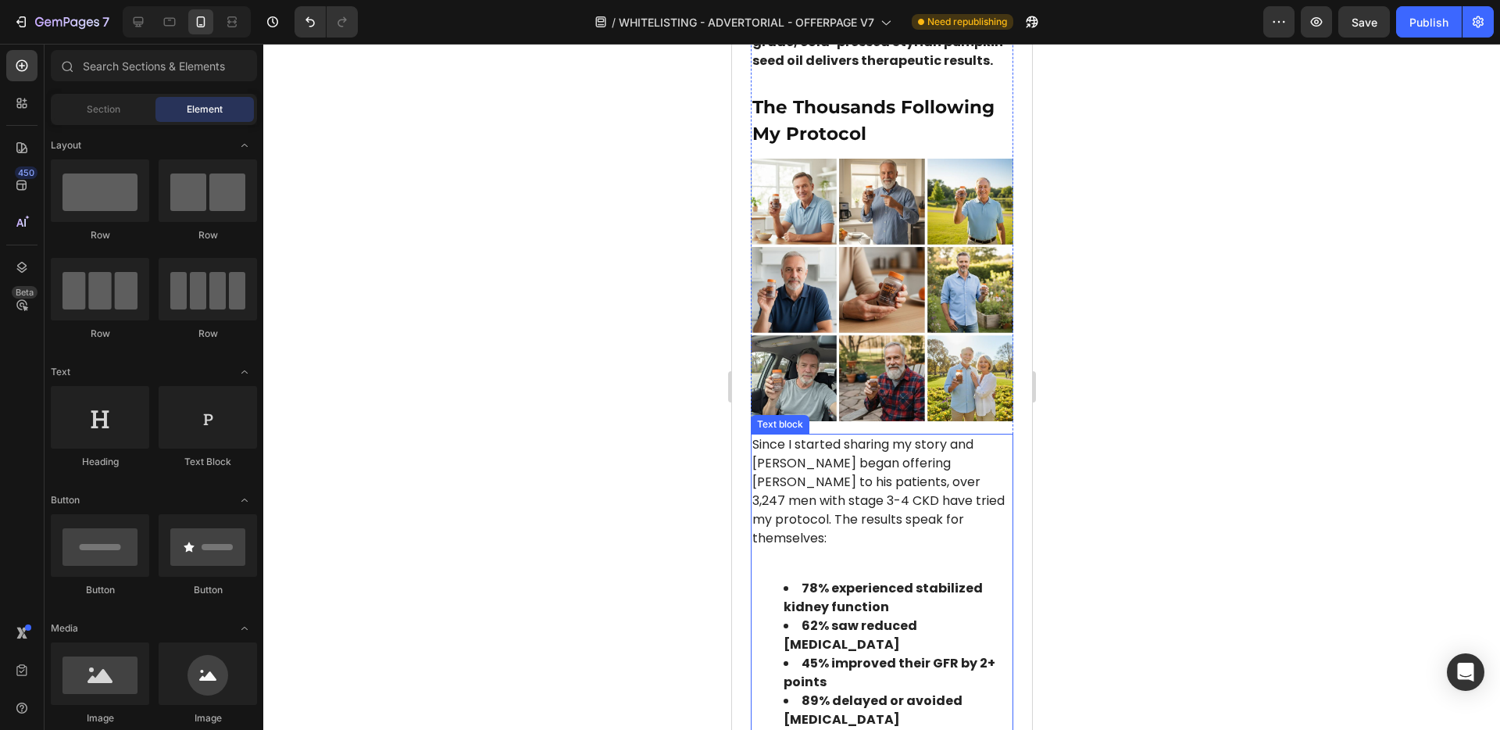
click at [863, 579] on strong "78% experienced stabilized kidney function" at bounding box center [882, 597] width 199 height 37
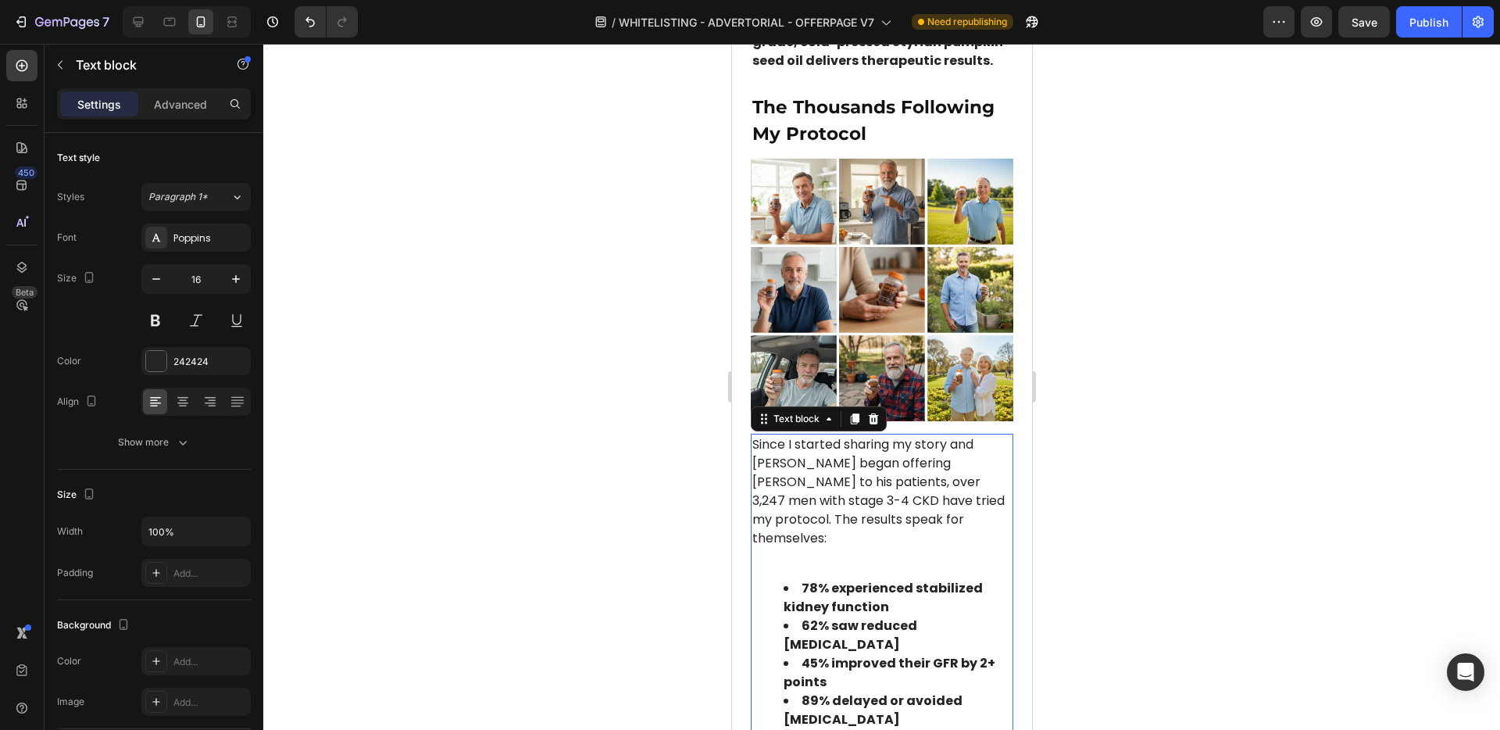
click at [863, 579] on strong "78% experienced stabilized kidney function" at bounding box center [882, 597] width 199 height 37
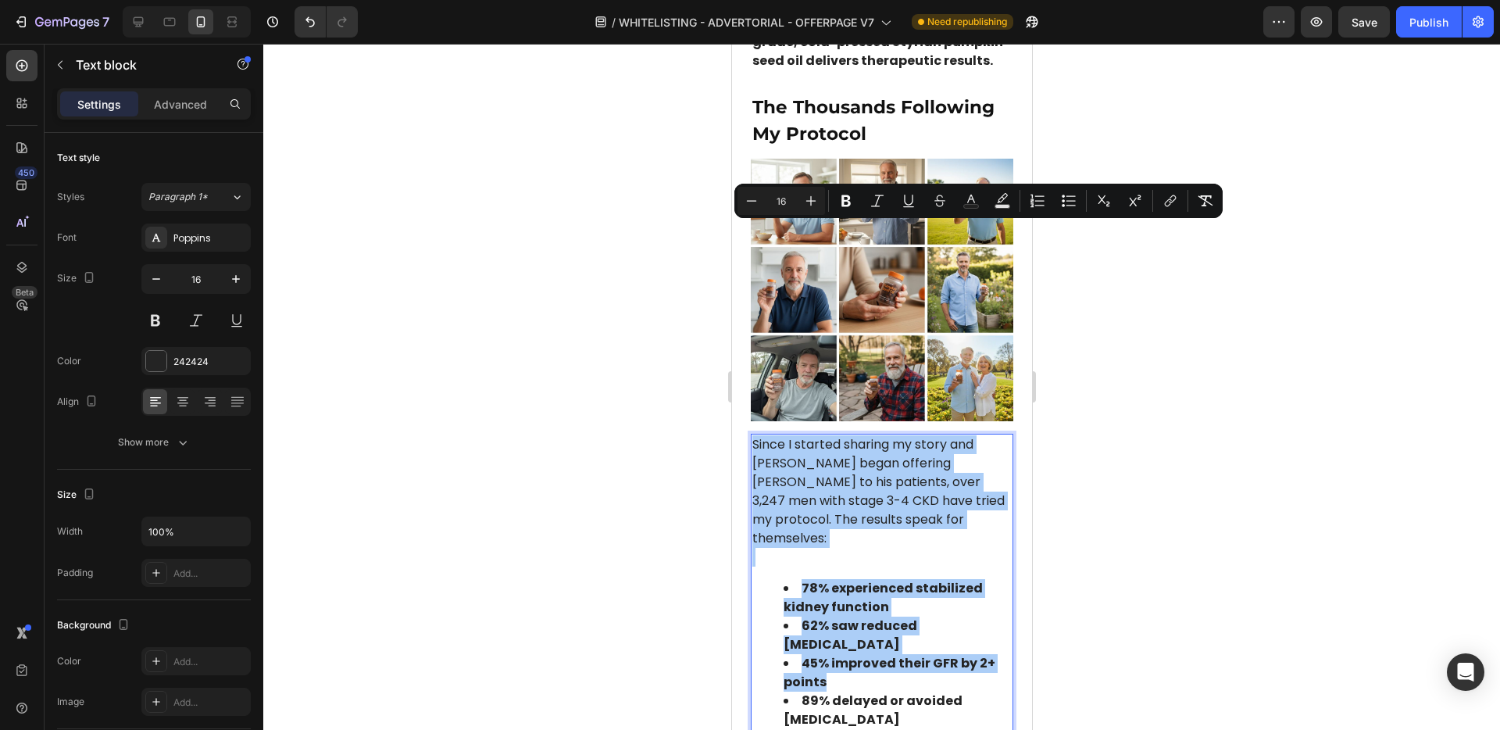
click at [685, 378] on div at bounding box center [881, 387] width 1237 height 686
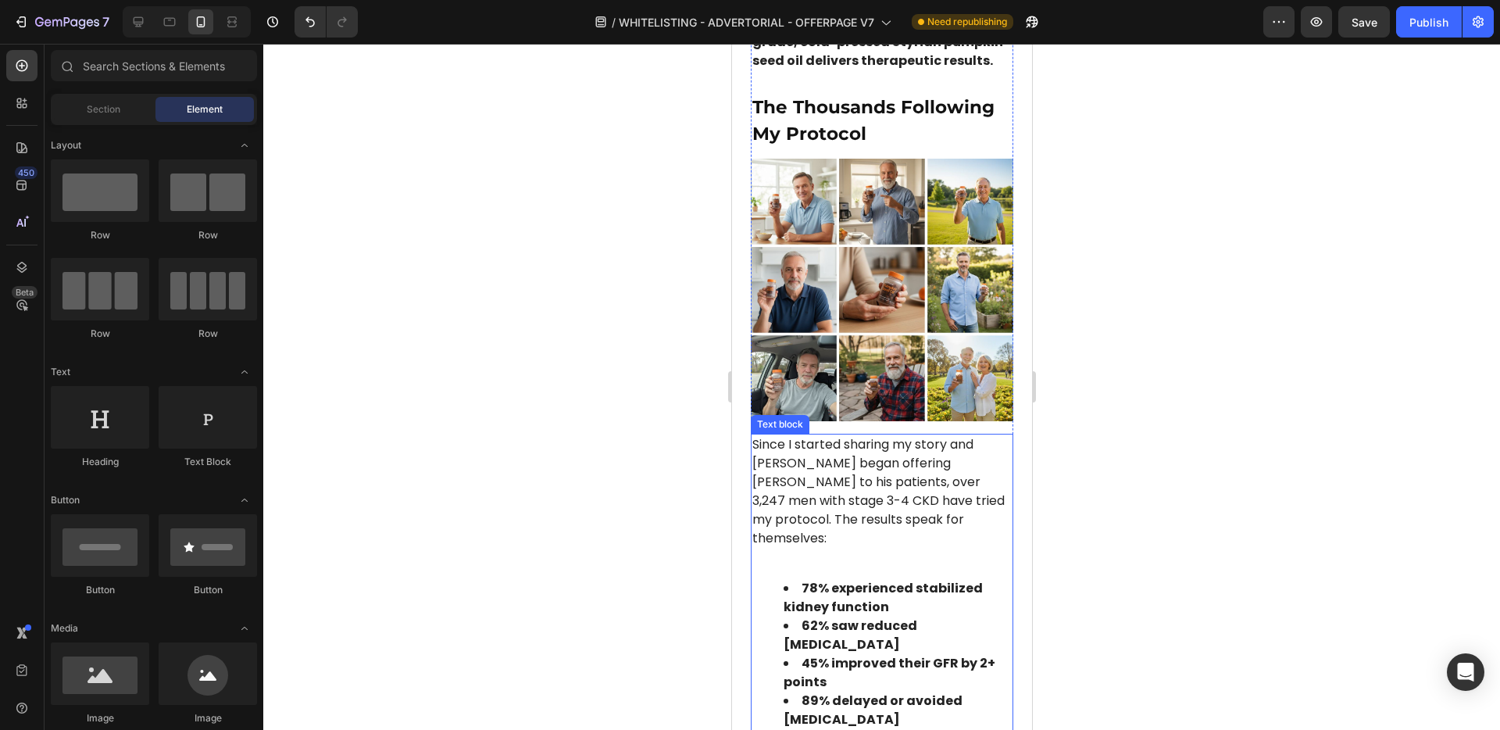
scroll to position [7156, 0]
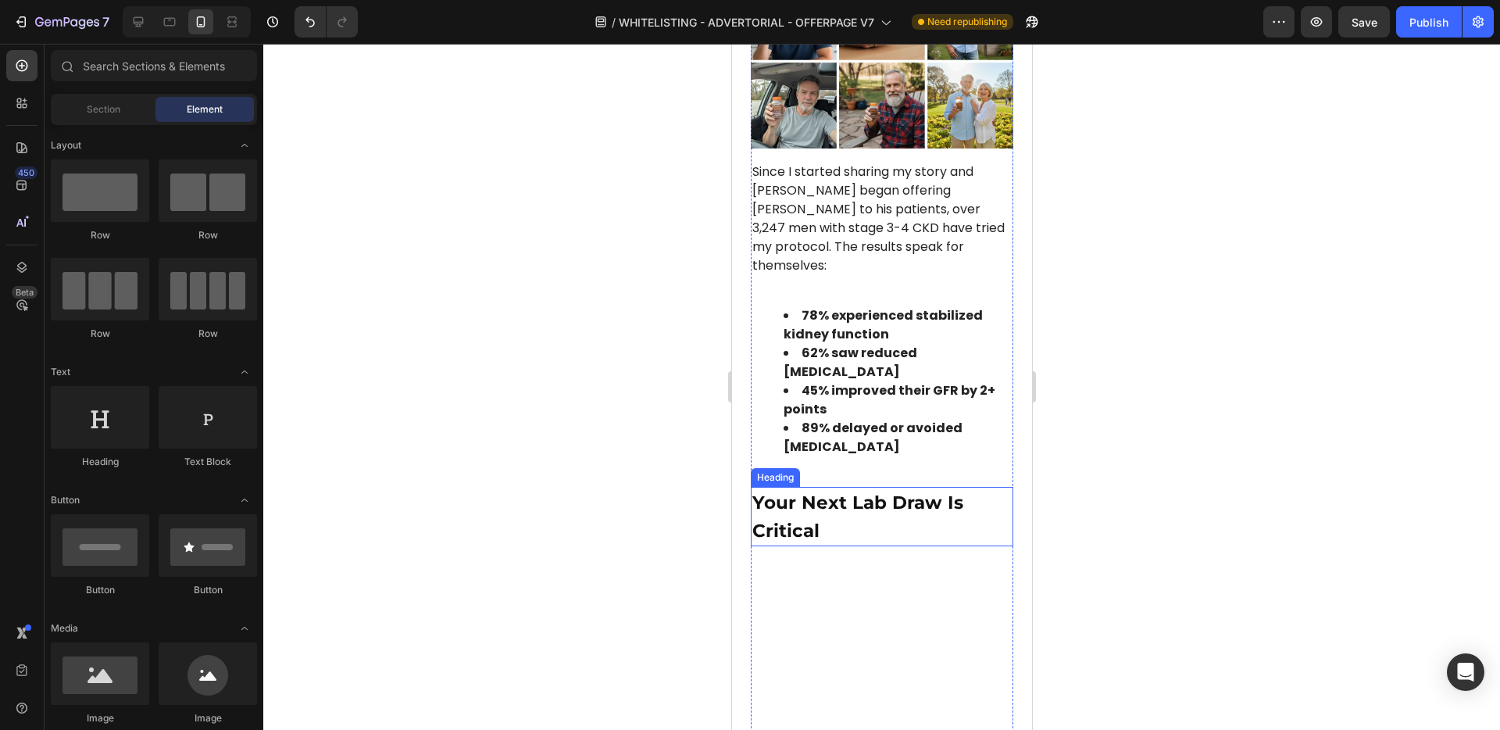
click at [833, 487] on h2 "Your Next Lab Draw Is Critical" at bounding box center [881, 516] width 263 height 59
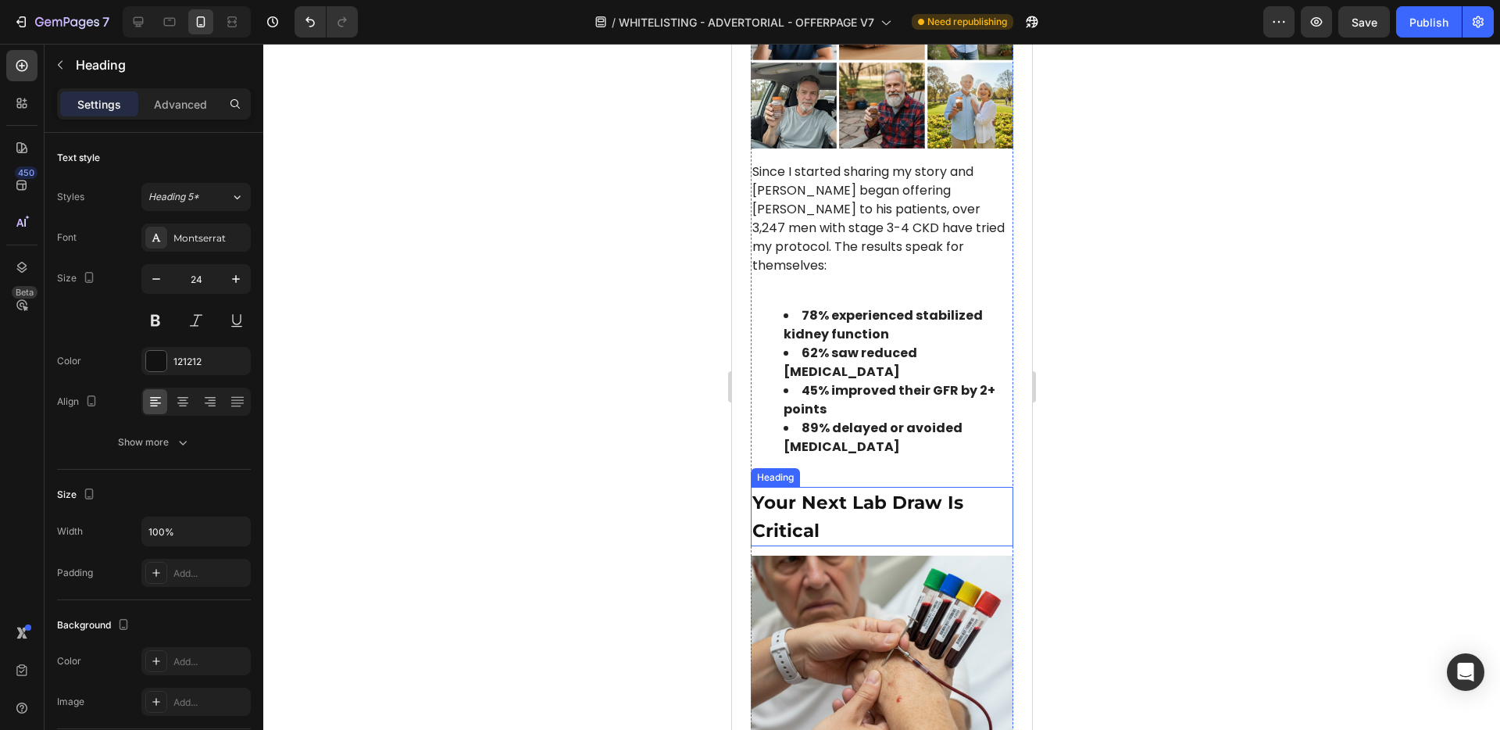
click at [833, 487] on h2 "Your Next Lab Draw Is Critical" at bounding box center [881, 516] width 263 height 59
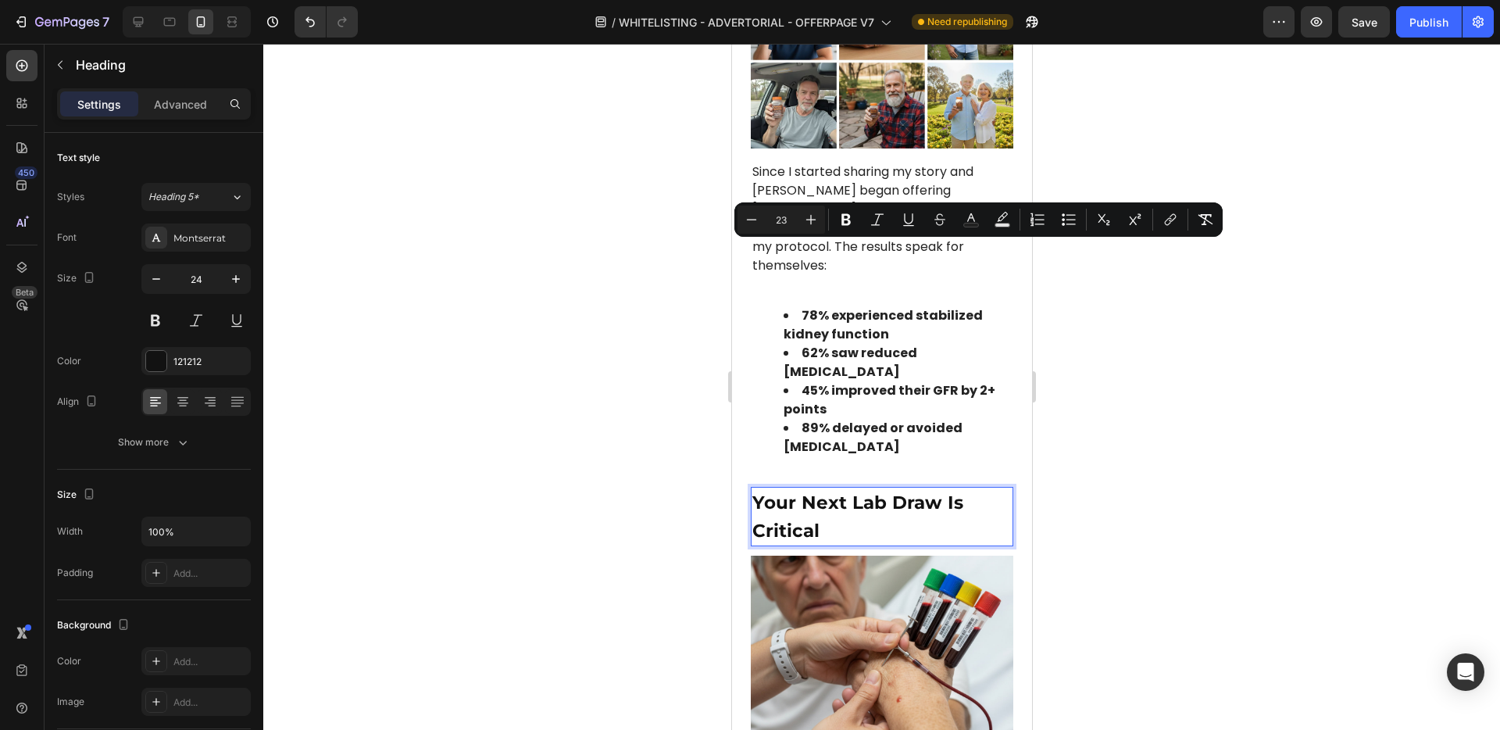
drag, startPoint x: 619, startPoint y: 308, endPoint x: 721, endPoint y: 320, distance: 103.0
click at [619, 308] on div at bounding box center [881, 387] width 1237 height 686
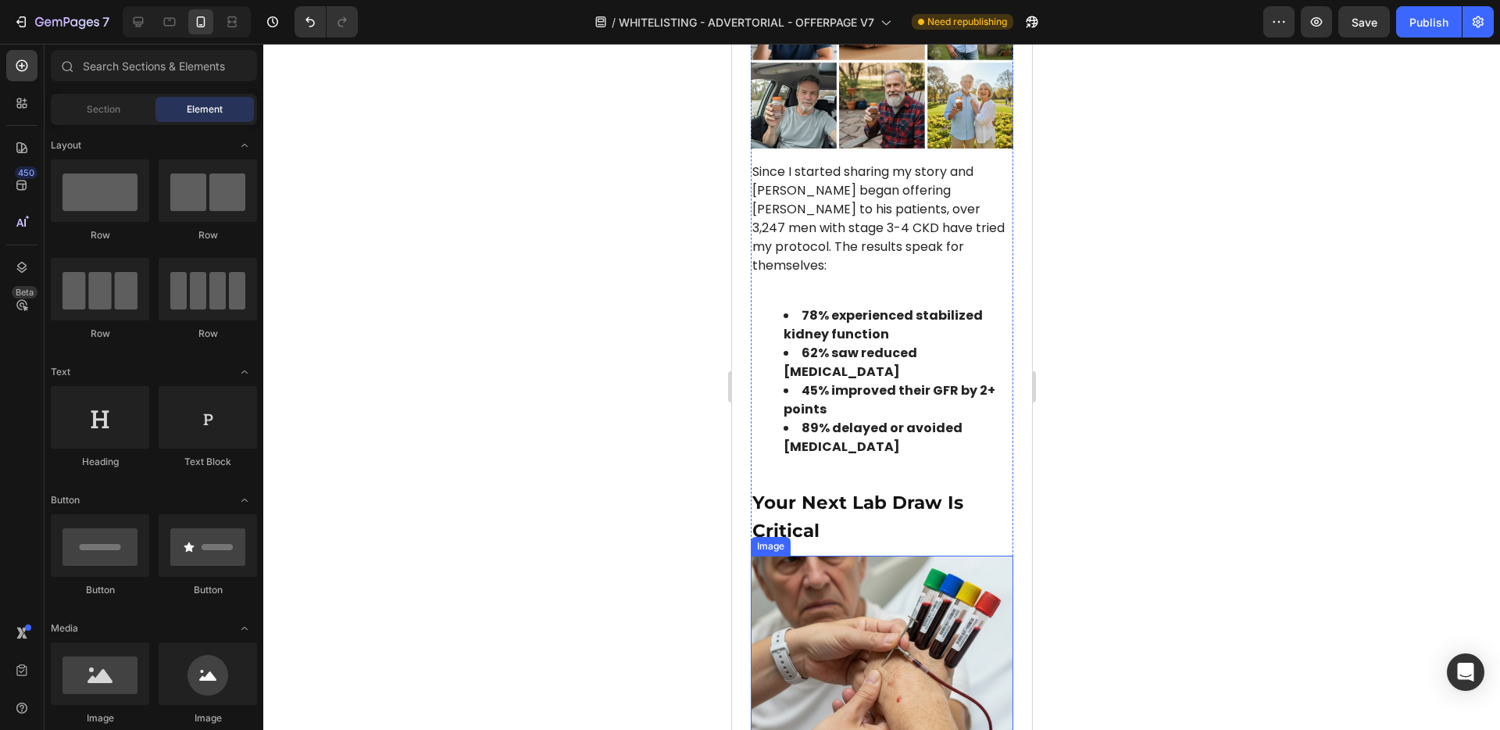
scroll to position [7506, 0]
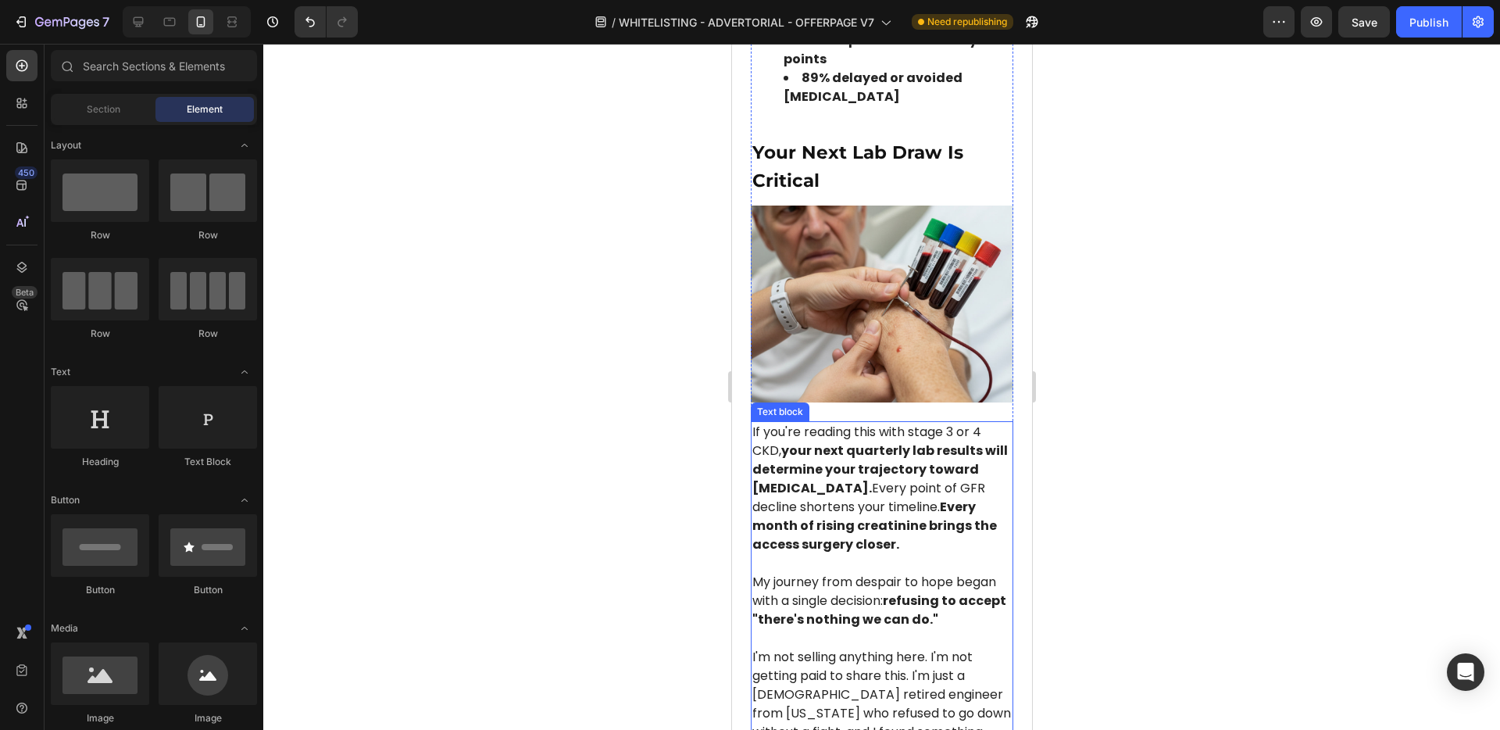
click at [829, 498] on strong "Every month of rising creatinine brings the access surgery closer." at bounding box center [874, 525] width 245 height 55
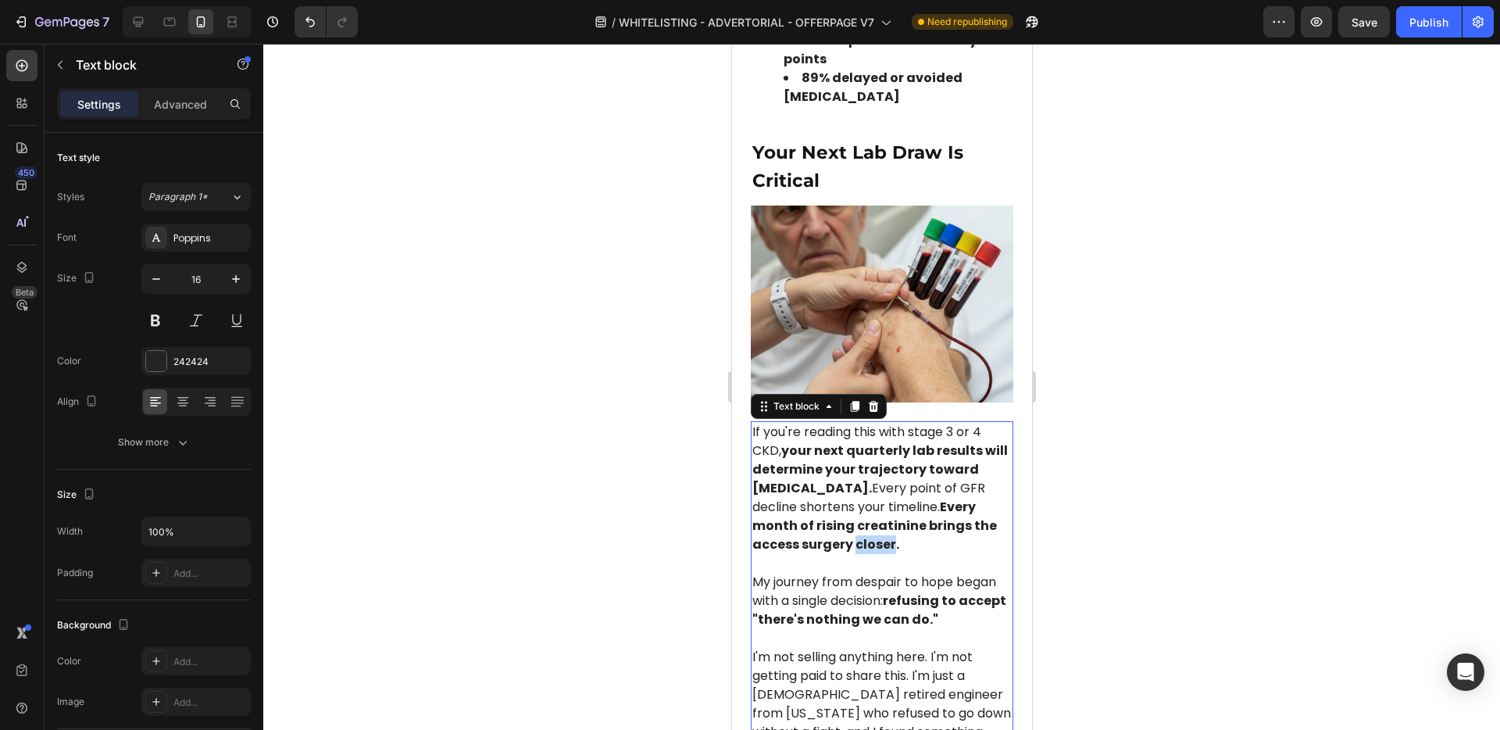
click at [829, 498] on strong "Every month of rising creatinine brings the access surgery closer." at bounding box center [874, 525] width 245 height 55
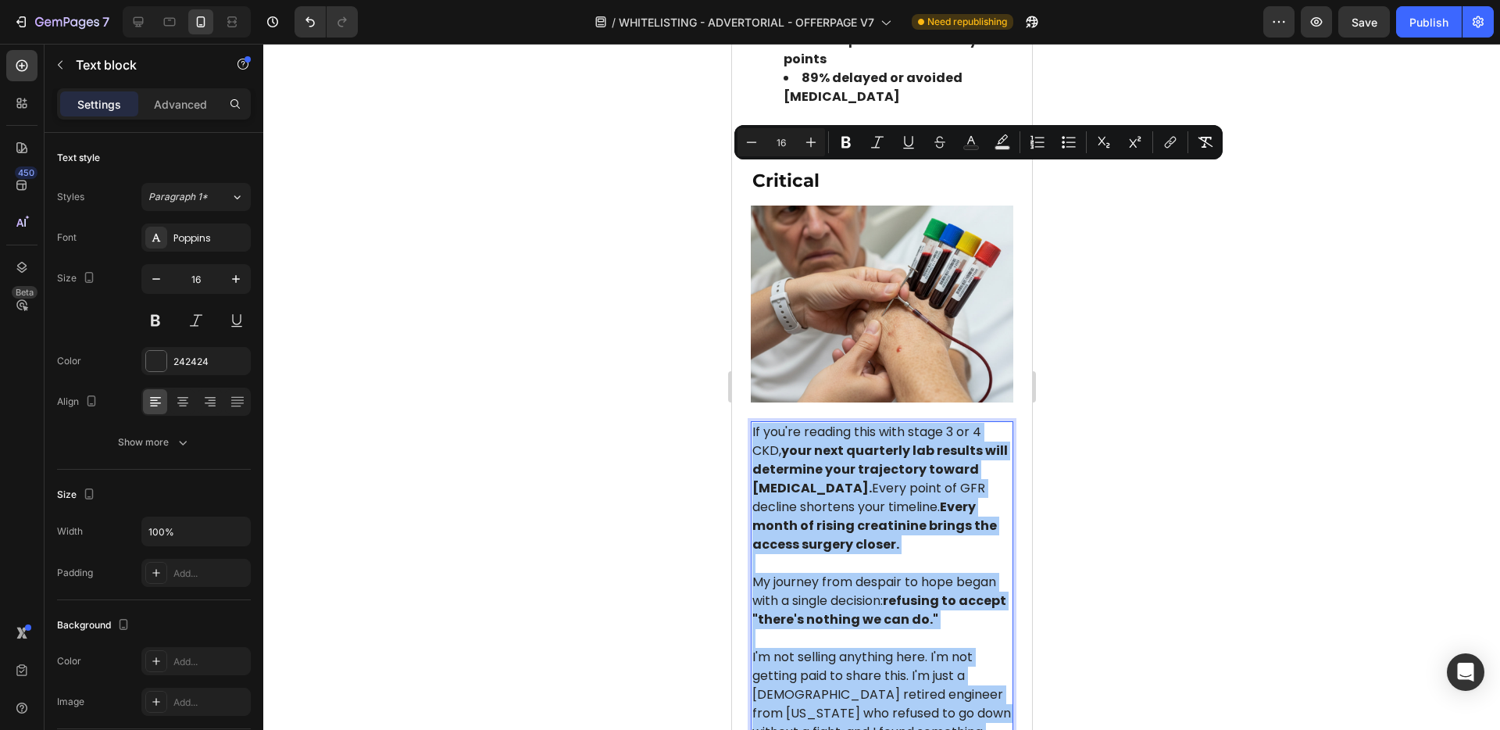
click at [613, 314] on div at bounding box center [881, 387] width 1237 height 686
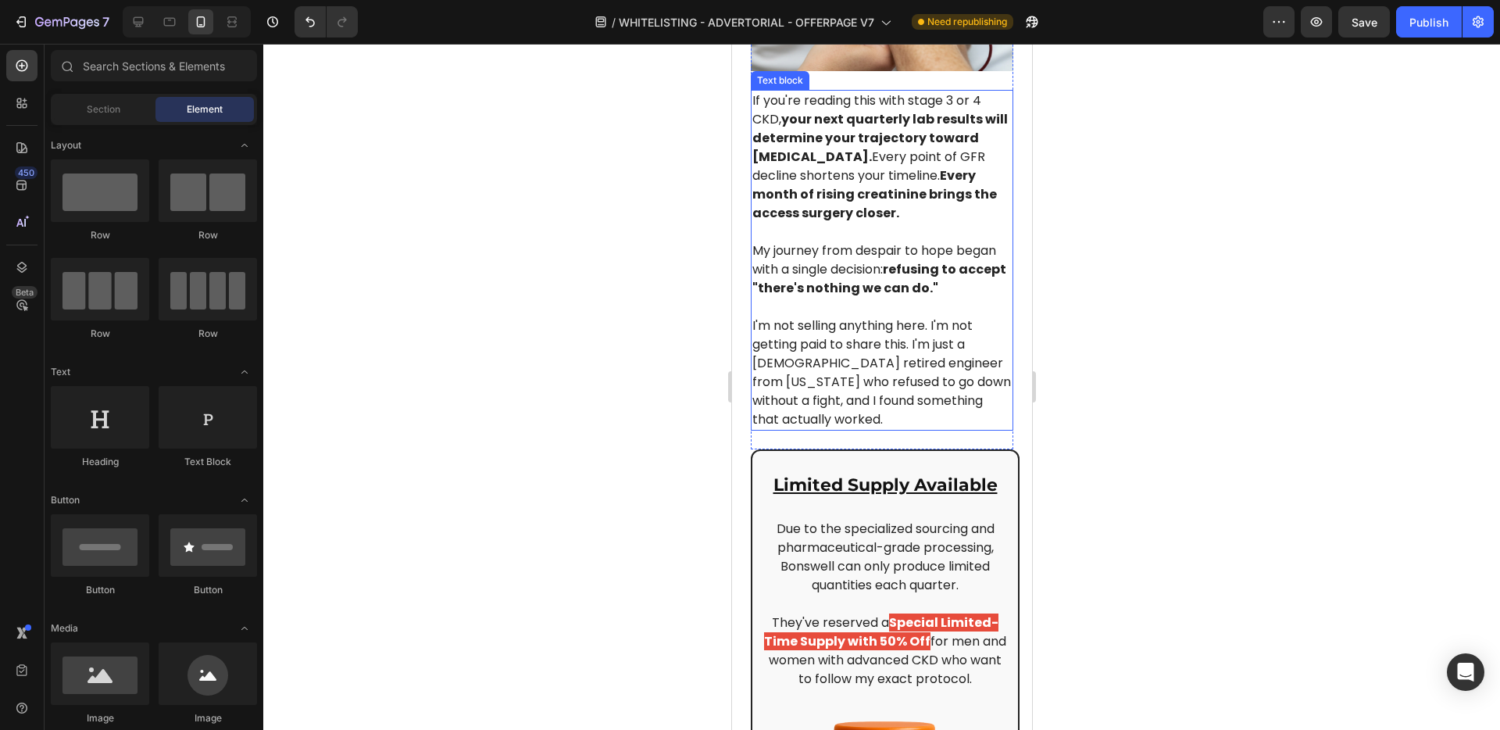
scroll to position [7918, 0]
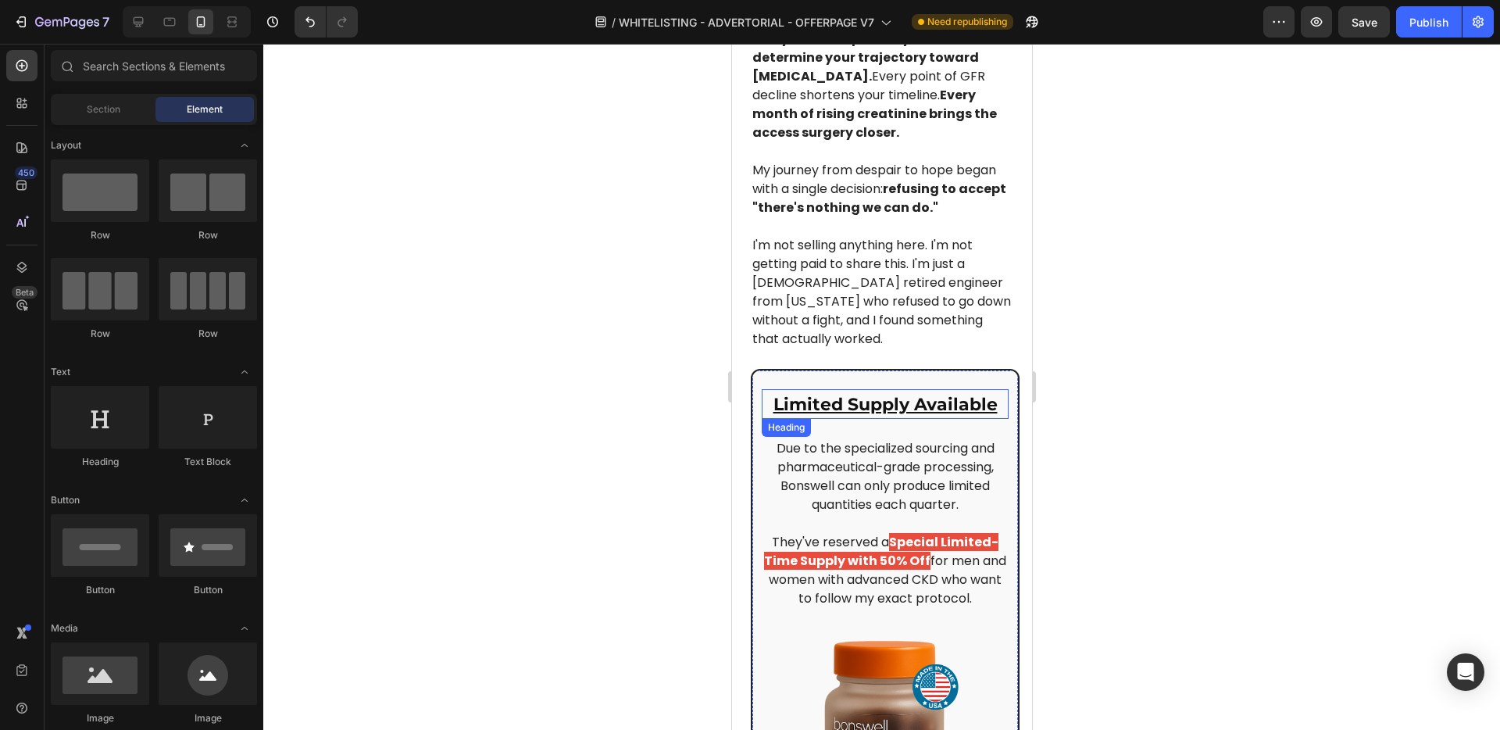
click at [867, 394] on u "Limited Supply Available" at bounding box center [885, 404] width 224 height 21
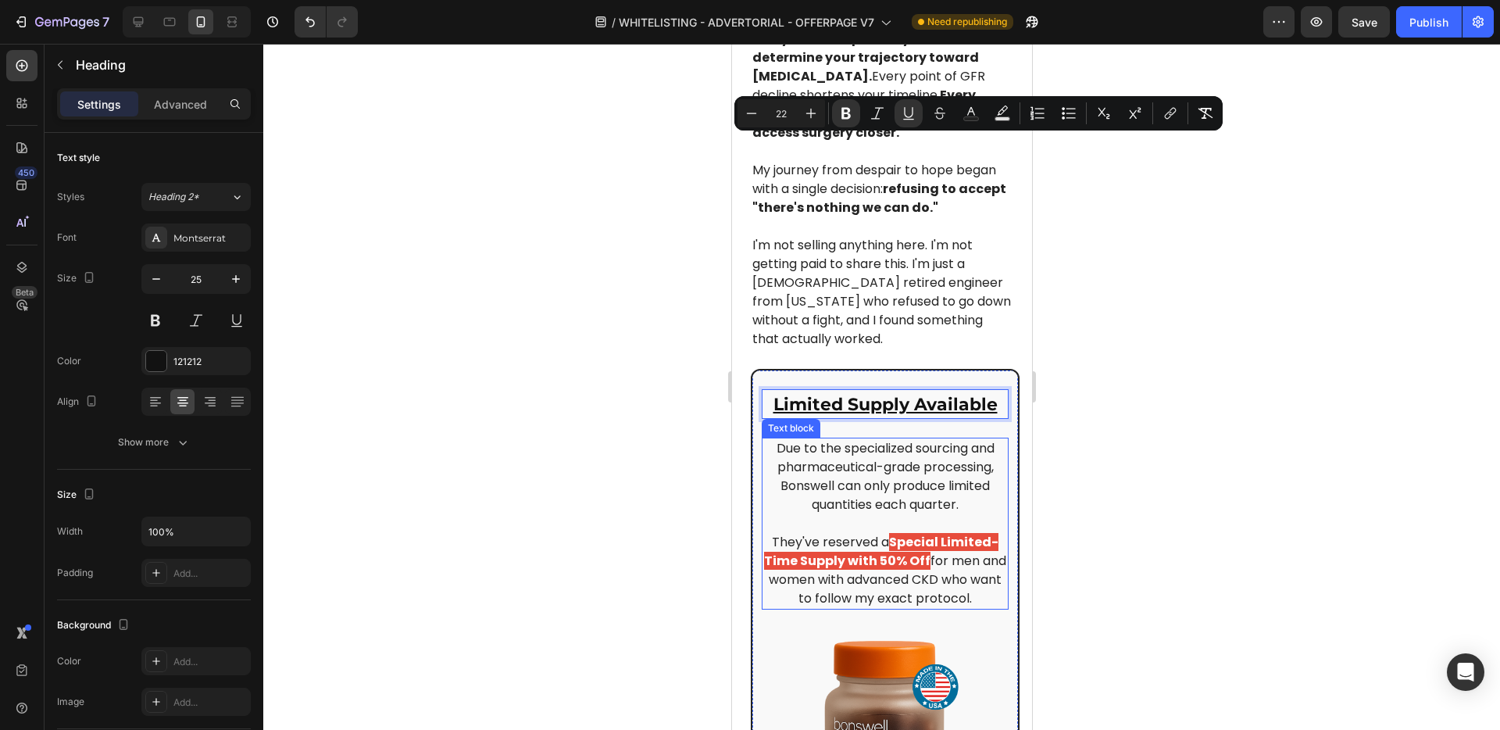
click at [873, 439] on p "Due to the specialized sourcing and pharmaceutical-grade processing, Bonswell c…" at bounding box center [885, 476] width 244 height 75
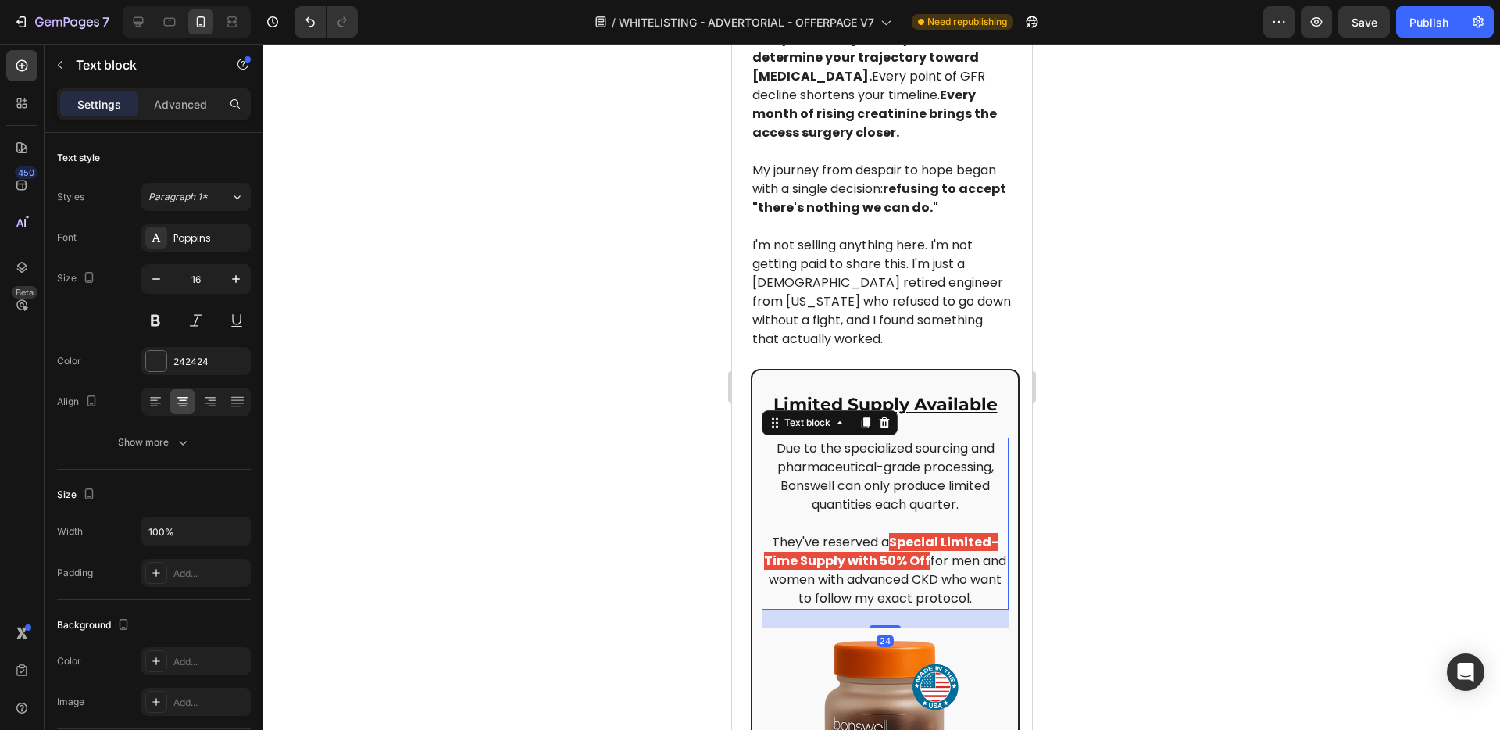
click at [873, 439] on p "Due to the specialized sourcing and pharmaceutical-grade processing, Bonswell c…" at bounding box center [885, 476] width 244 height 75
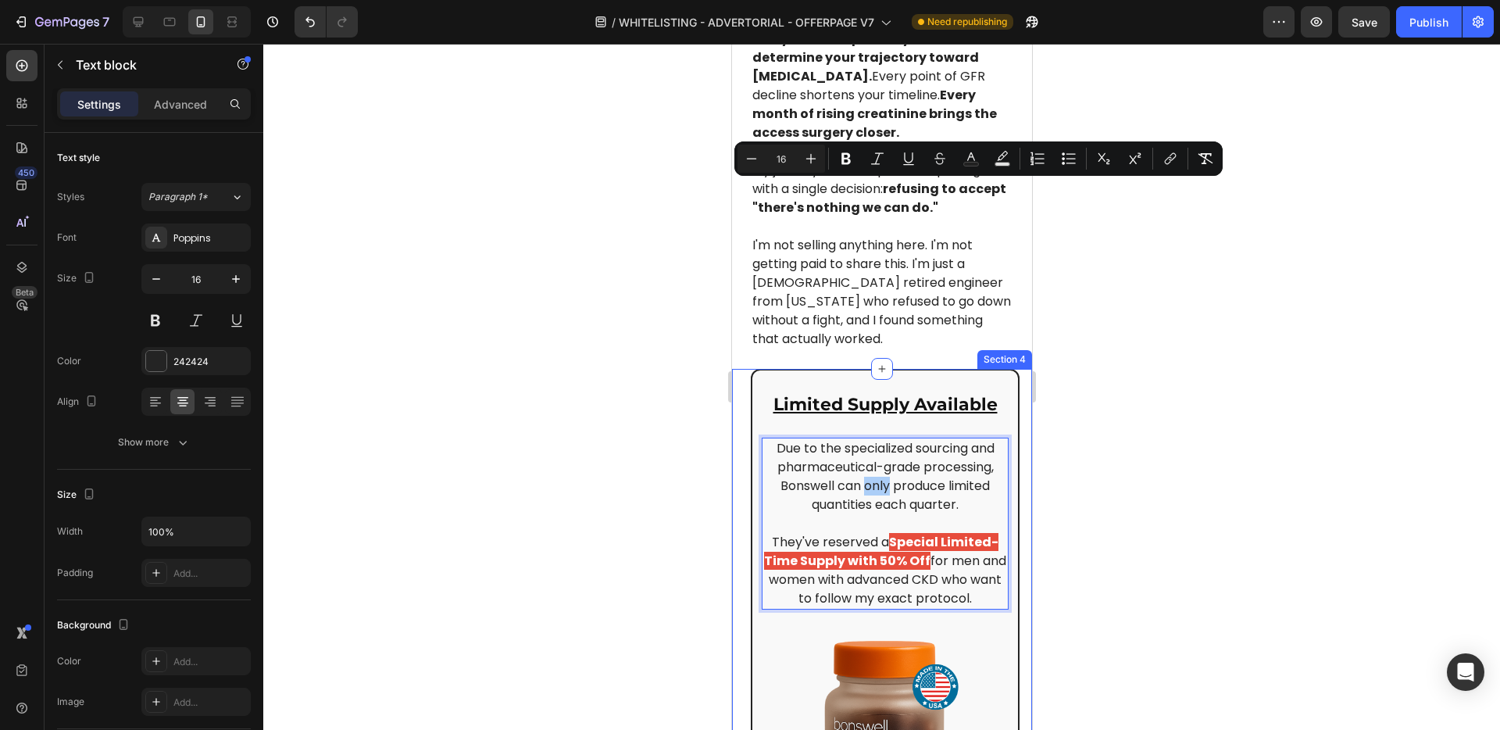
click at [674, 248] on div at bounding box center [881, 387] width 1237 height 686
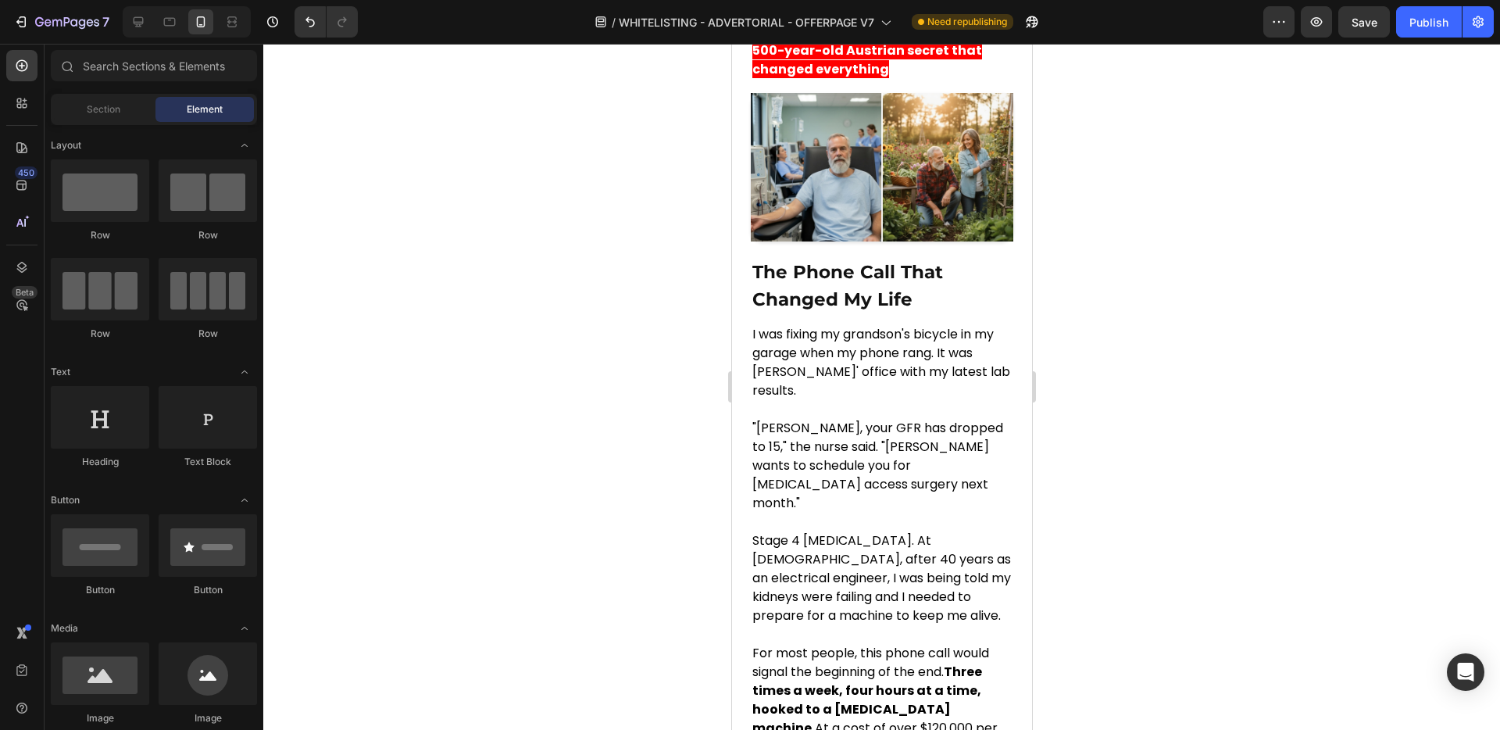
scroll to position [0, 0]
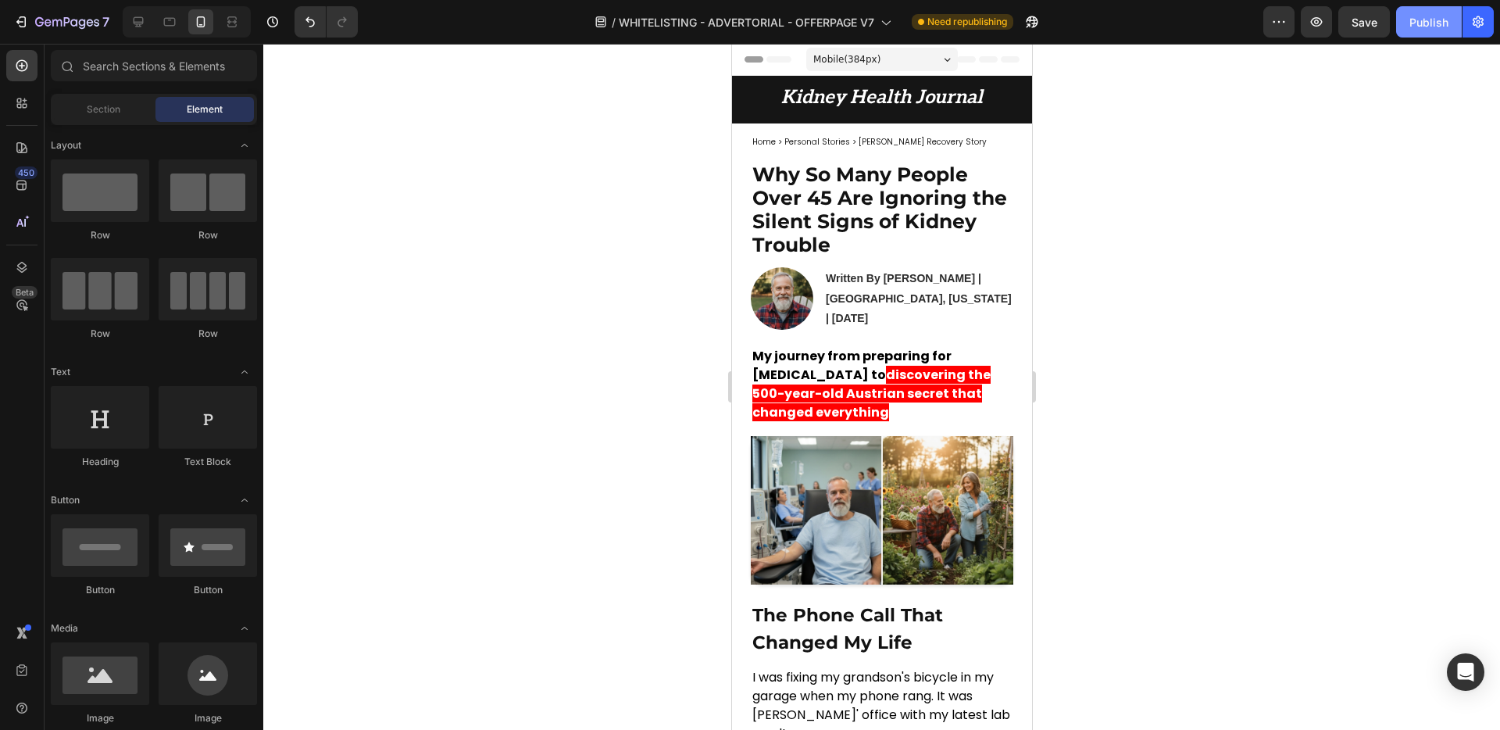
click at [1433, 21] on div "Publish" at bounding box center [1429, 22] width 39 height 16
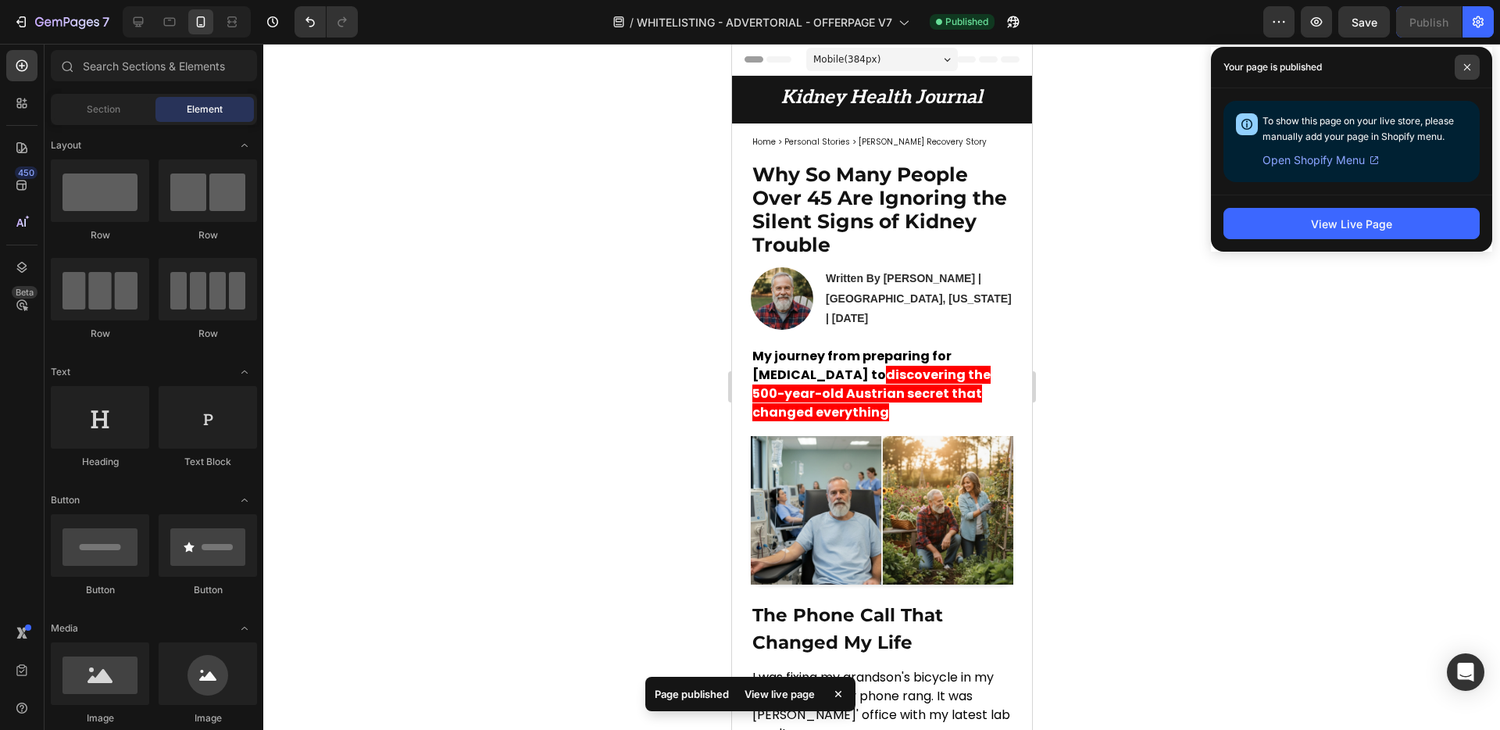
click at [1473, 60] on span at bounding box center [1467, 67] width 25 height 25
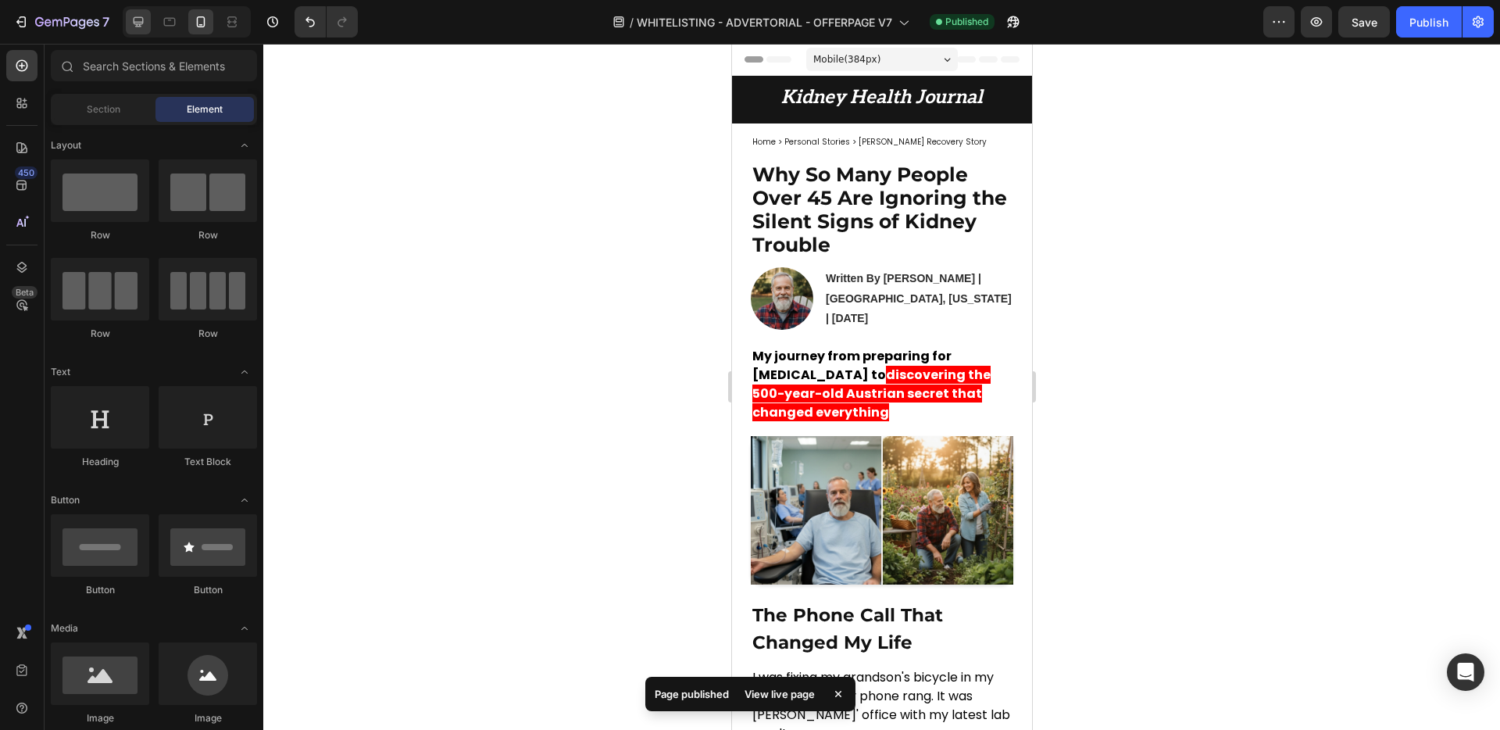
click at [147, 16] on div at bounding box center [138, 21] width 25 height 25
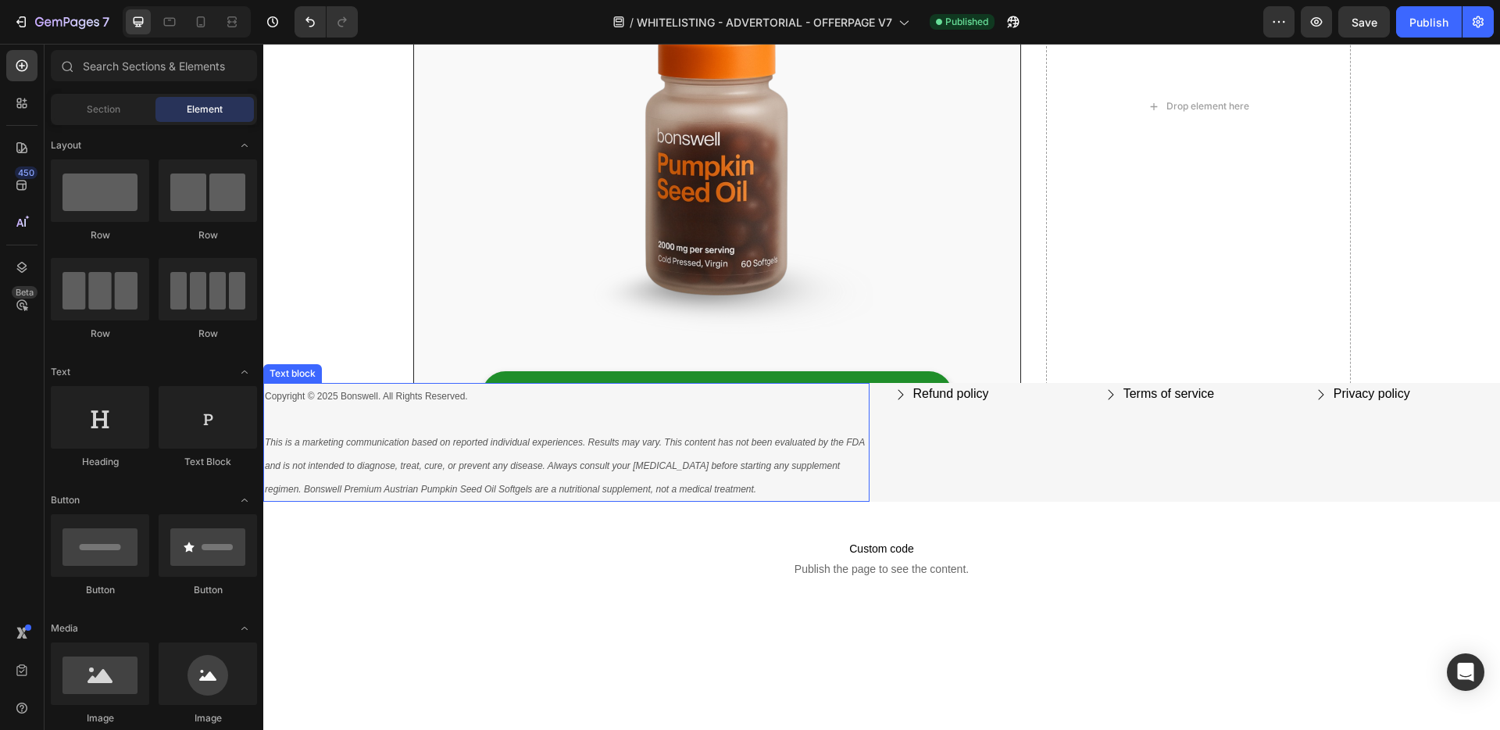
click at [508, 461] on icon "This is a marketing communication based on reported individual experiences. Res…" at bounding box center [565, 466] width 600 height 58
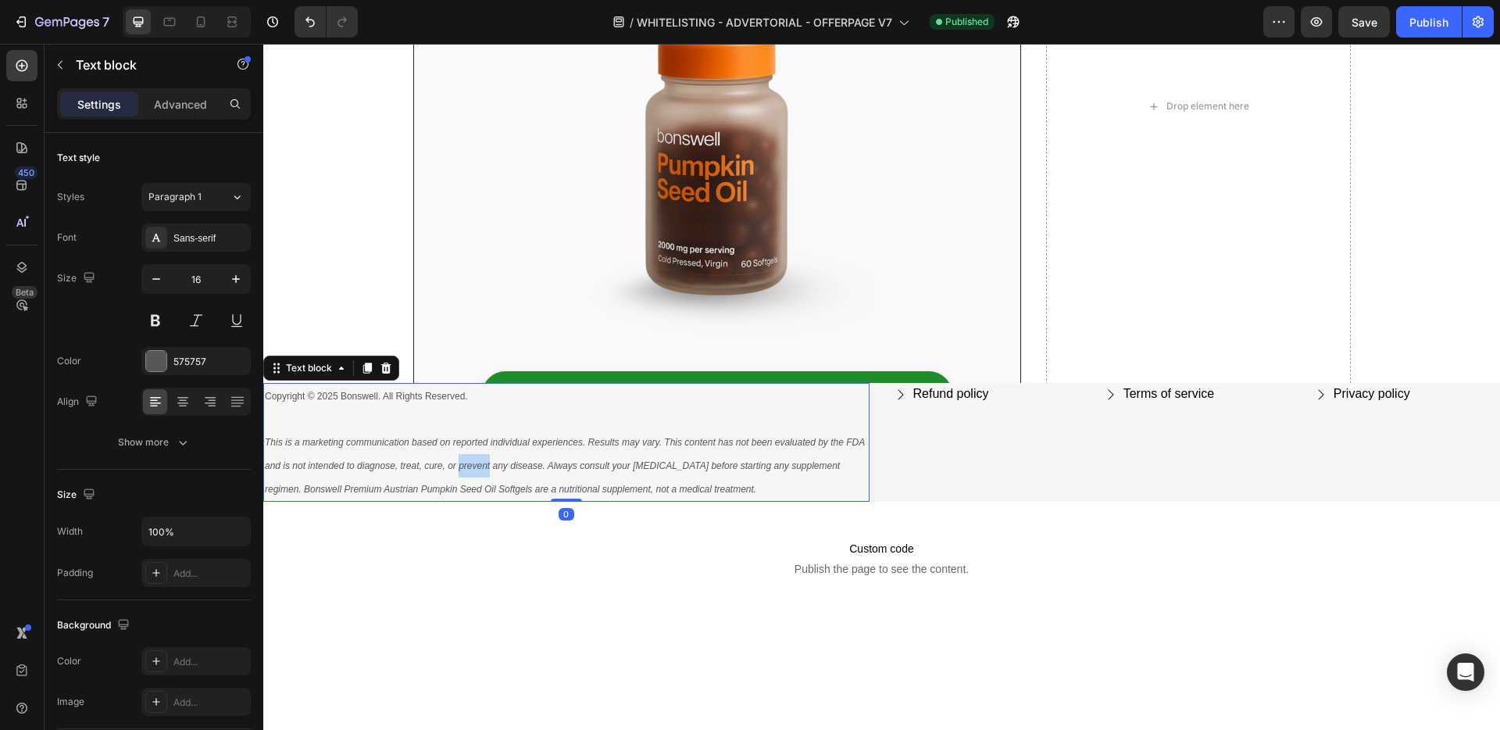
click at [508, 461] on icon "This is a marketing communication based on reported individual experiences. Res…" at bounding box center [565, 466] width 600 height 58
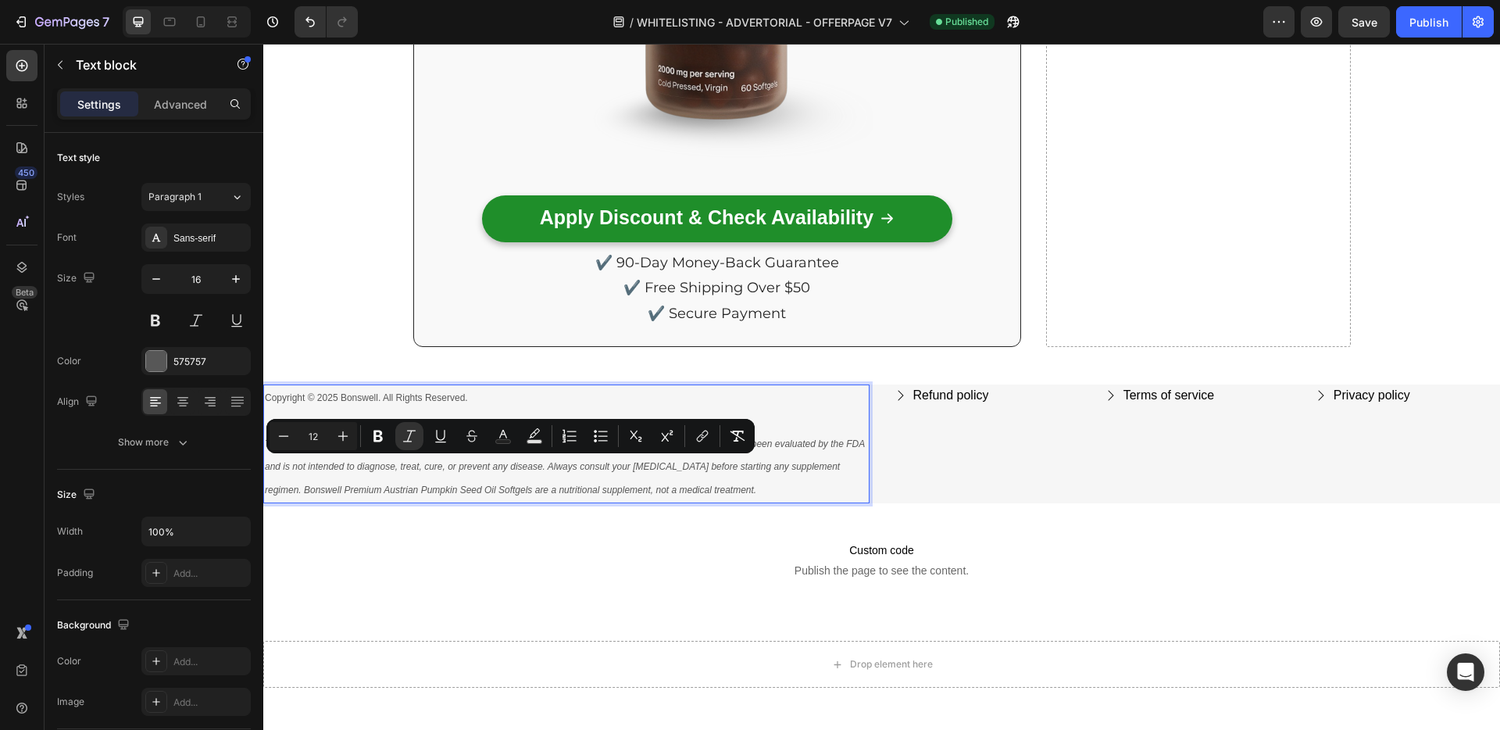
click at [759, 481] on p "This is a marketing communication based on reported individual experiences. Res…" at bounding box center [566, 467] width 603 height 70
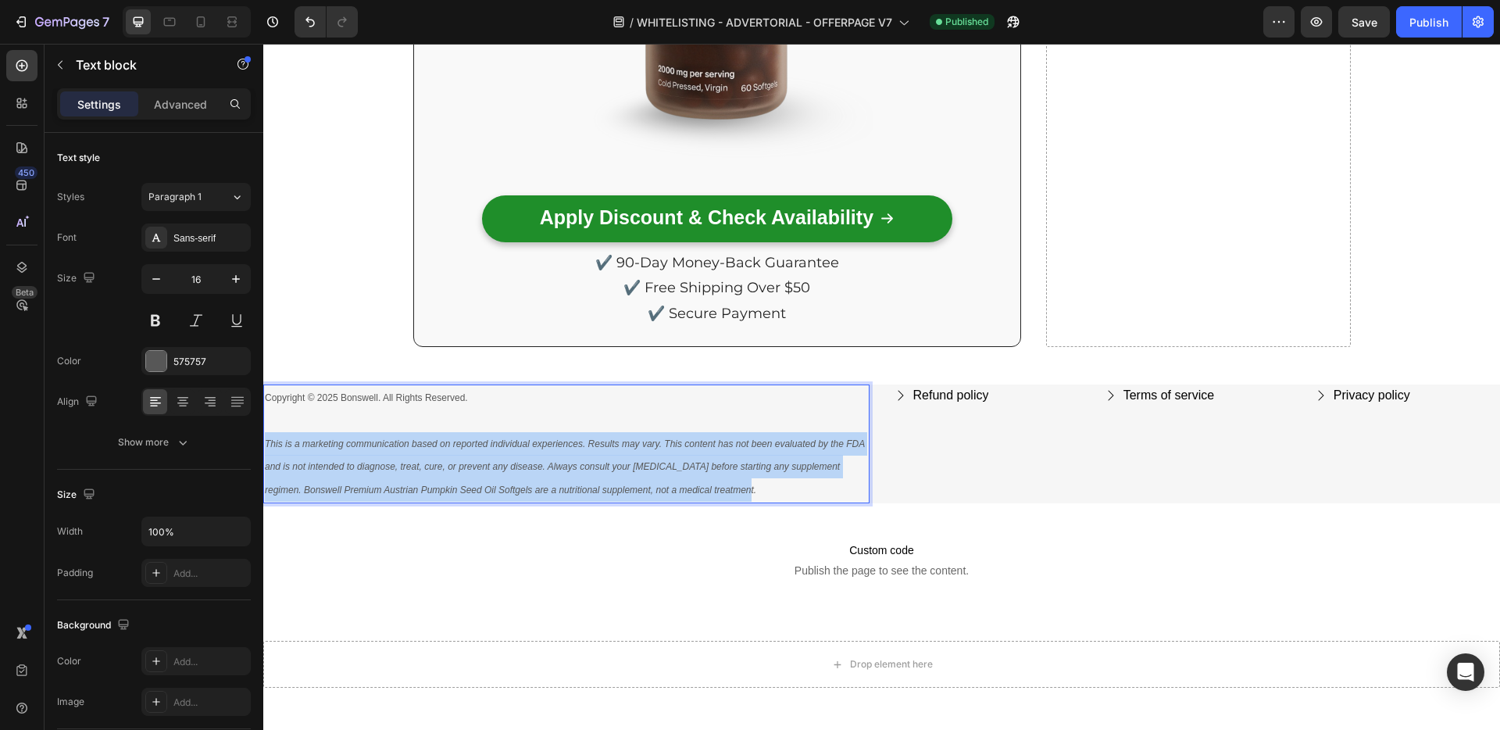
drag, startPoint x: 780, startPoint y: 489, endPoint x: 265, endPoint y: 449, distance: 516.4
click at [265, 449] on p "This is a marketing communication based on reported individual experiences. Res…" at bounding box center [566, 467] width 603 height 70
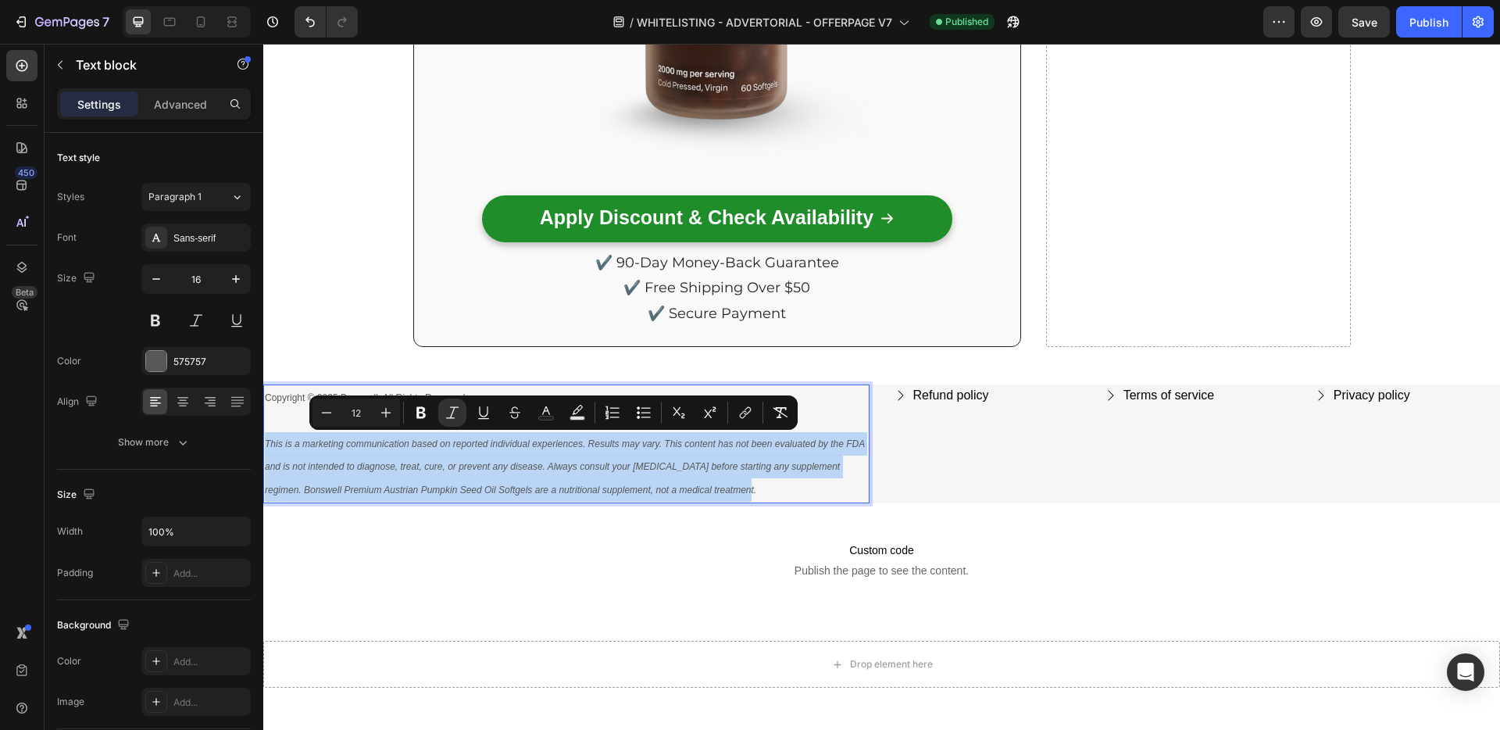
copy icon "This is a marketing communication based on reported individual experiences. Res…"
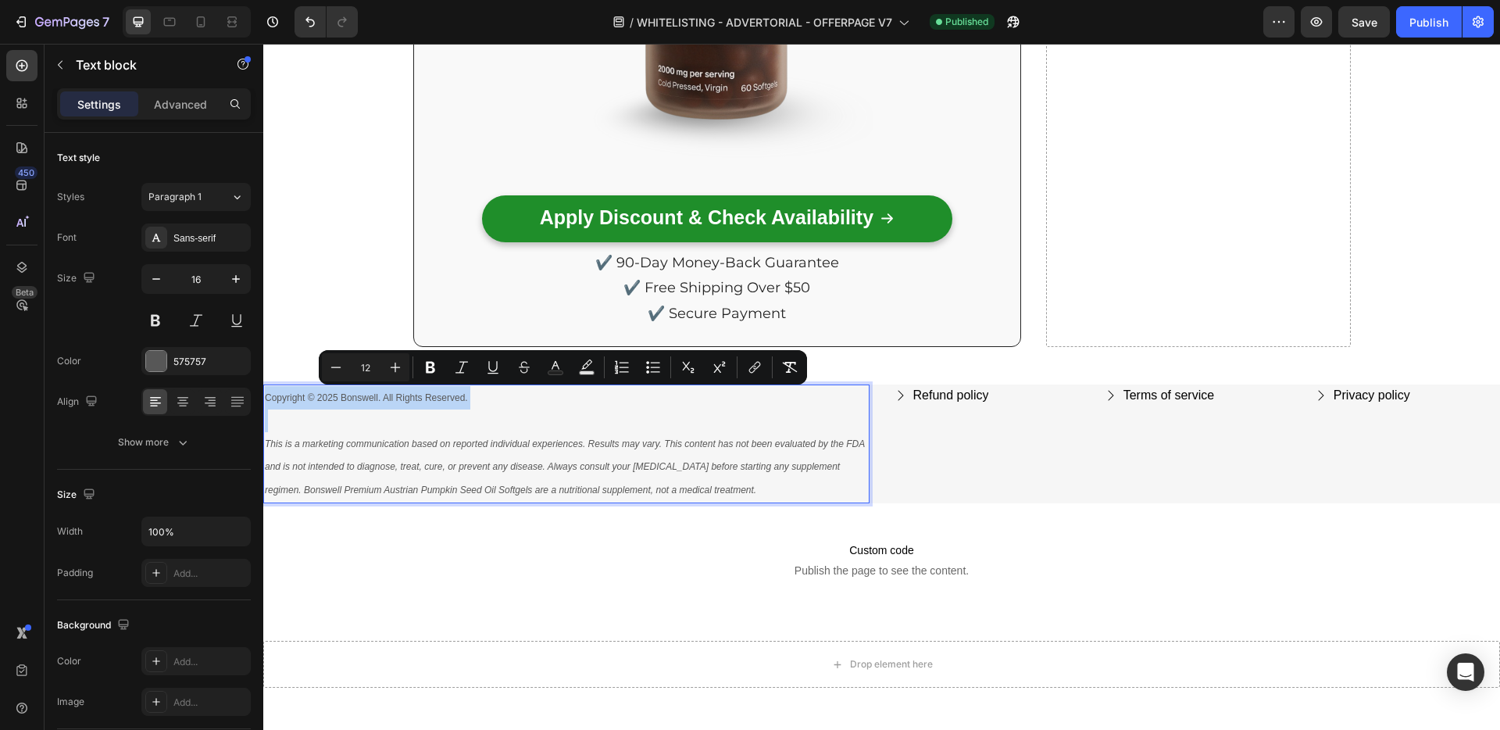
copy div "Copyright © 2025 Bonswell. All Rights Reserved."
click at [58, 18] on icon "button" at bounding box center [67, 22] width 64 height 13
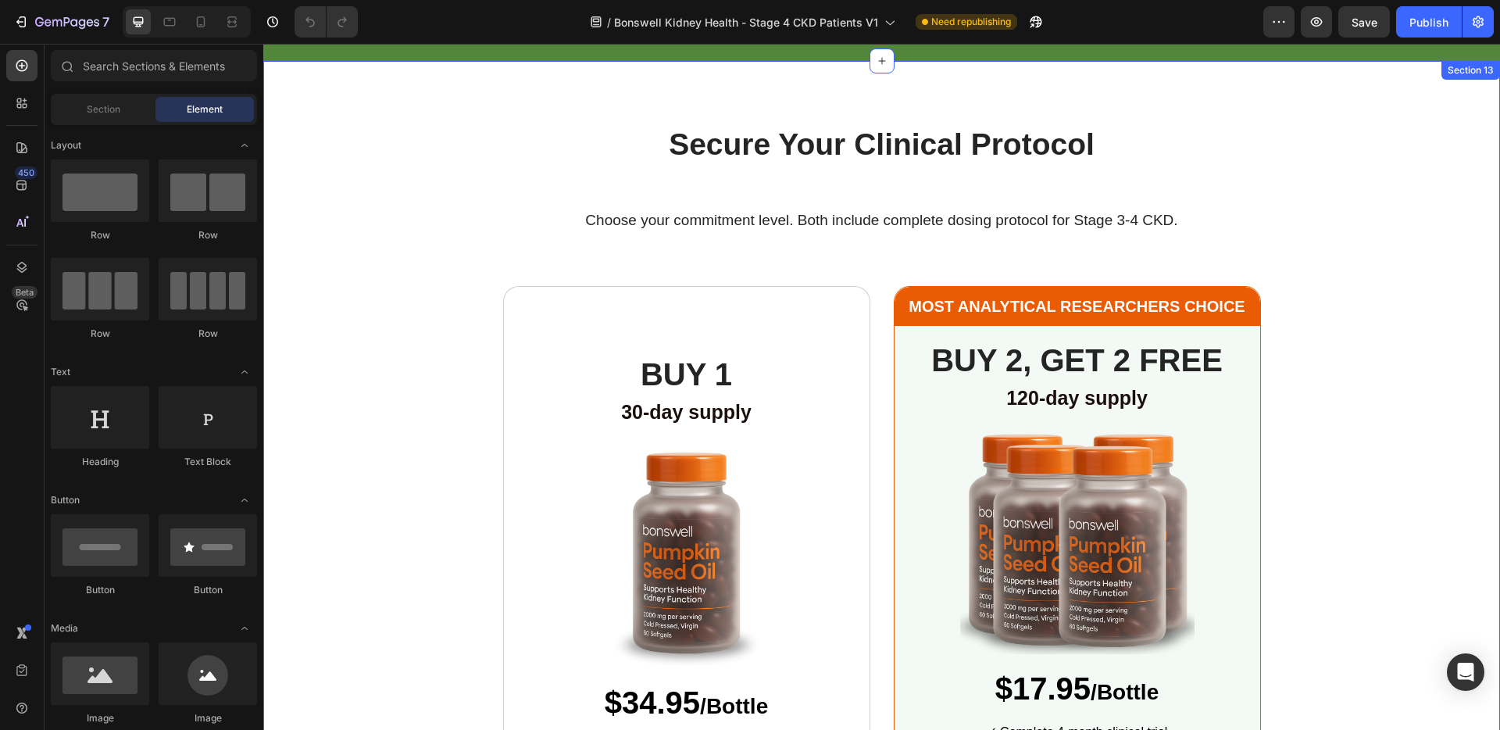
scroll to position [3999, 0]
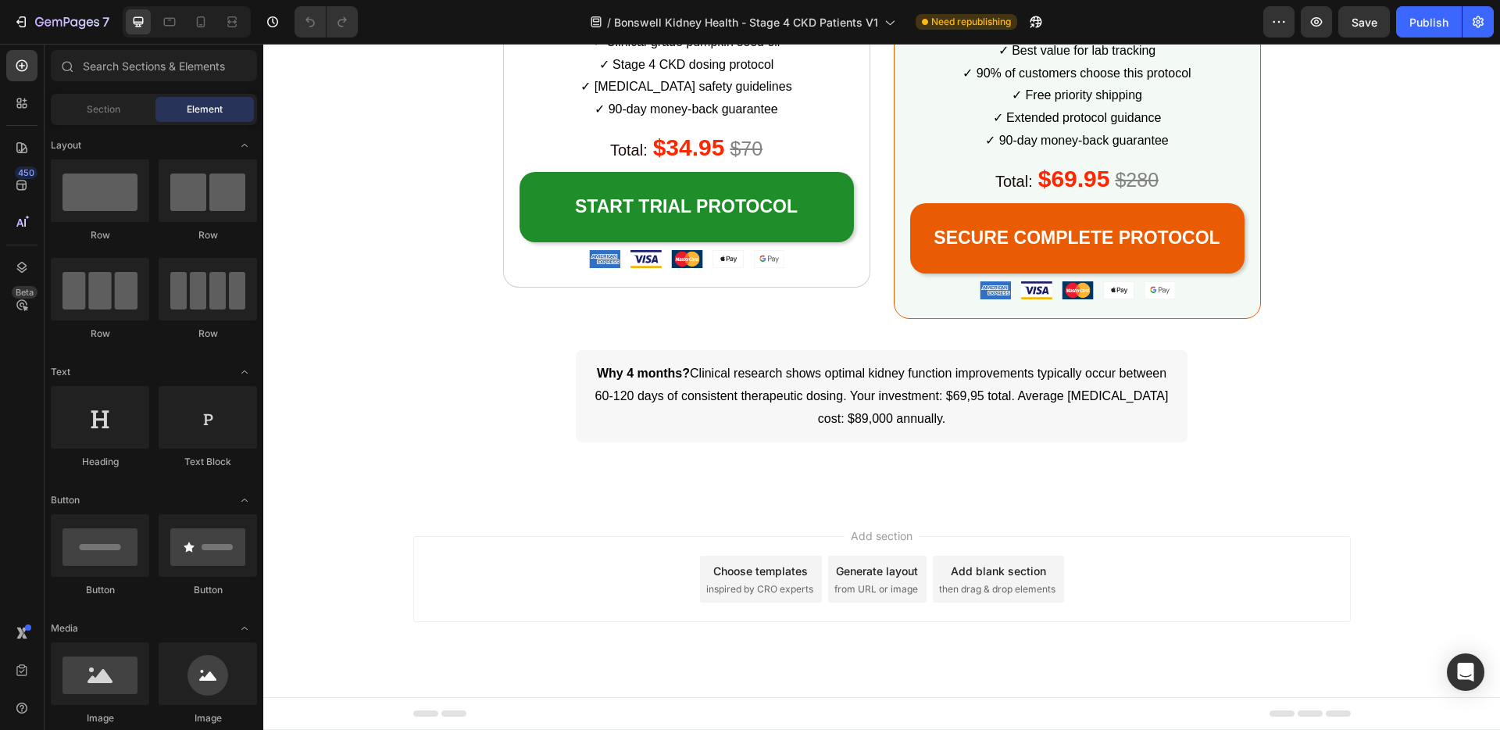
click at [875, 534] on span "Add section" at bounding box center [882, 535] width 74 height 16
click at [51, 23] on icon "button" at bounding box center [67, 22] width 64 height 13
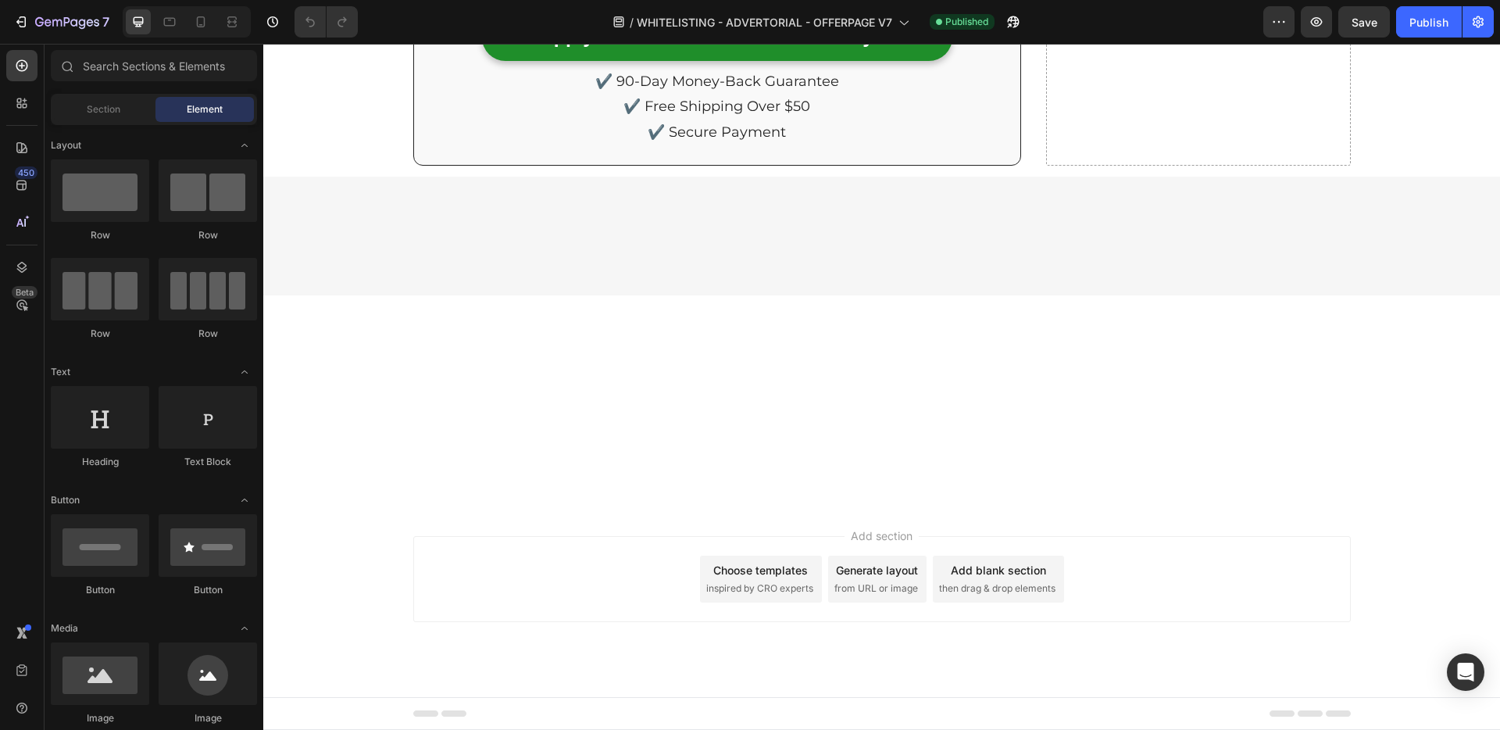
scroll to position [9204, 0]
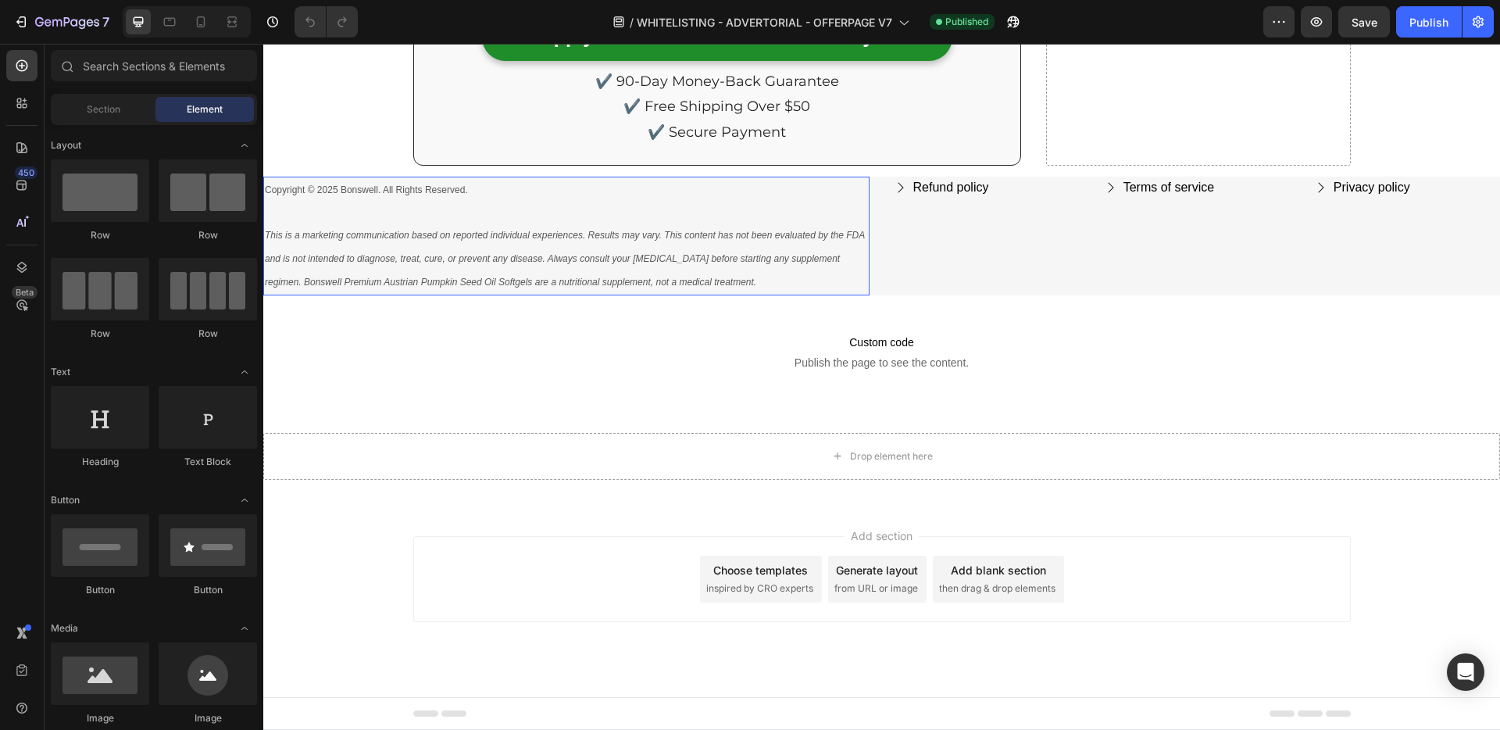
click at [538, 208] on p at bounding box center [566, 212] width 603 height 23
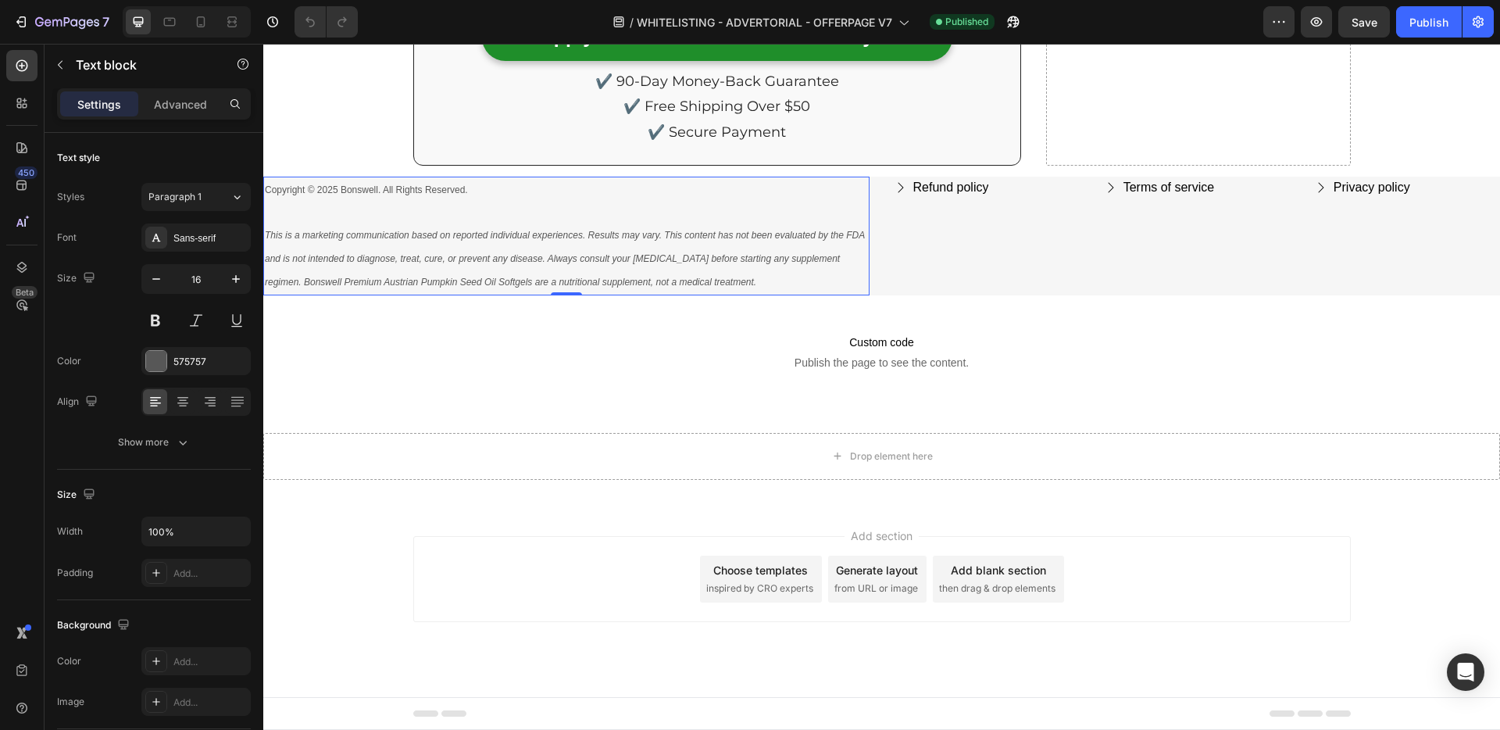
click at [538, 208] on p at bounding box center [566, 212] width 603 height 23
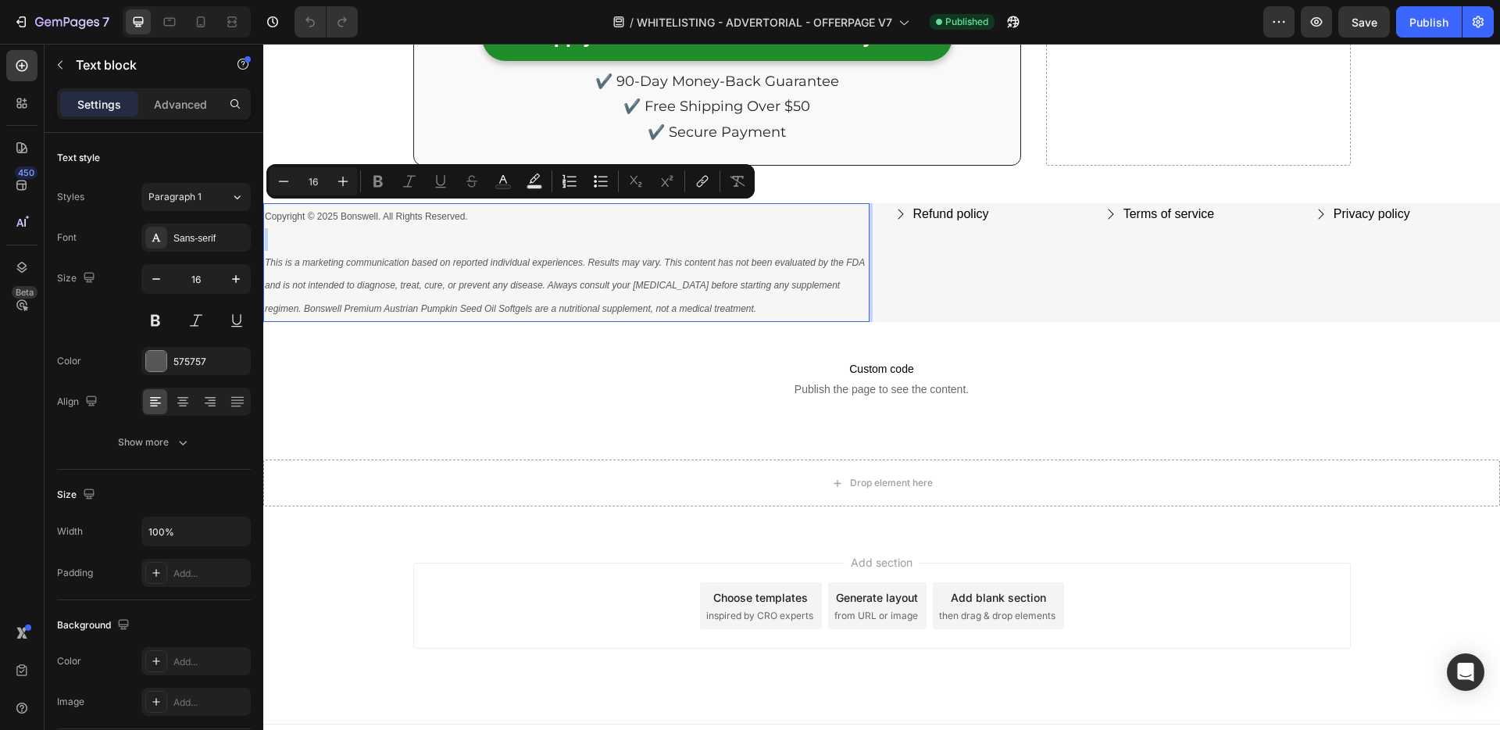
scroll to position [9229, 0]
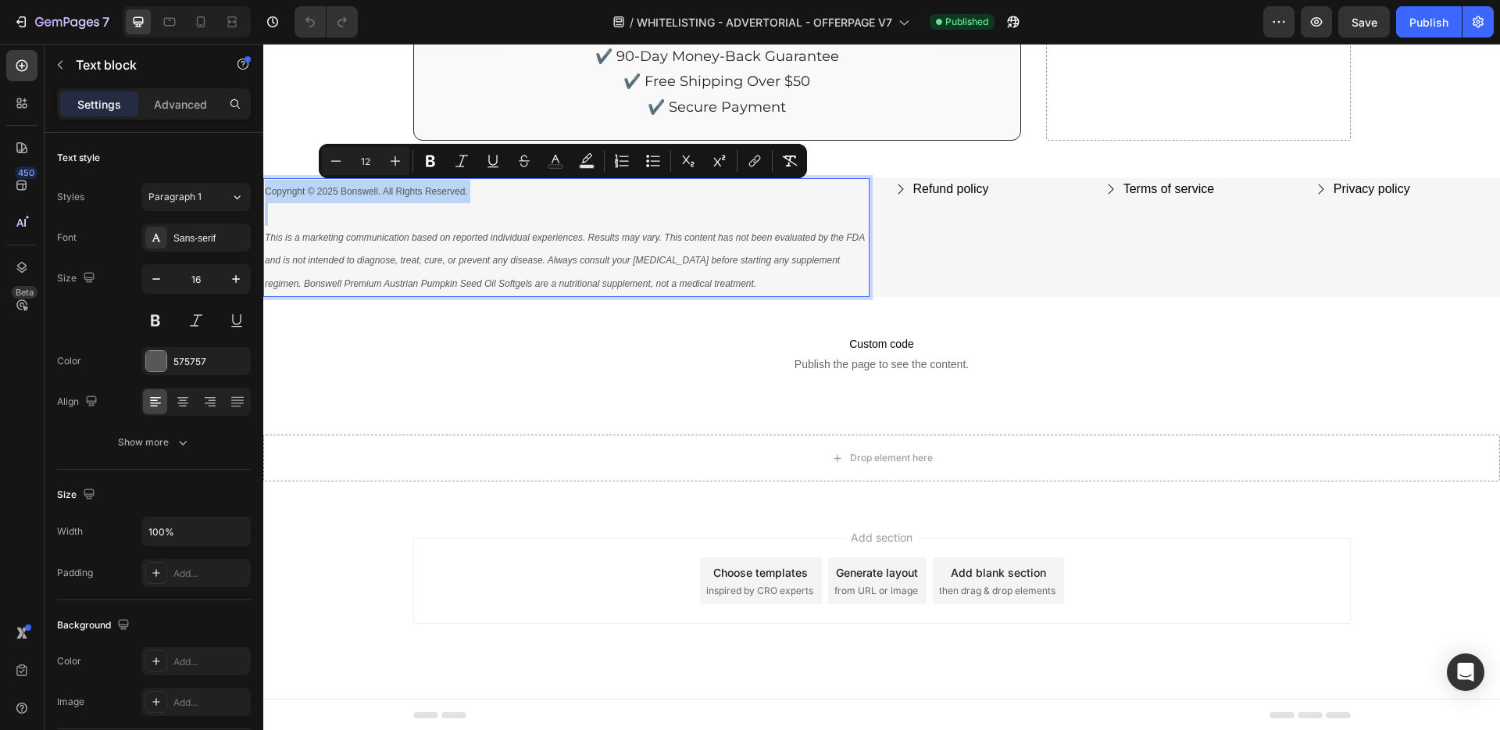
click at [529, 277] on icon "This is a marketing communication based on reported individual experiences. Res…" at bounding box center [565, 261] width 600 height 58
click at [388, 282] on icon "This is a marketing communication based on reported individual experiences. Res…" at bounding box center [565, 261] width 600 height 58
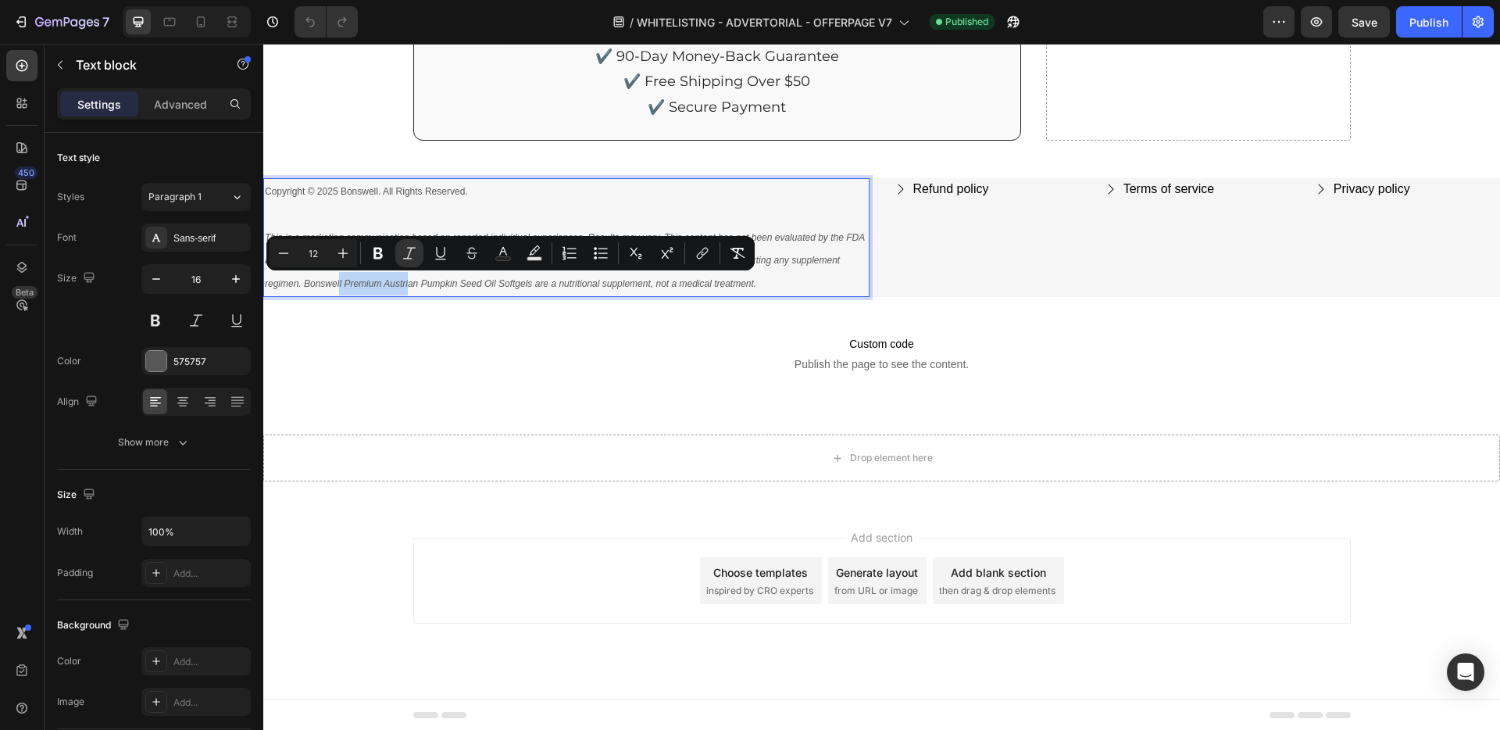
click at [368, 281] on icon "This is a marketing communication based on reported individual experiences. Res…" at bounding box center [565, 261] width 600 height 58
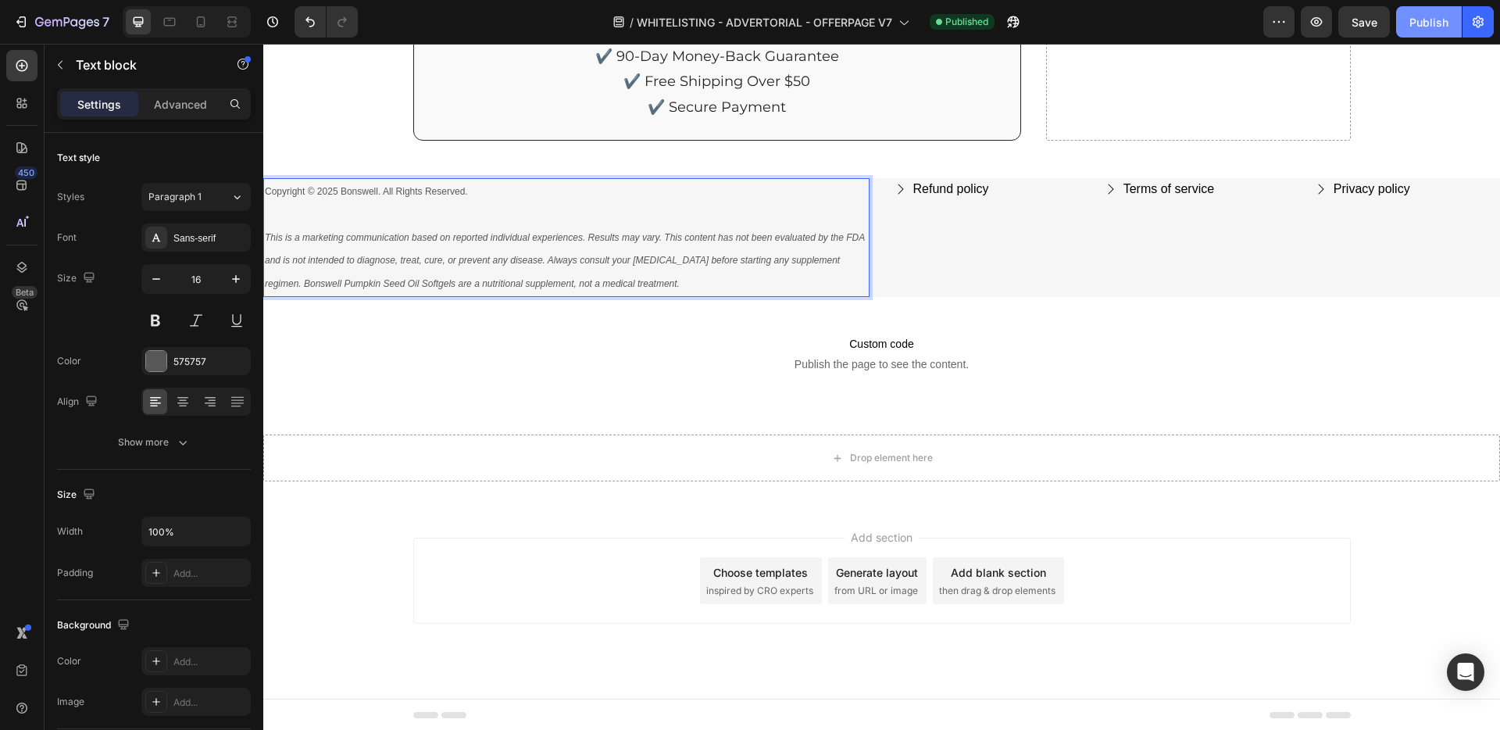
click at [1429, 20] on div "Publish" at bounding box center [1429, 22] width 39 height 16
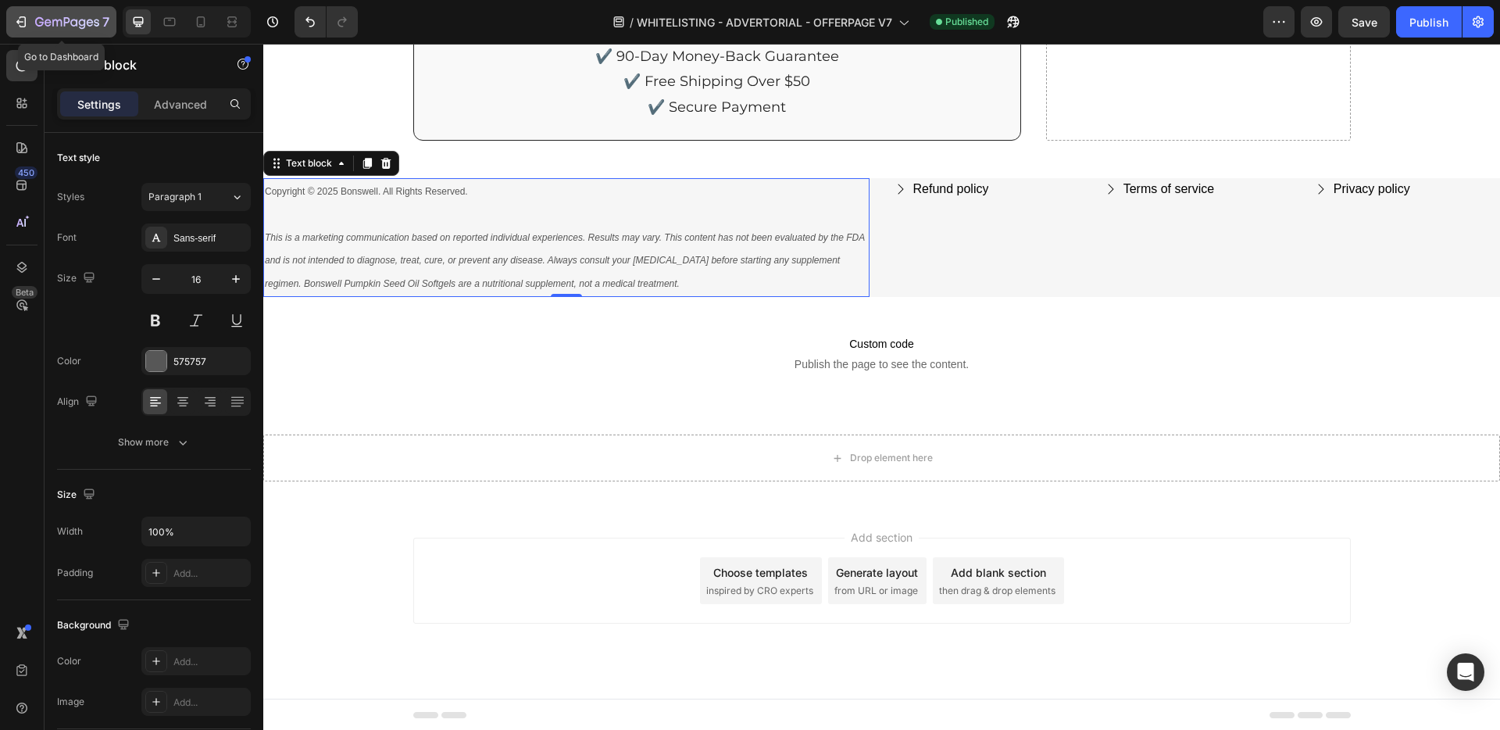
click at [55, 22] on icon "button" at bounding box center [67, 22] width 64 height 13
